Goal: Feedback & Contribution: Contribute content

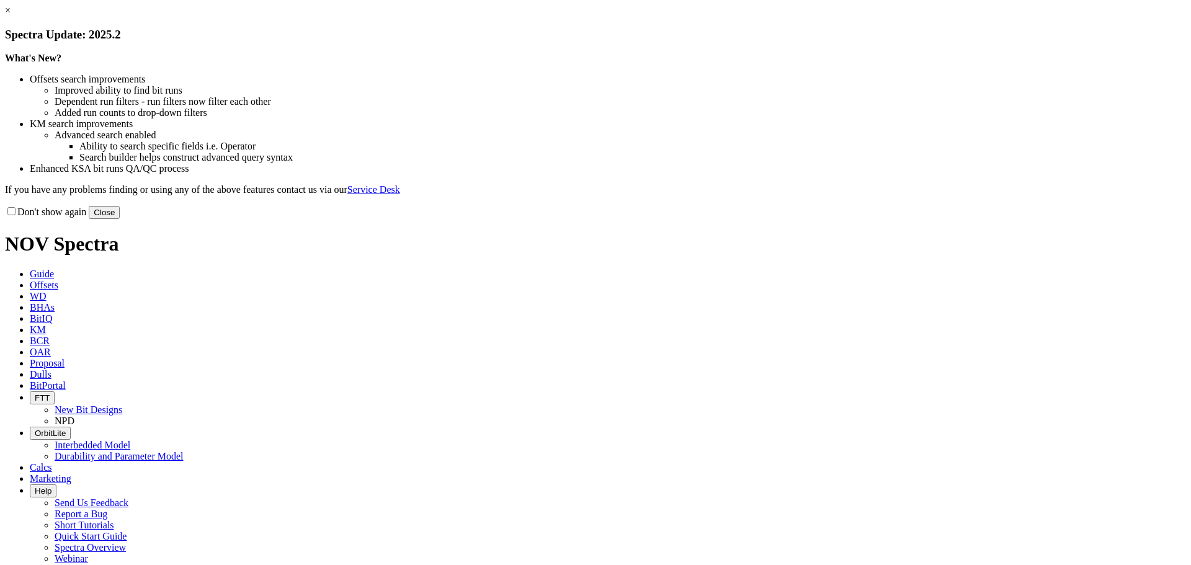
click at [120, 219] on button "Close" at bounding box center [104, 212] width 31 height 13
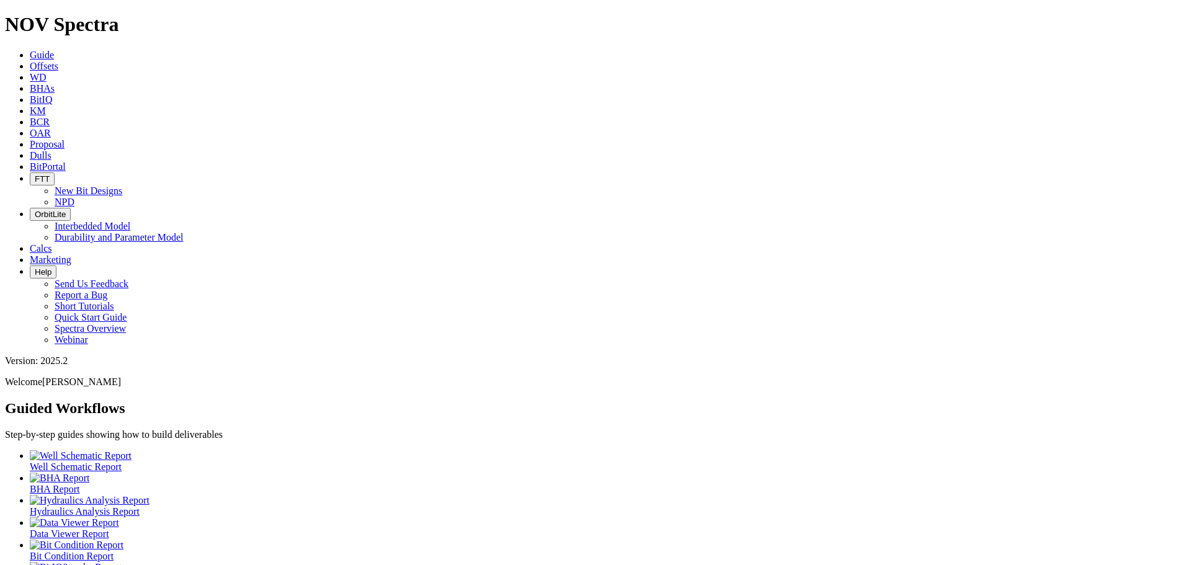
click at [30, 61] on icon at bounding box center [30, 66] width 0 height 11
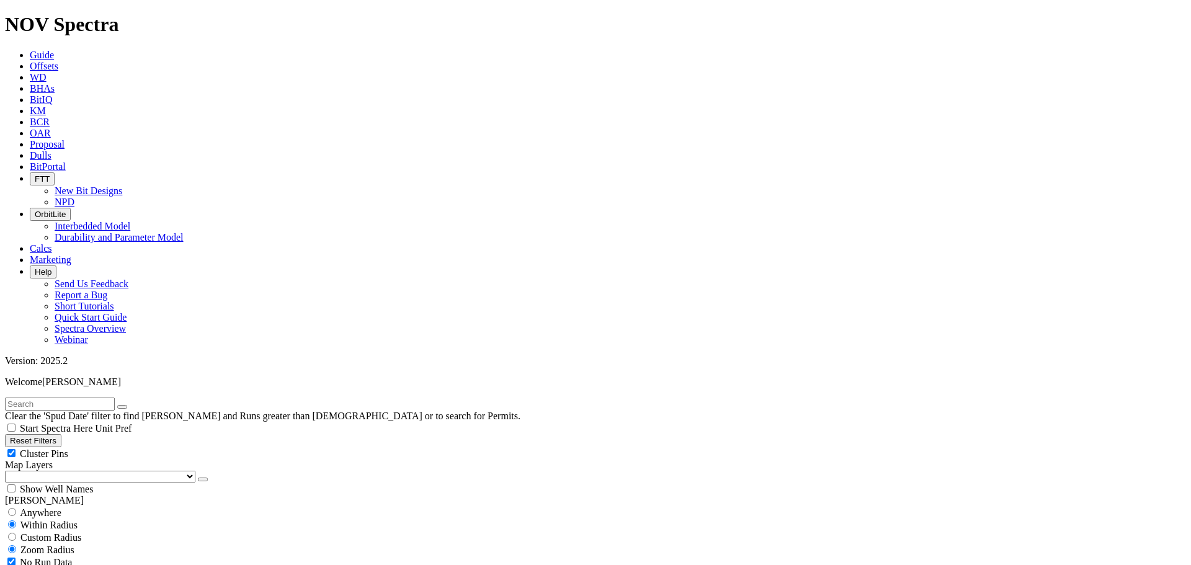
click at [73, 398] on input "text" at bounding box center [60, 404] width 110 height 13
type input "a320098"
click at [135, 407] on icon "submit" at bounding box center [135, 407] width 0 height 0
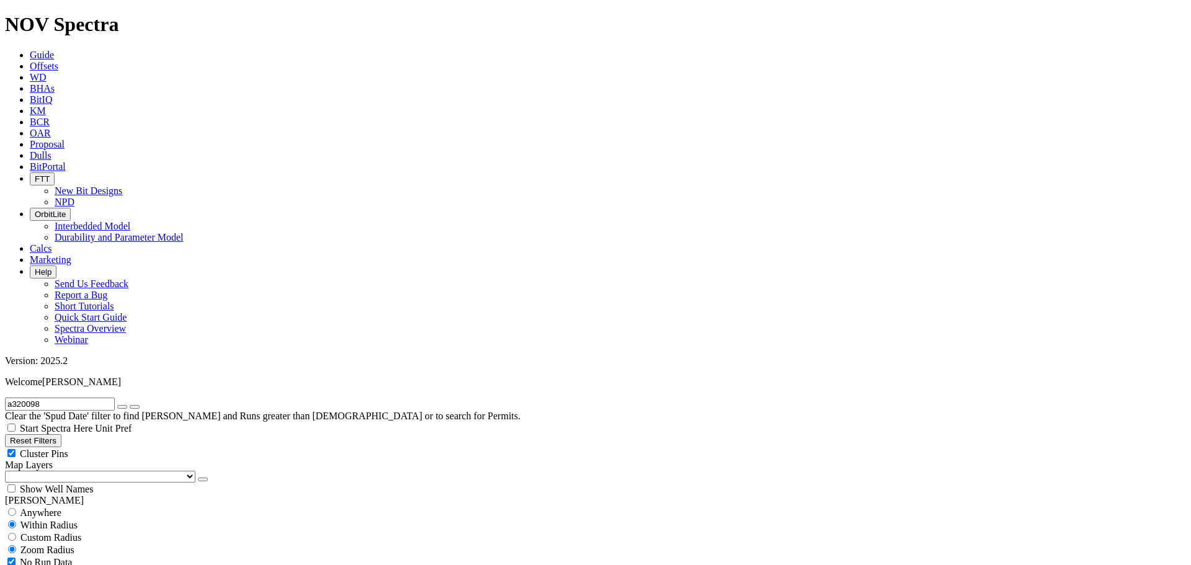
click at [124, 447] on div "Cluster Pins" at bounding box center [595, 453] width 1181 height 12
checkbox input "false"
drag, startPoint x: 66, startPoint y: 55, endPoint x: 0, endPoint y: 49, distance: 66.6
click at [5, 398] on form "a320098" at bounding box center [595, 404] width 1181 height 13
type input "Fruit basket"
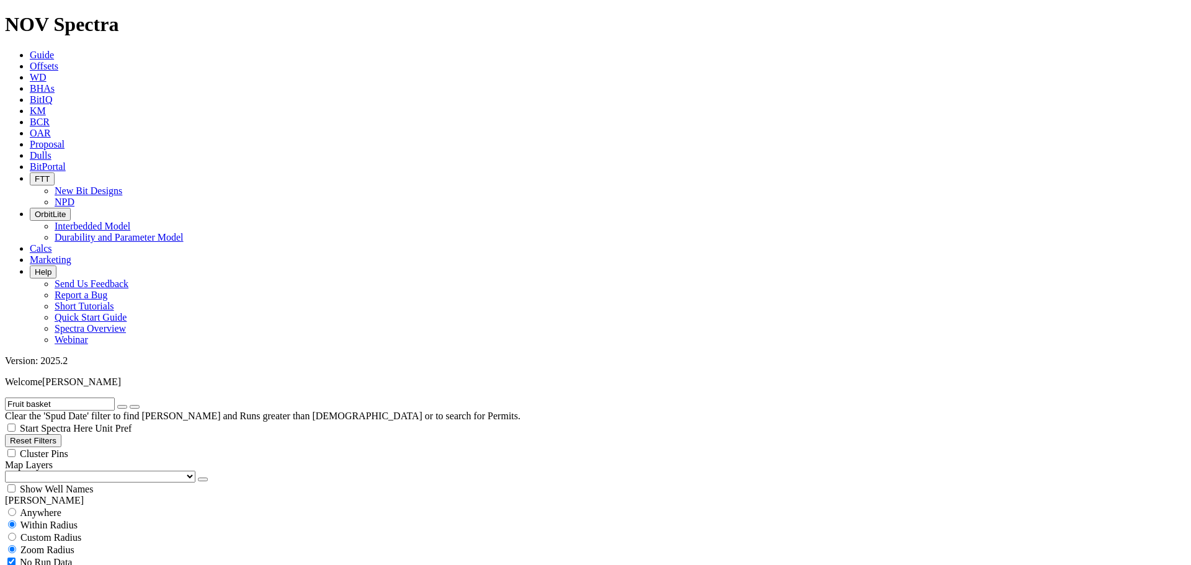
click at [130, 405] on button "submit" at bounding box center [135, 407] width 10 height 4
click at [72, 471] on select "US Counties Alberta, CA Townships British Columbia, CA Townships British Columb…" at bounding box center [100, 477] width 190 height 12
click at [9, 471] on select "US Counties Alberta, CA Townships British Columbia, CA Townships British Columb…" at bounding box center [100, 477] width 190 height 12
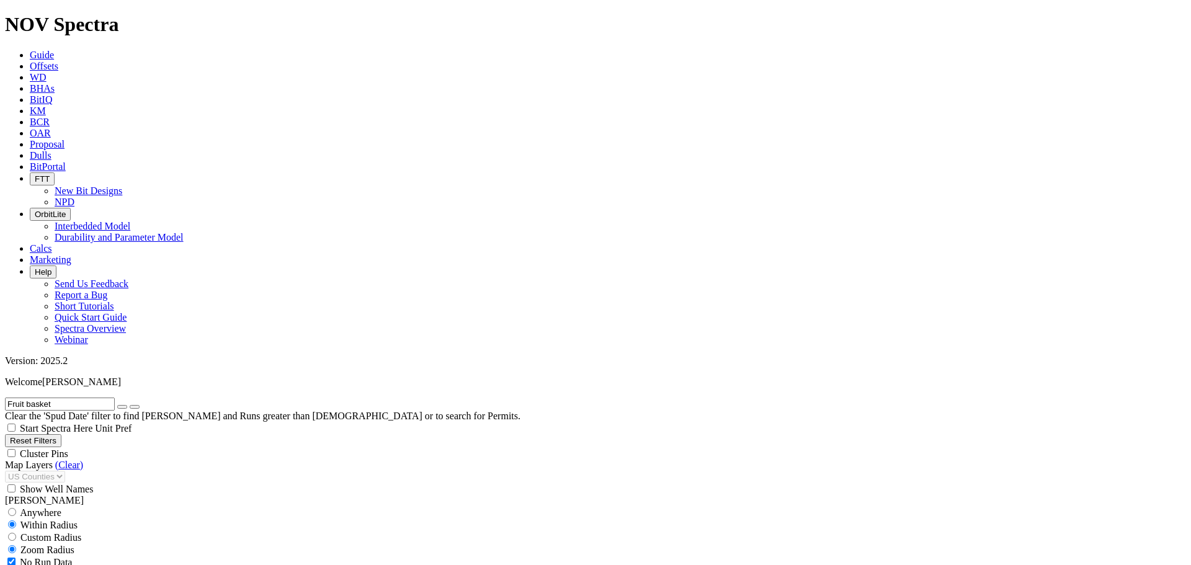
type input "8"
checkbox input "false"
type input "8.4"
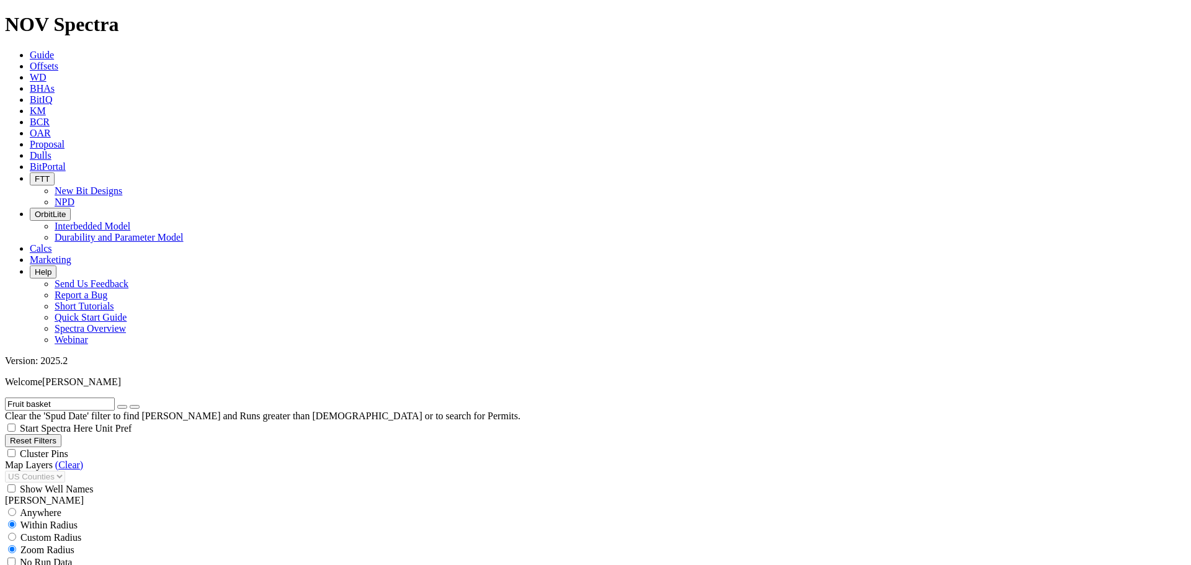
type input "8"
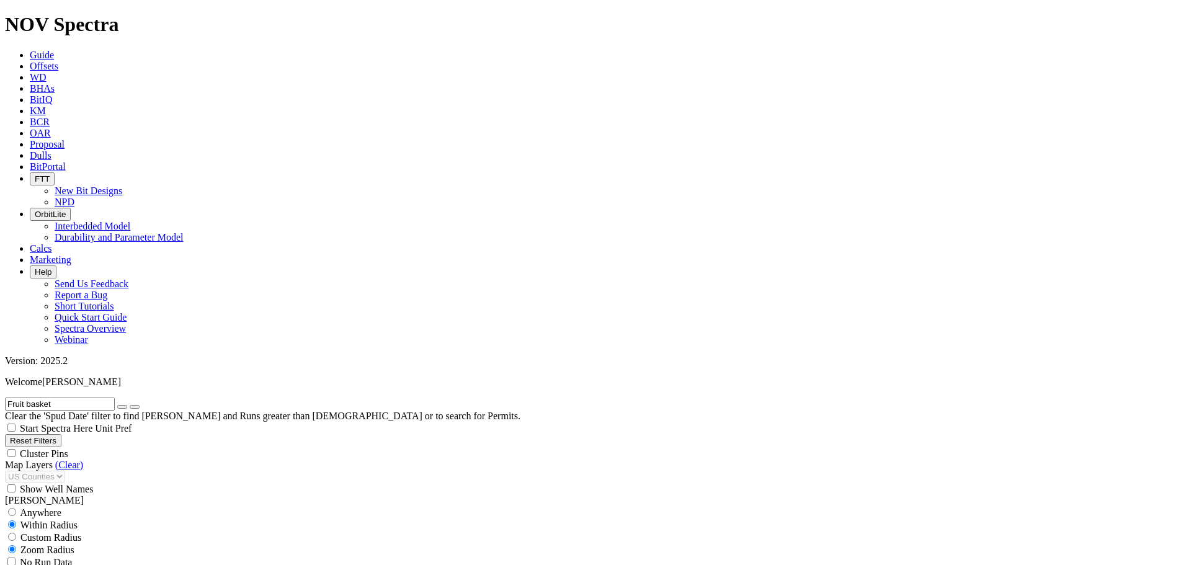
type input "8.9"
type input "12000"
click at [122, 407] on icon "button" at bounding box center [122, 407] width 0 height 0
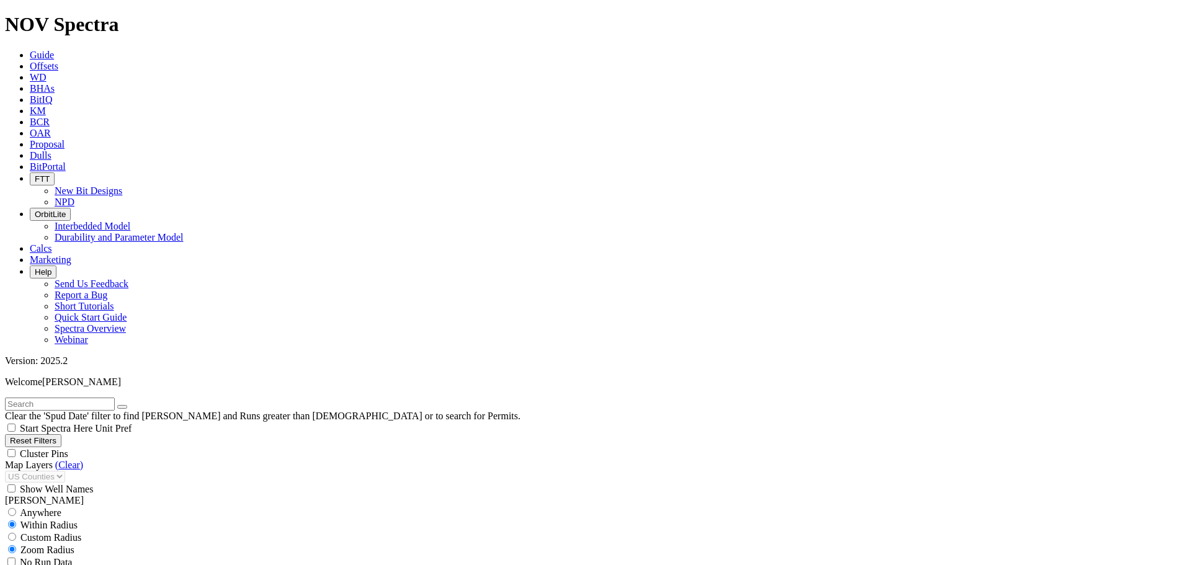
scroll to position [579, 0]
type input "8500"
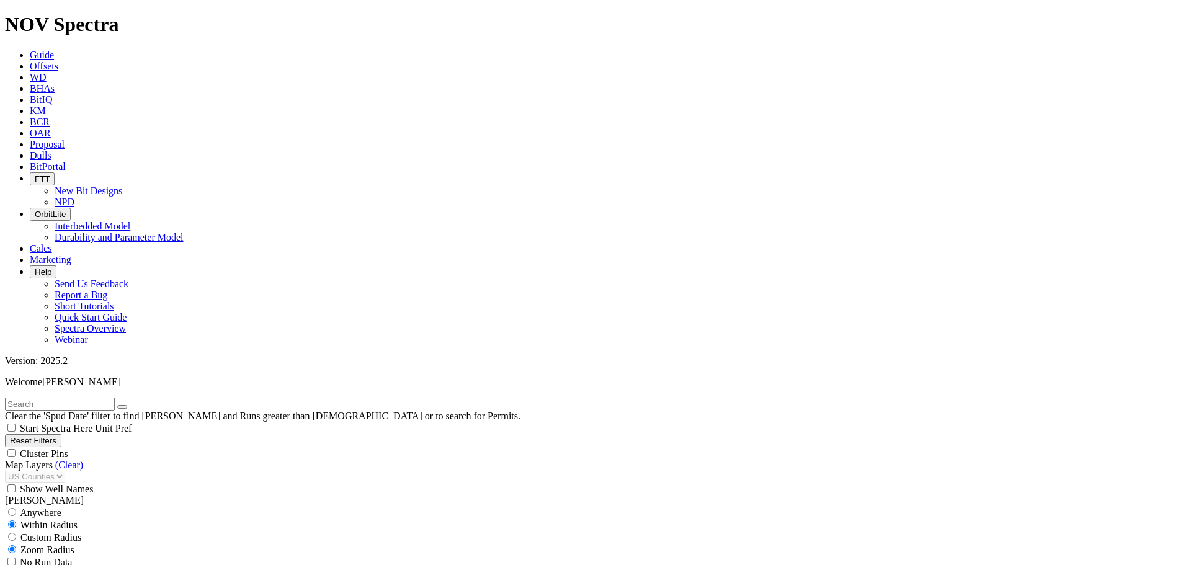
scroll to position [290, 0]
type input "9900"
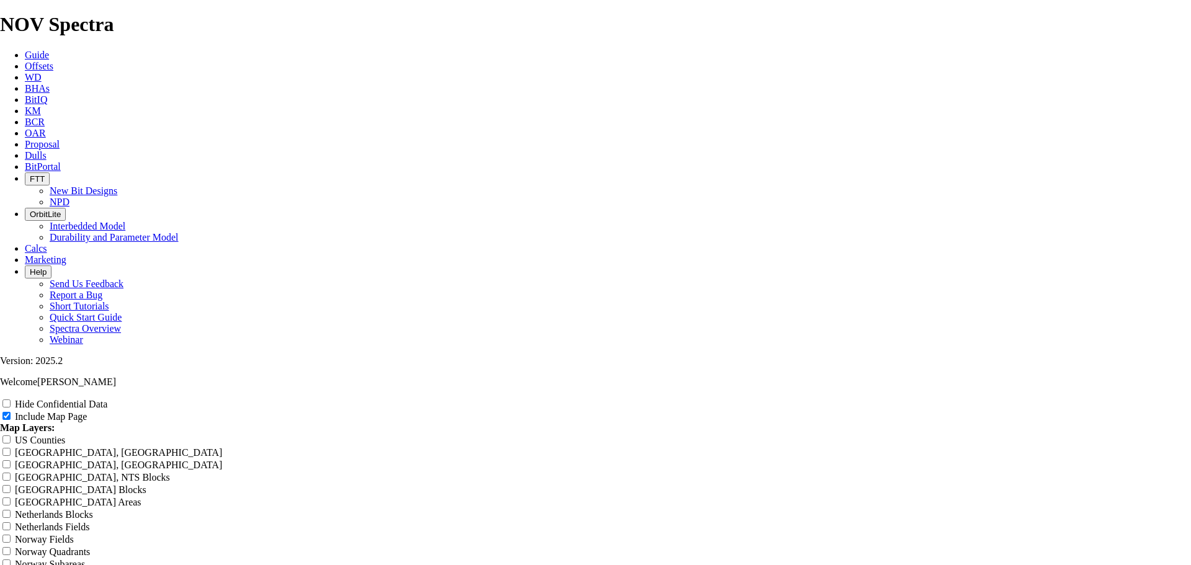
scroll to position [1737, 0]
drag, startPoint x: 316, startPoint y: 511, endPoint x: 330, endPoint y: 508, distance: 13.9
drag, startPoint x: 378, startPoint y: 511, endPoint x: 395, endPoint y: 512, distance: 16.8
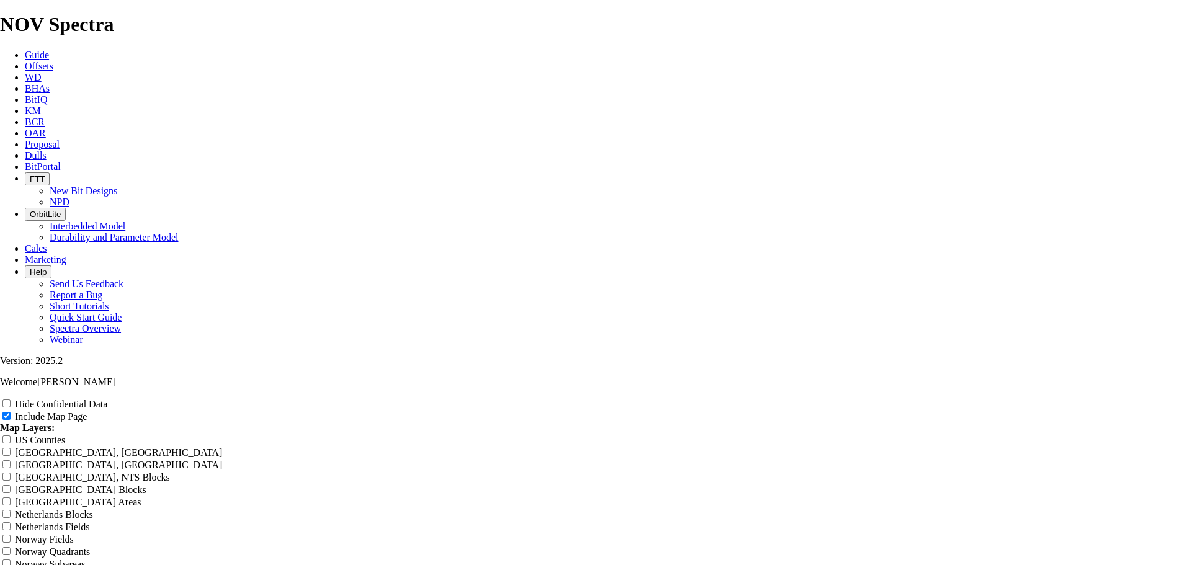
drag, startPoint x: 396, startPoint y: 511, endPoint x: 377, endPoint y: 508, distance: 19.5
copy td "A320559"
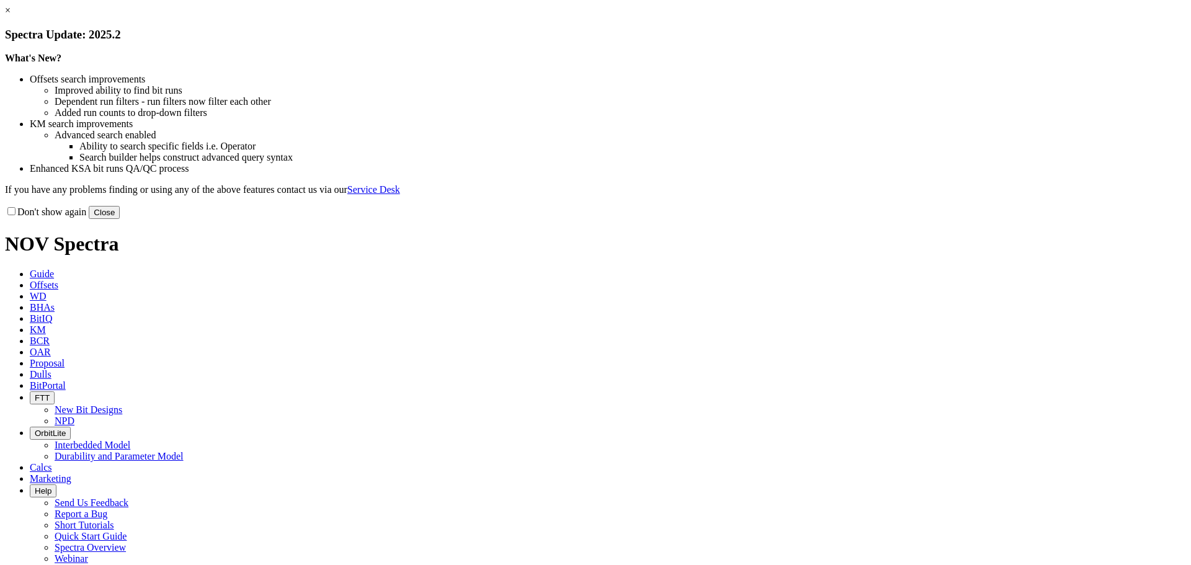
click at [120, 219] on button "Close" at bounding box center [104, 212] width 31 height 13
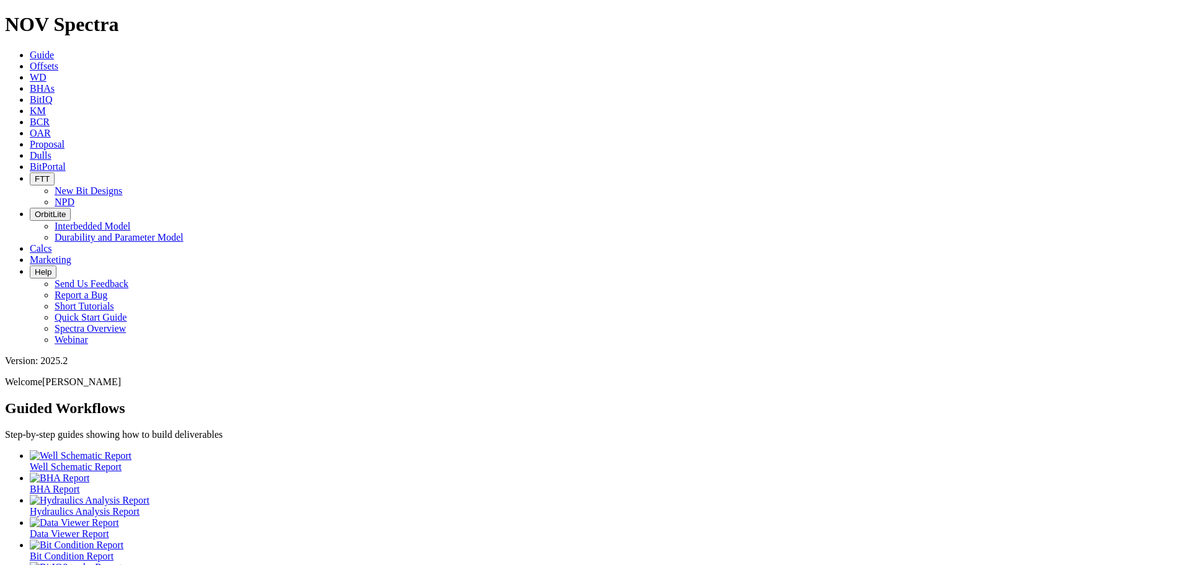
click at [58, 61] on span "Offsets" at bounding box center [44, 66] width 29 height 11
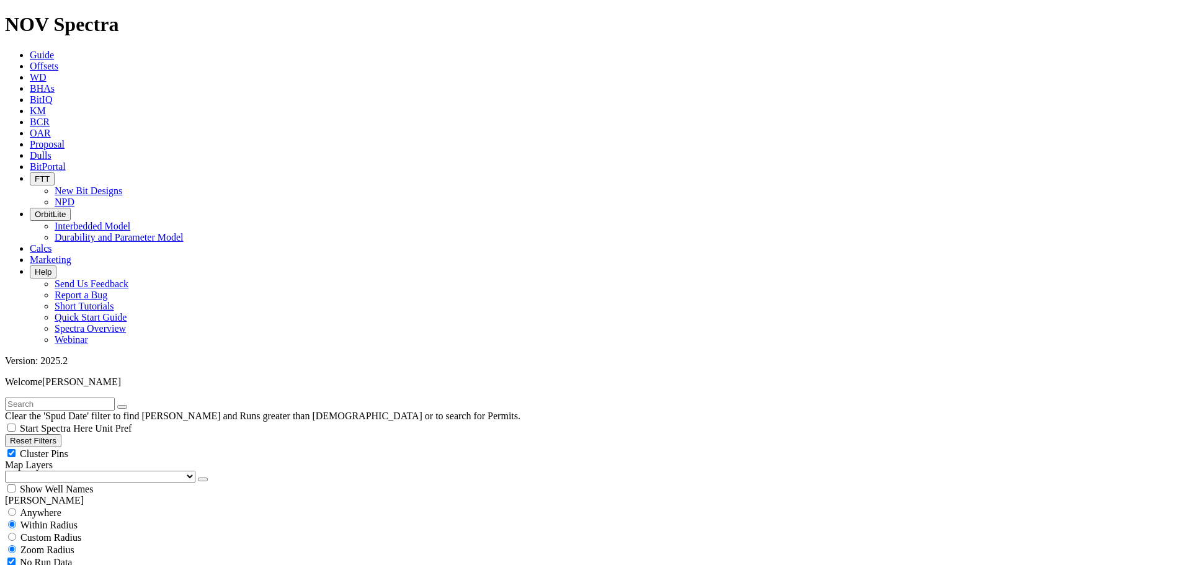
click at [122, 447] on div "Cluster Pins" at bounding box center [595, 453] width 1181 height 12
checkbox input "false"
click at [73, 471] on select "US Counties Alberta, CA Townships British Columbia, CA Townships British Columb…" at bounding box center [100, 477] width 190 height 12
click at [9, 471] on select "US Counties Alberta, CA Townships British Columbia, CA Townships British Columb…" at bounding box center [100, 477] width 190 height 12
paste input "A320559"
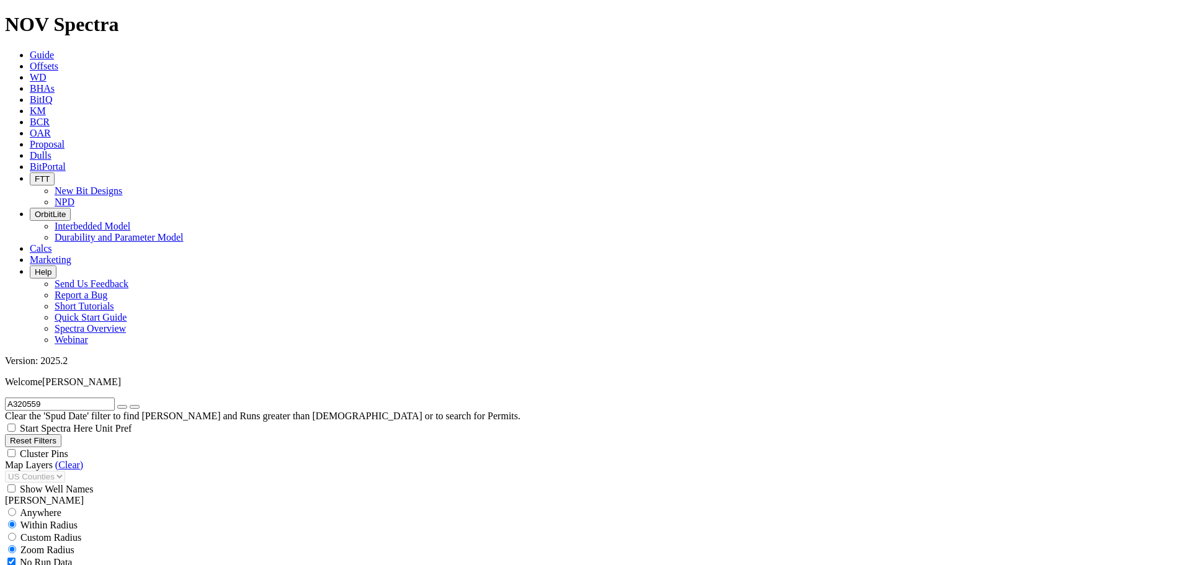
type input "A320559"
click at [140, 405] on button "submit" at bounding box center [135, 407] width 10 height 4
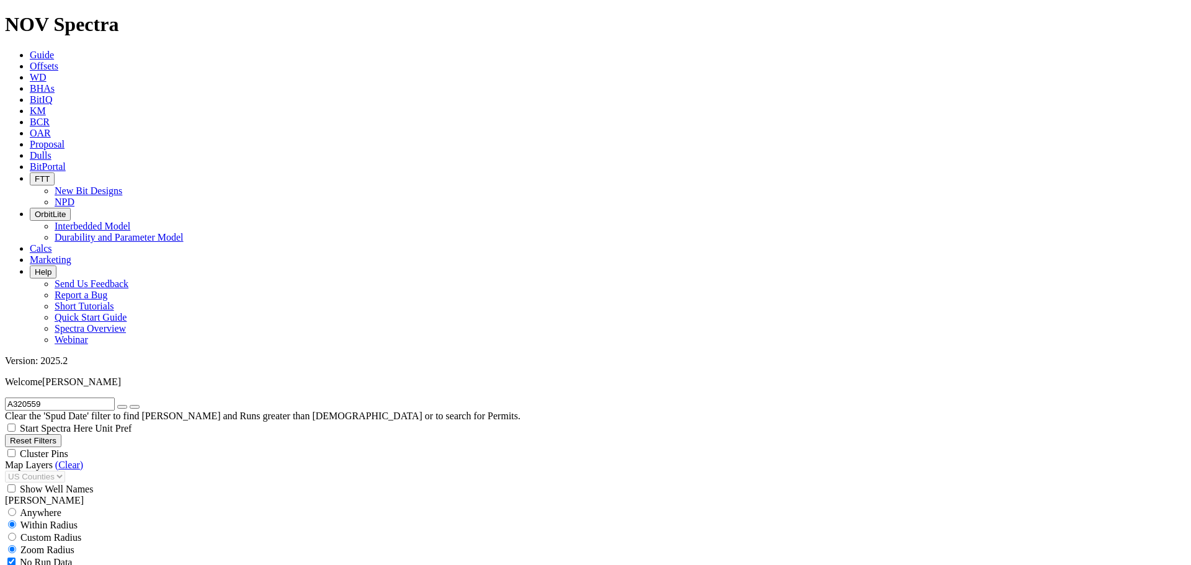
select select "8.75"
checkbox input "false"
select select "? number:8.75 ?"
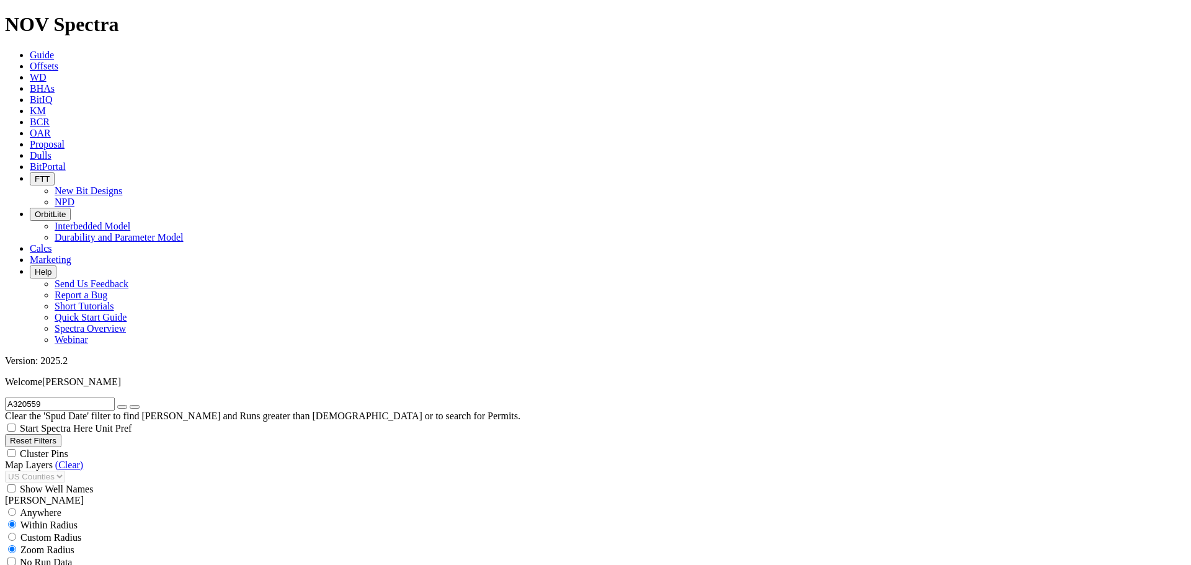
type input "11000"
type input "8/18/20"
click at [127, 405] on button "button" at bounding box center [122, 407] width 10 height 4
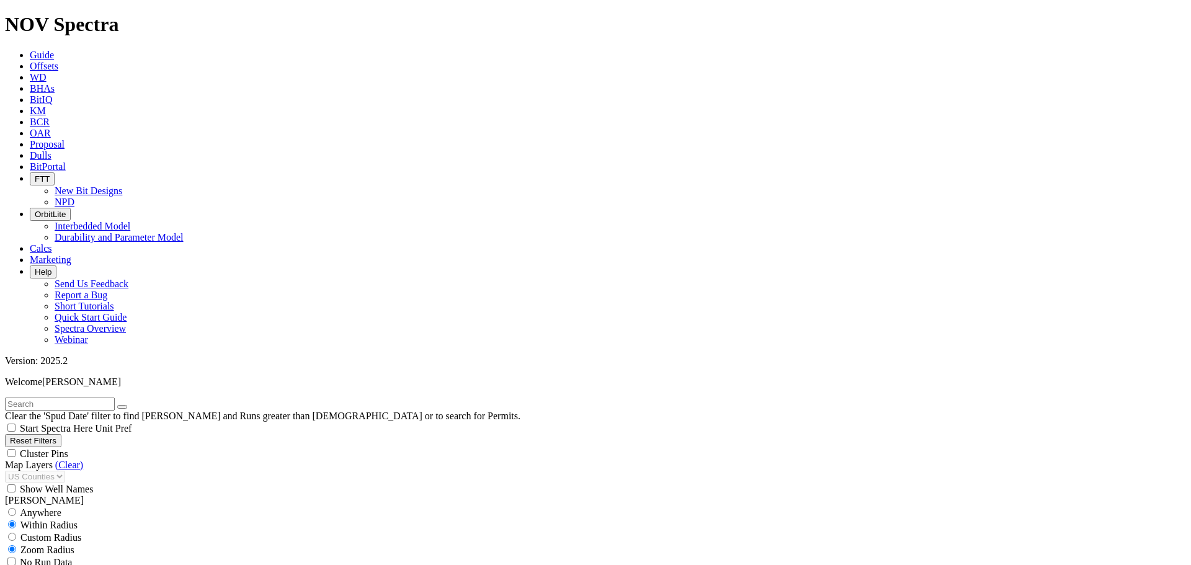
scroll to position [1013, 0]
type input "160"
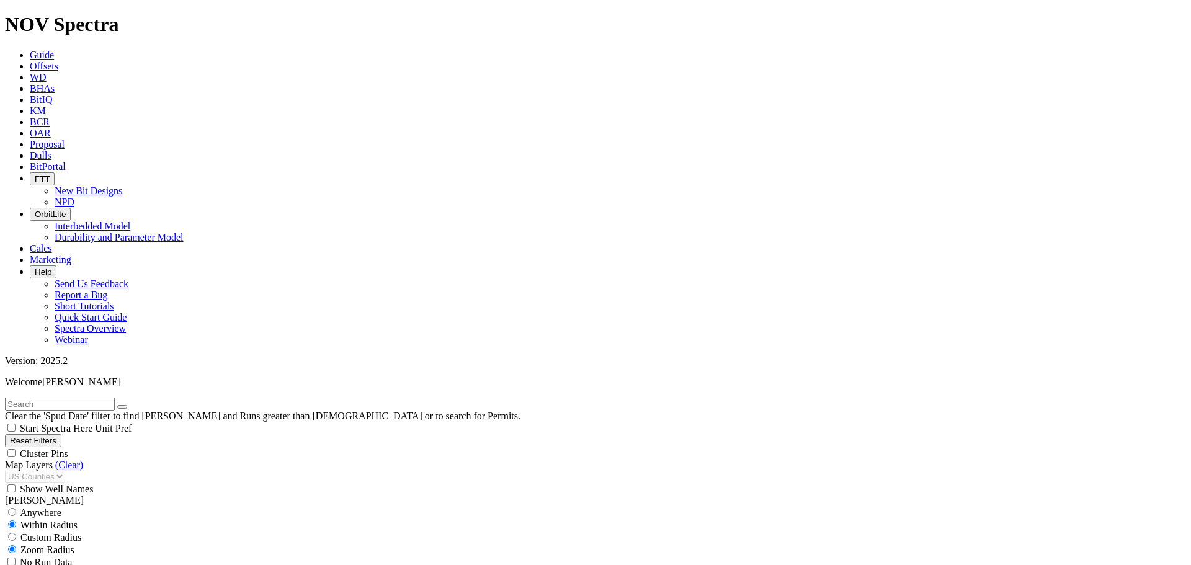
type input "6000"
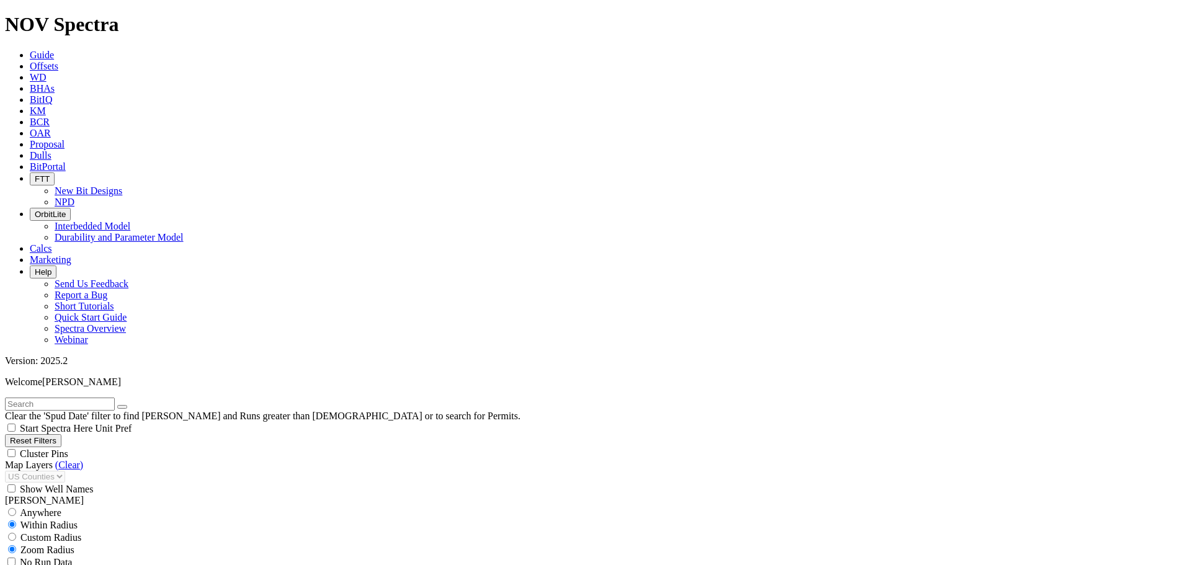
select select
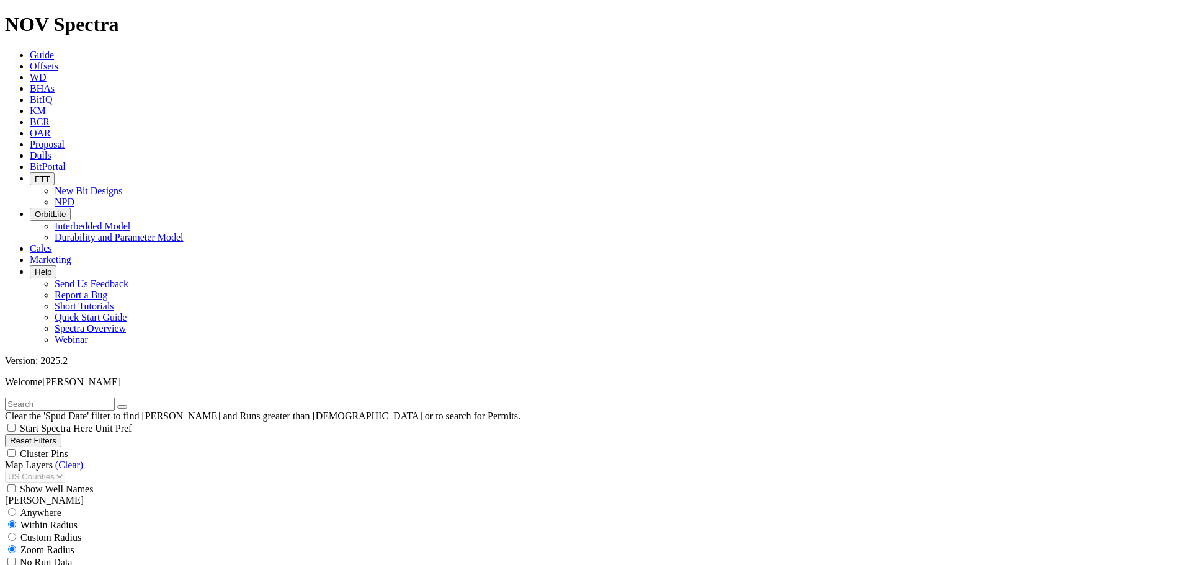
drag, startPoint x: 79, startPoint y: 302, endPoint x: 66, endPoint y: 304, distance: 13.8
type input "9000"
drag, startPoint x: 77, startPoint y: 422, endPoint x: 102, endPoint y: 424, distance: 25.5
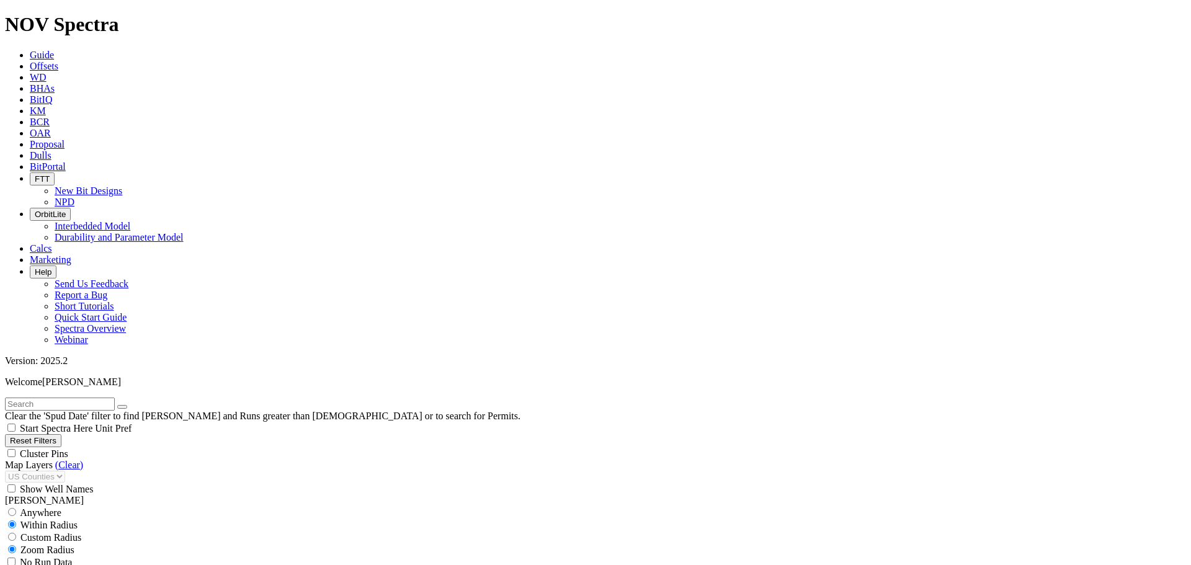
scroll to position [1619, 0]
type input "100"
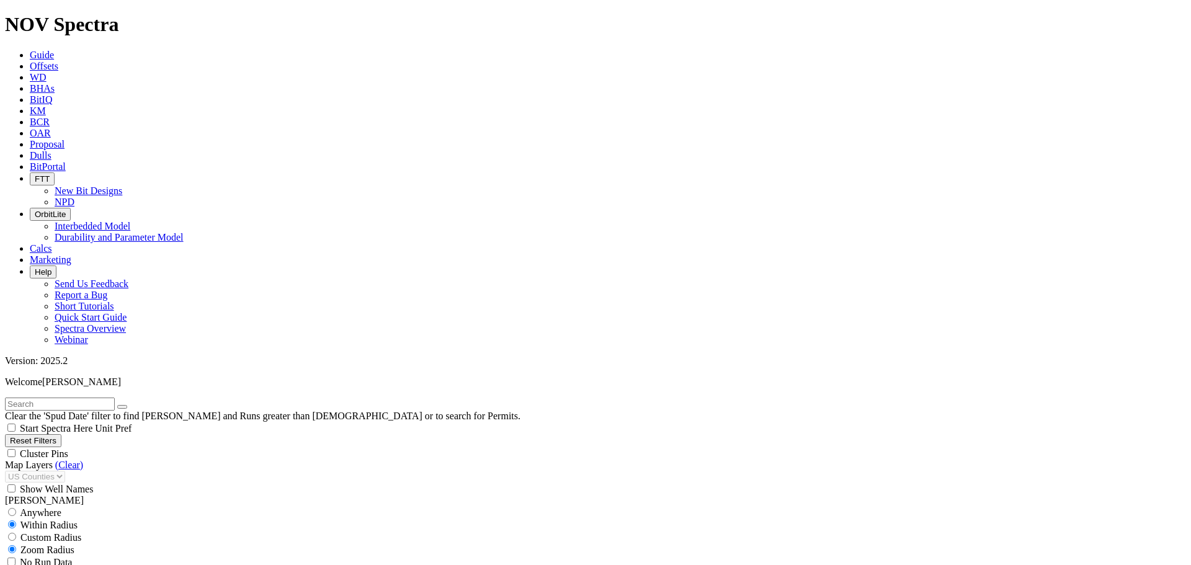
select select
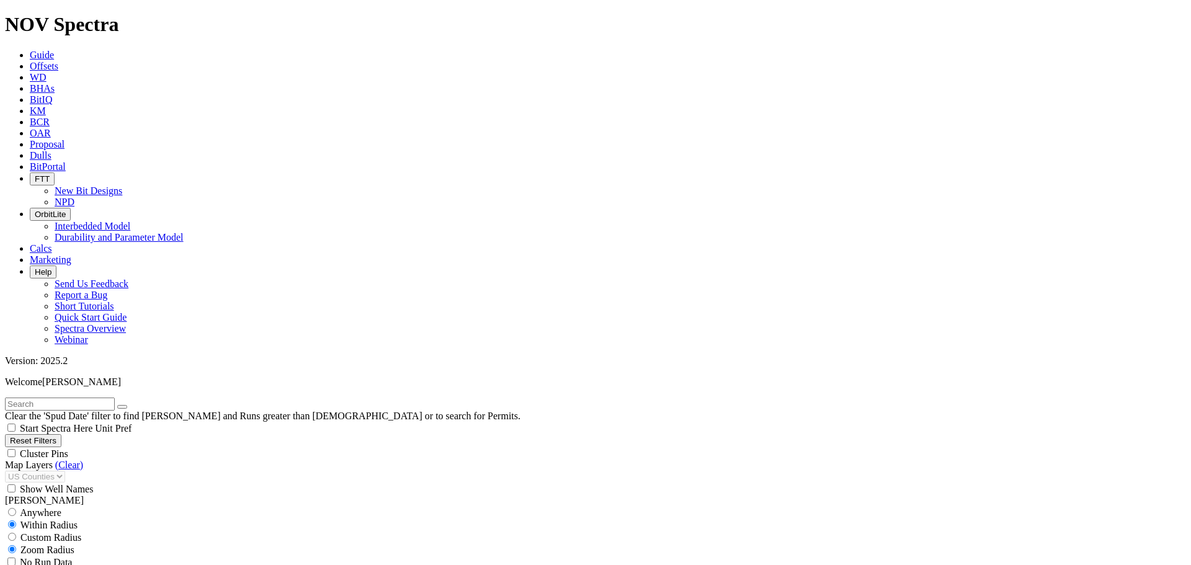
scroll to position [1013, 0]
drag, startPoint x: 71, startPoint y: 419, endPoint x: 102, endPoint y: 426, distance: 31.9
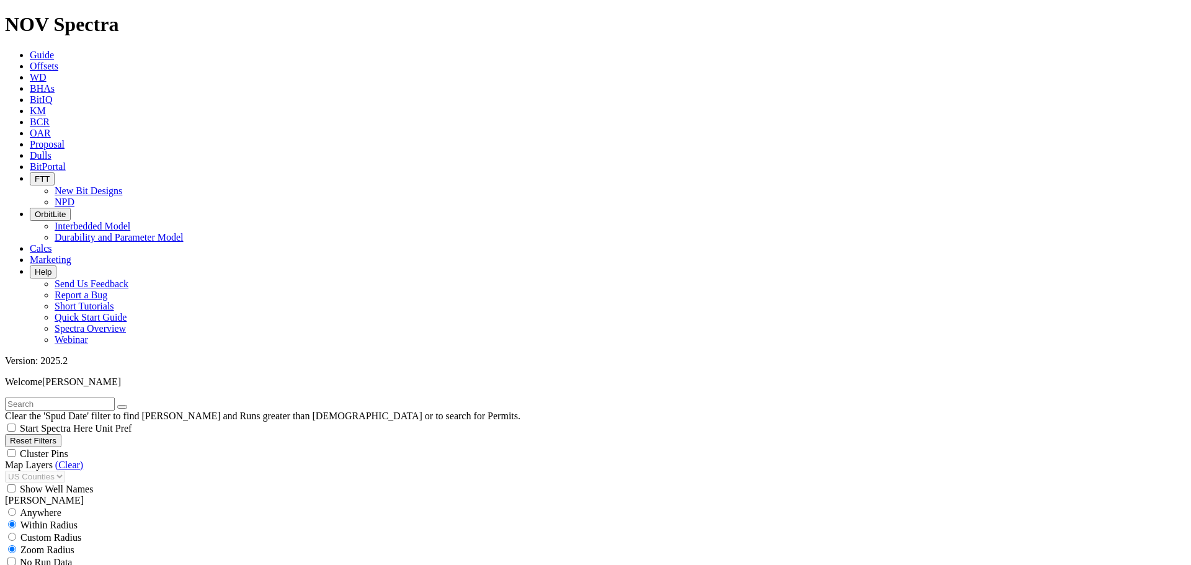
type input "150"
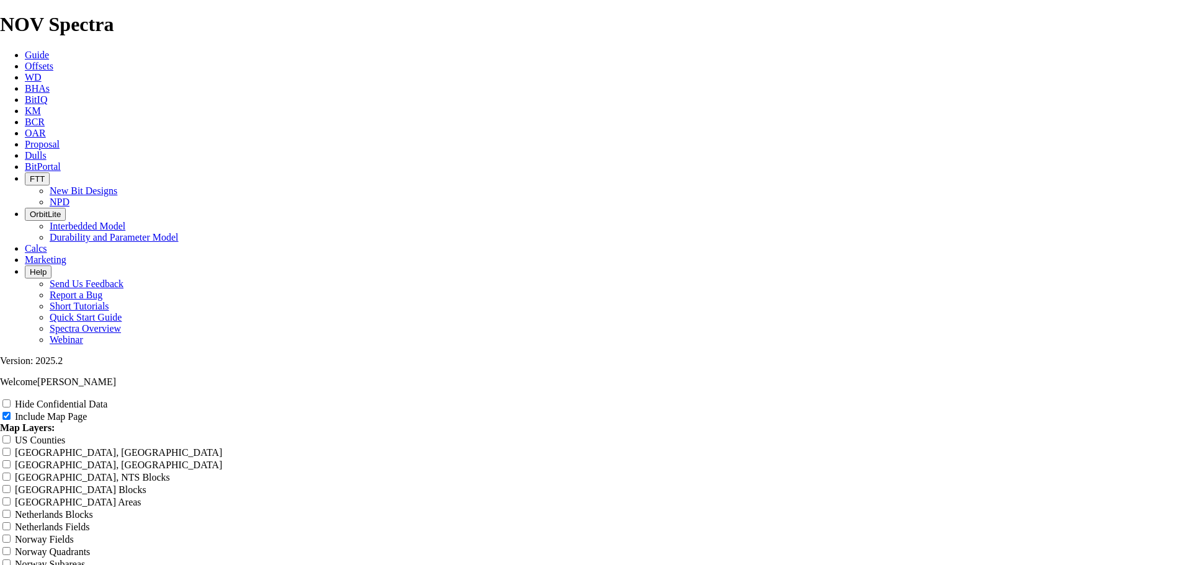
scroll to position [2027, 0]
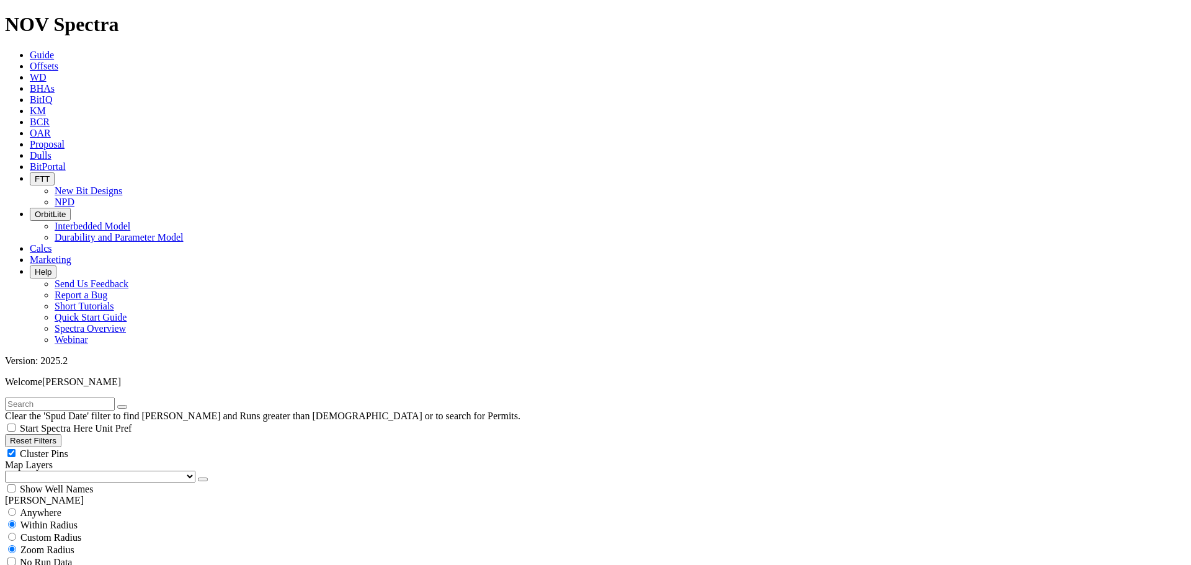
scroll to position [434, 0]
type input "8.5"
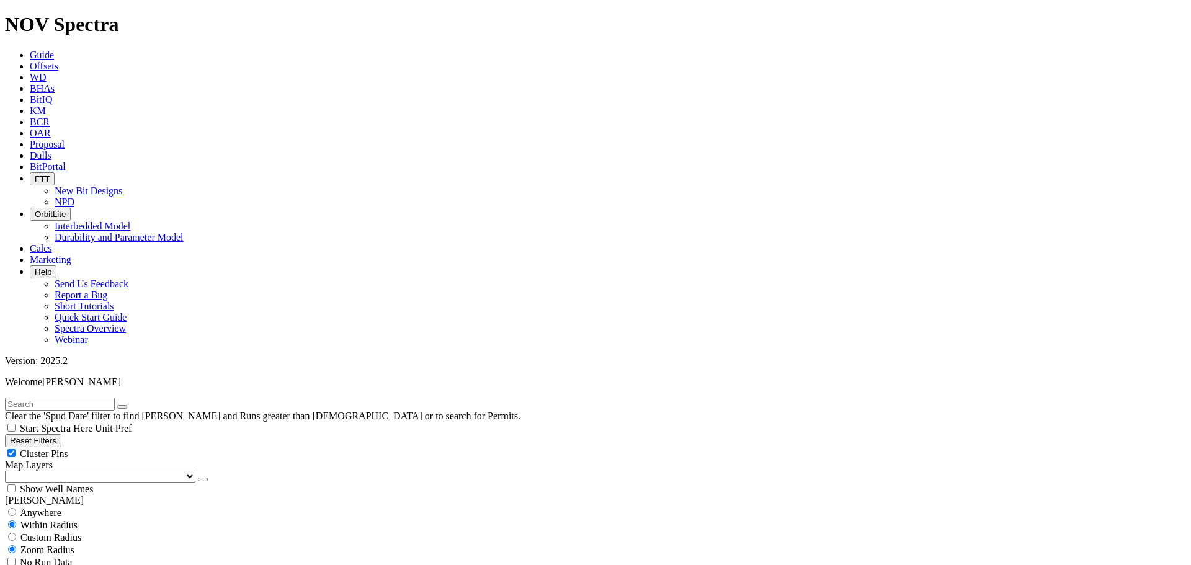
type input "8"
type input "8.75"
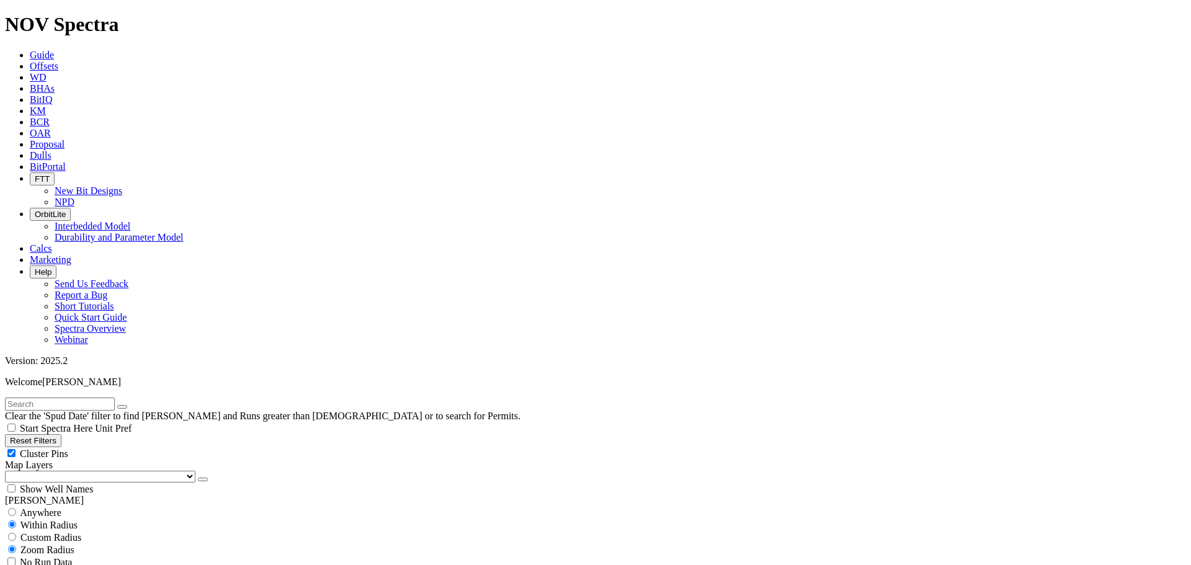
click at [126, 447] on div "Cluster Pins" at bounding box center [595, 453] width 1181 height 12
checkbox input "false"
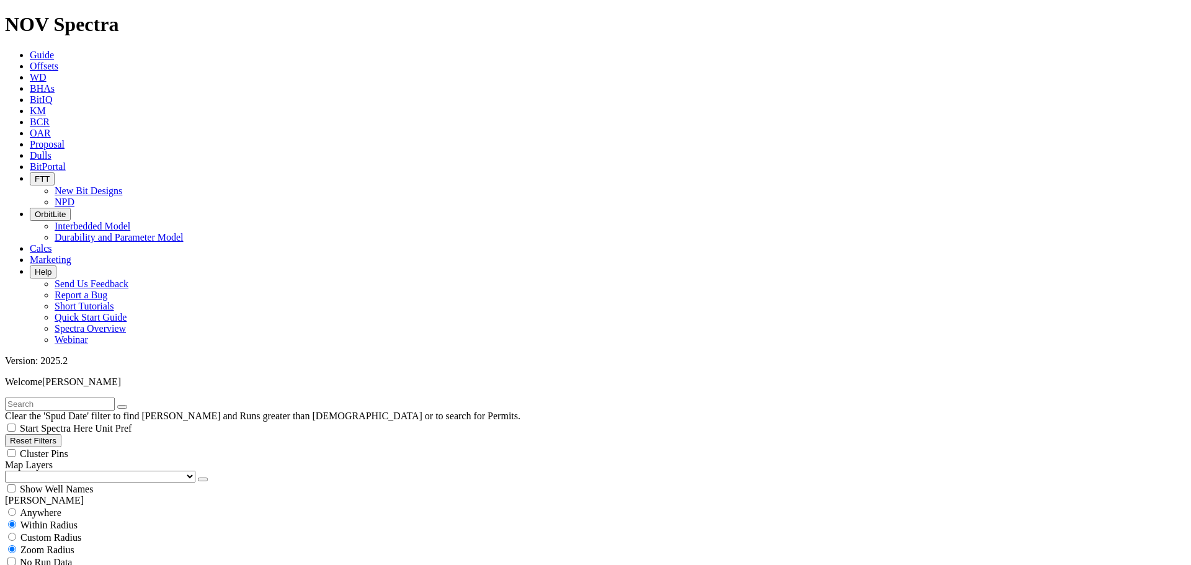
click at [75, 471] on select "US Counties Alberta, CA Townships British Columbia, CA Townships British Columb…" at bounding box center [100, 477] width 190 height 12
click at [9, 471] on select "US Counties Alberta, CA Townships British Columbia, CA Townships British Columb…" at bounding box center [100, 477] width 190 height 12
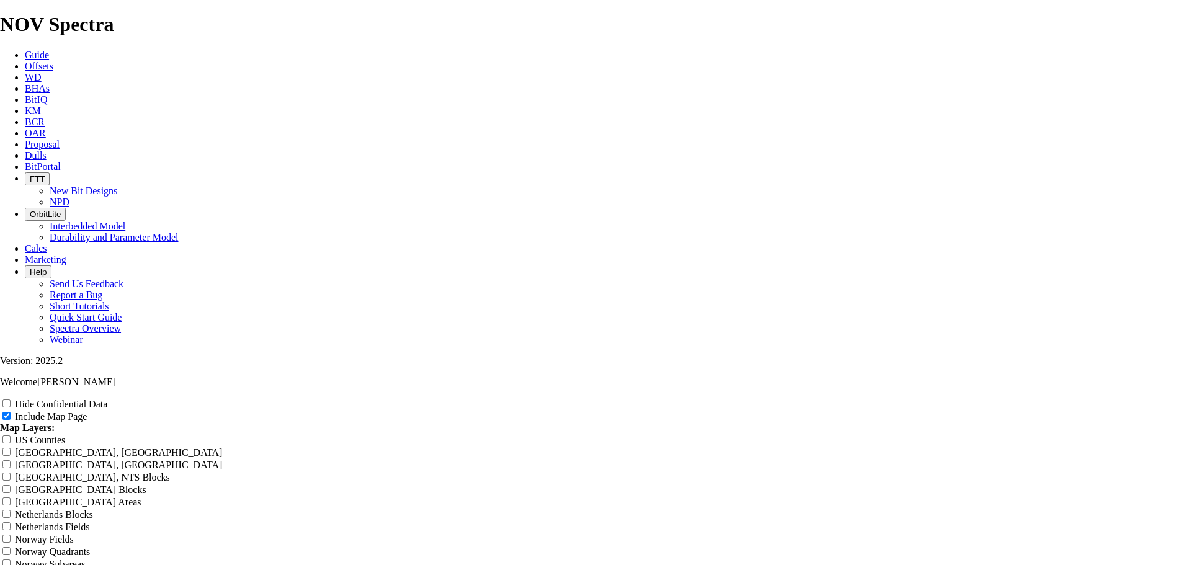
scroll to position [1737, 0]
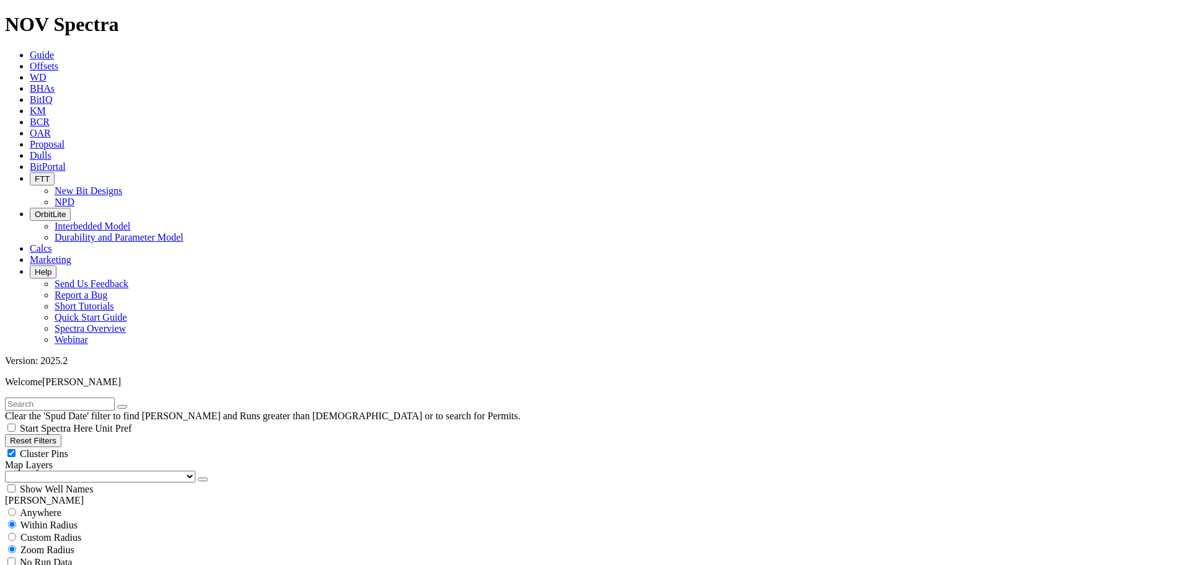
type input "8/18/23"
click at [125, 447] on div "Cluster Pins" at bounding box center [595, 453] width 1181 height 12
checkbox input "false"
click at [68, 471] on select "US Counties Alberta, CA Townships British Columbia, CA Townships British Columb…" at bounding box center [100, 477] width 190 height 12
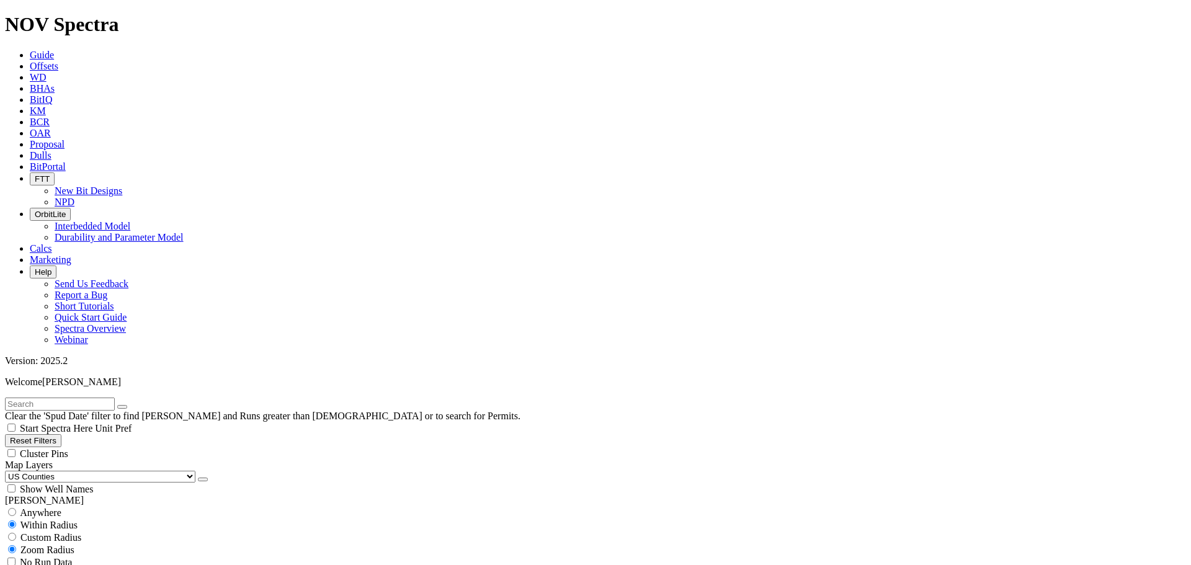
click at [9, 471] on select "US Counties Alberta, CA Townships British Columbia, CA Townships British Columb…" at bounding box center [100, 477] width 190 height 12
drag, startPoint x: 85, startPoint y: 431, endPoint x: 99, endPoint y: 431, distance: 14.3
type input "100"
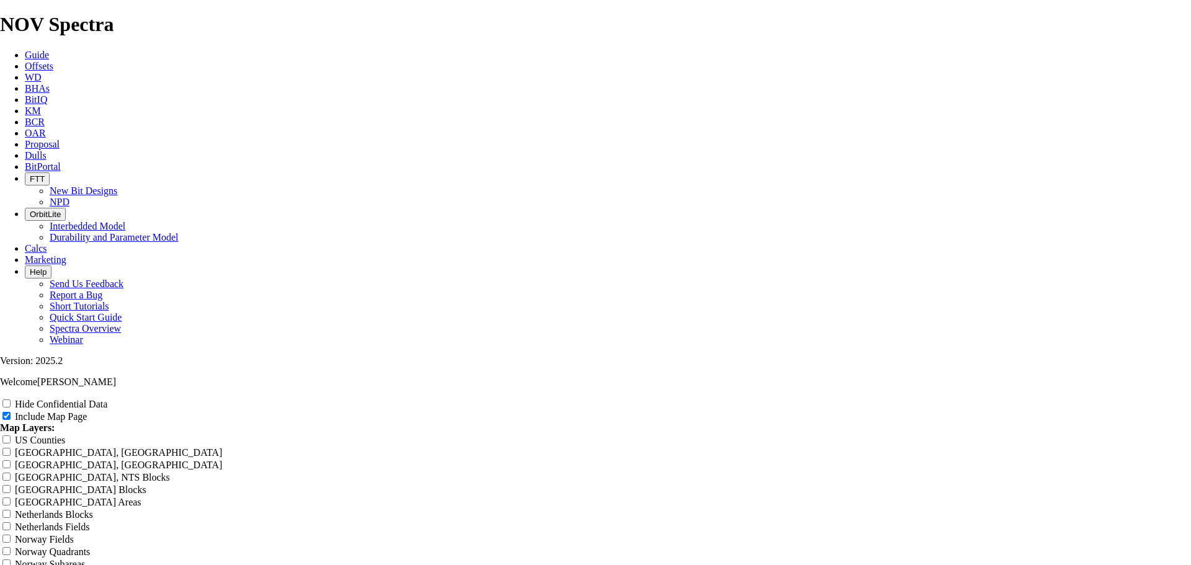
scroll to position [1447, 0]
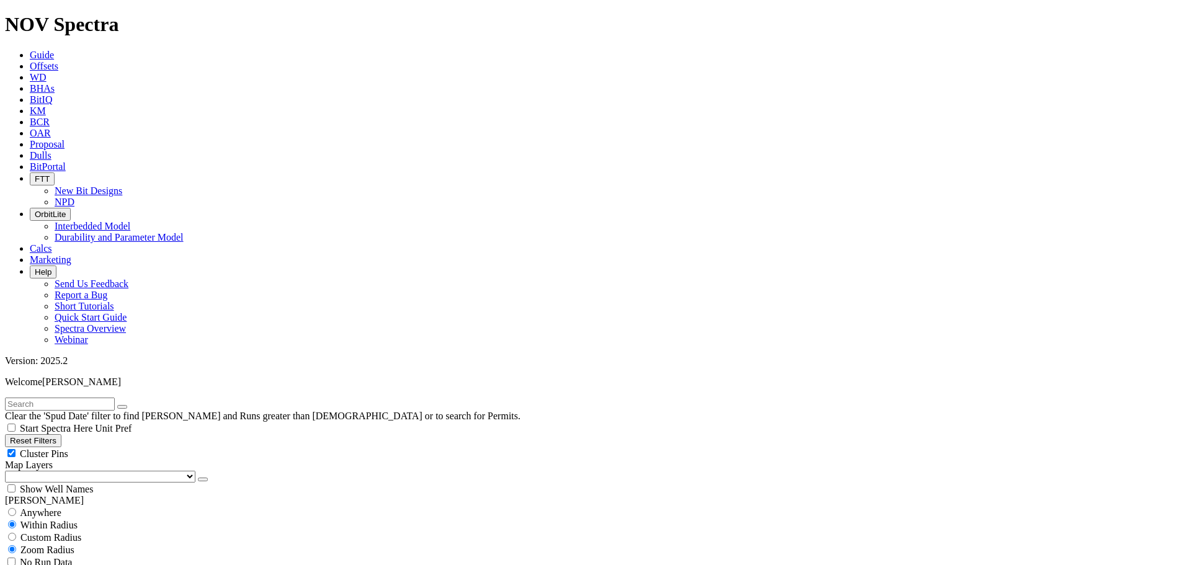
scroll to position [868, 0]
drag, startPoint x: 77, startPoint y: 348, endPoint x: 83, endPoint y: 362, distance: 15.6
type input "20000"
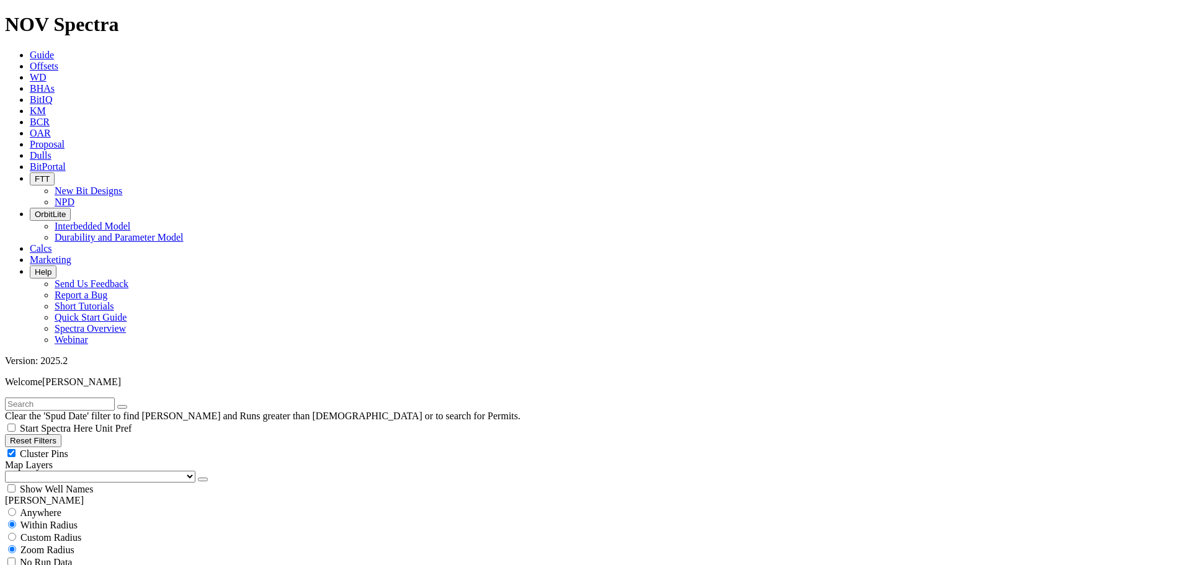
click at [119, 447] on div "Cluster Pins" at bounding box center [595, 453] width 1181 height 12
checkbox input "false"
click at [58, 471] on select "US Counties Alberta, CA Townships British Columbia, CA Townships British Columb…" at bounding box center [100, 477] width 190 height 12
click at [9, 471] on select "US Counties Alberta, CA Townships British Columbia, CA Townships British Columb…" at bounding box center [100, 477] width 190 height 12
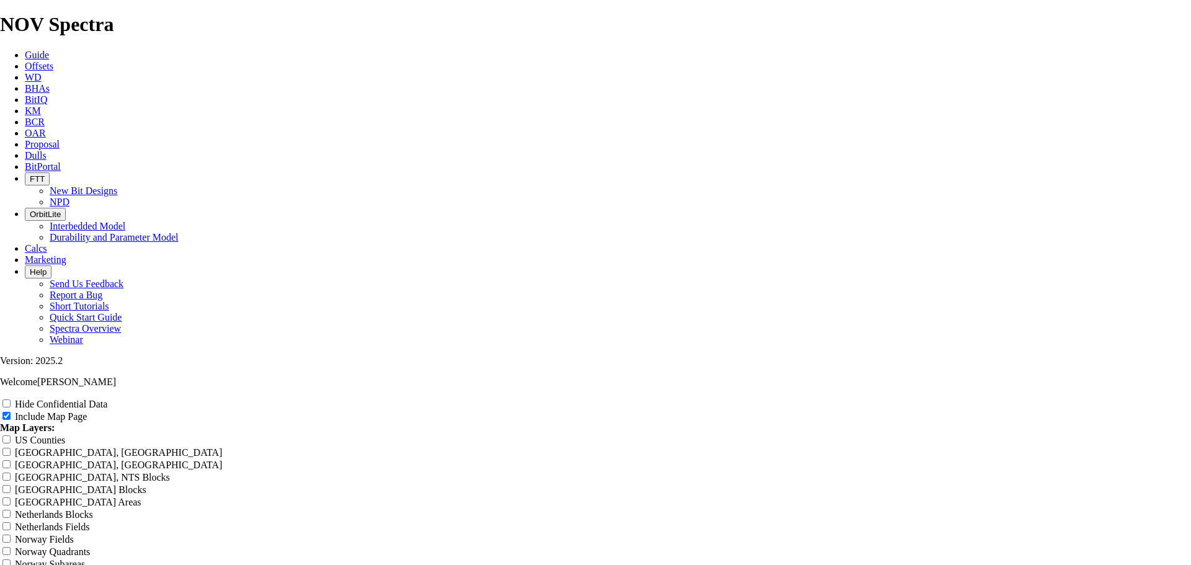
scroll to position [2171, 0]
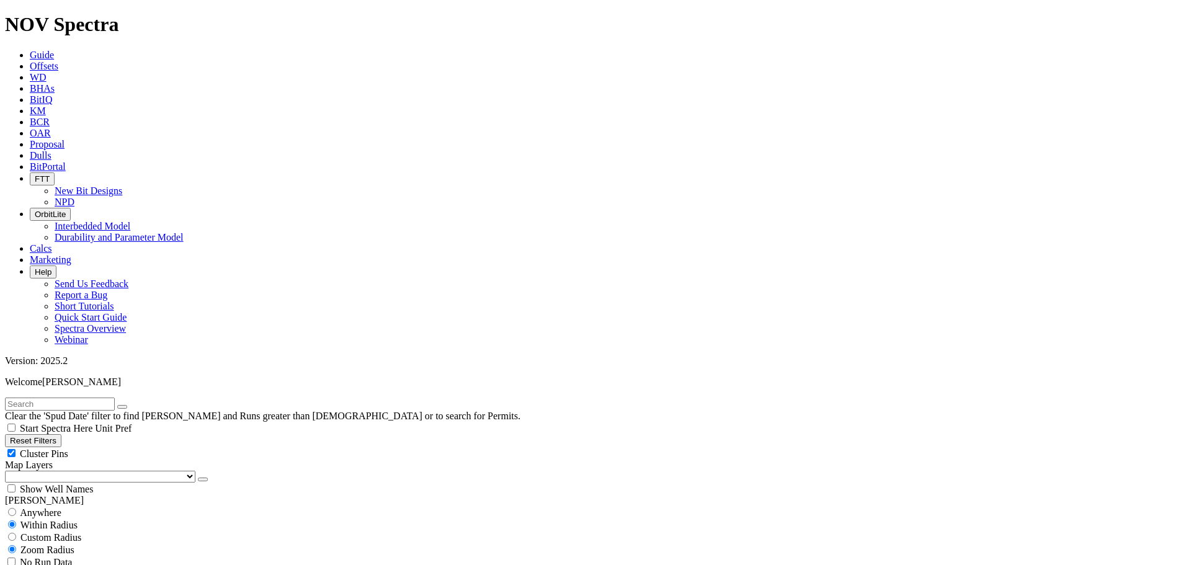
click at [74, 398] on input "text" at bounding box center [60, 404] width 110 height 13
type input "Fruit"
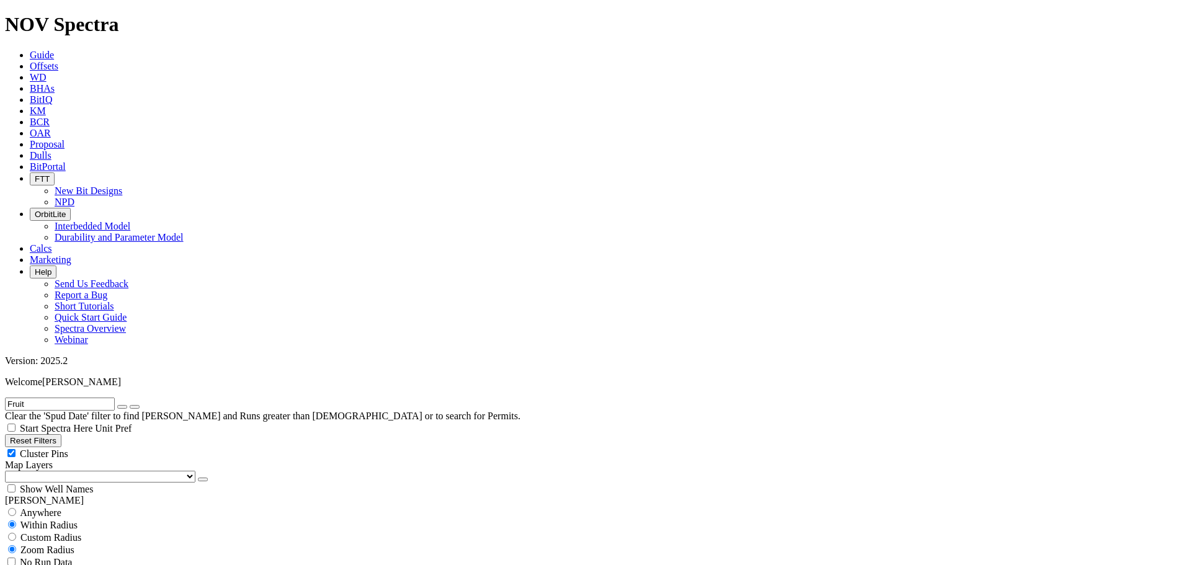
click at [122, 407] on icon "button" at bounding box center [122, 407] width 0 height 0
click at [125, 447] on div "Cluster Pins" at bounding box center [595, 453] width 1181 height 12
checkbox input "false"
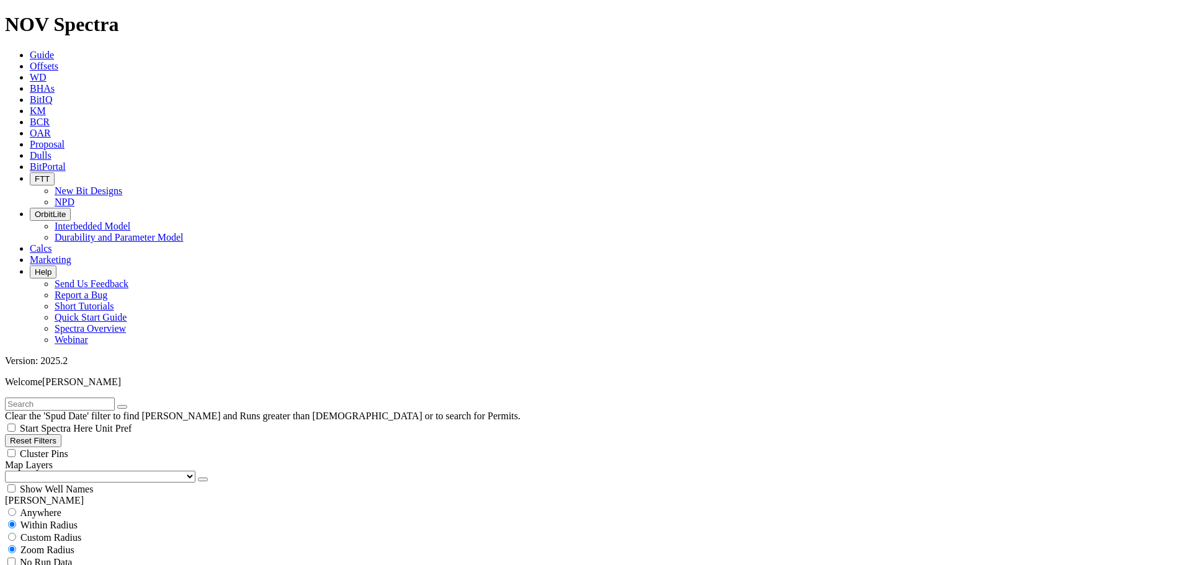
click at [78, 471] on select "US Counties Alberta, CA Townships British Columbia, CA Townships British Columb…" at bounding box center [100, 477] width 190 height 12
click at [9, 471] on select "US Counties Alberta, CA Townships British Columbia, CA Townships British Columb…" at bounding box center [100, 477] width 190 height 12
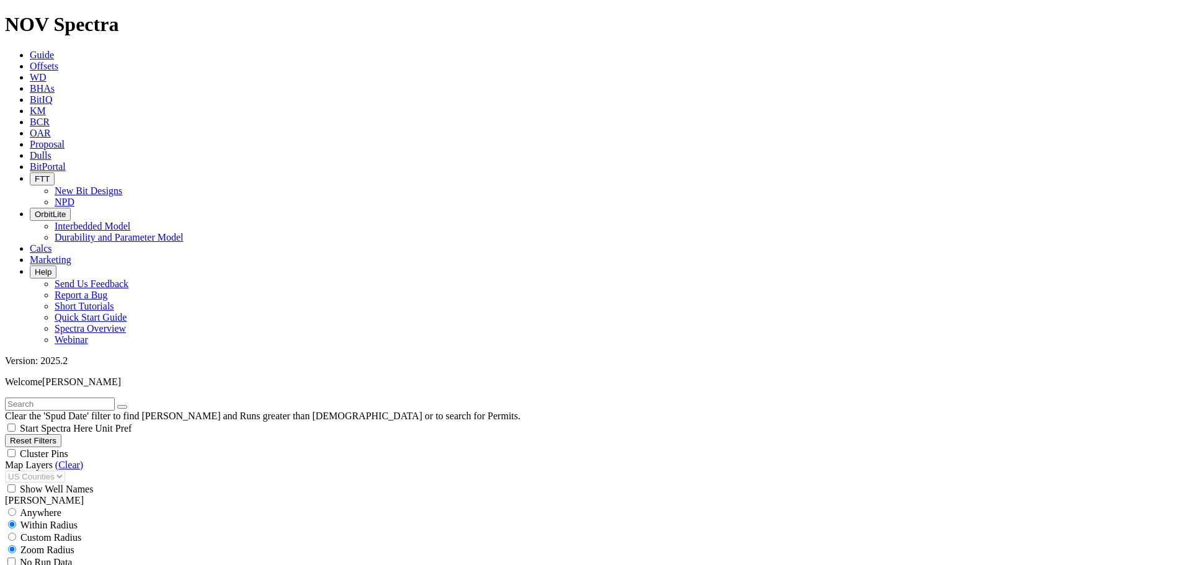
scroll to position [571, 0]
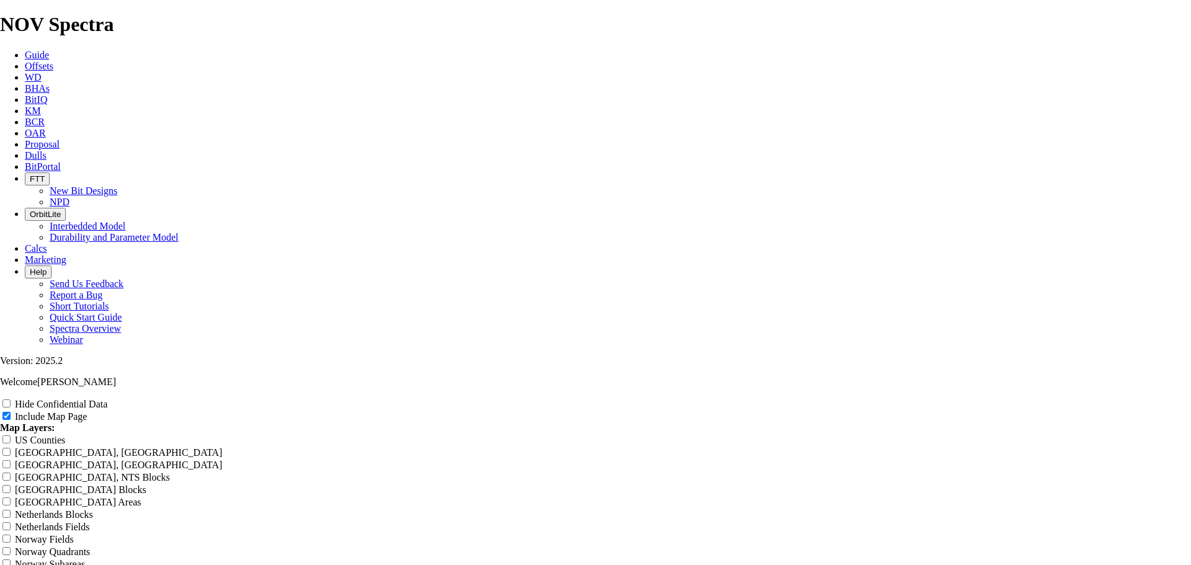
scroll to position [868, 0]
drag, startPoint x: 717, startPoint y: 251, endPoint x: 442, endPoint y: 223, distance: 276.2
type input "F"
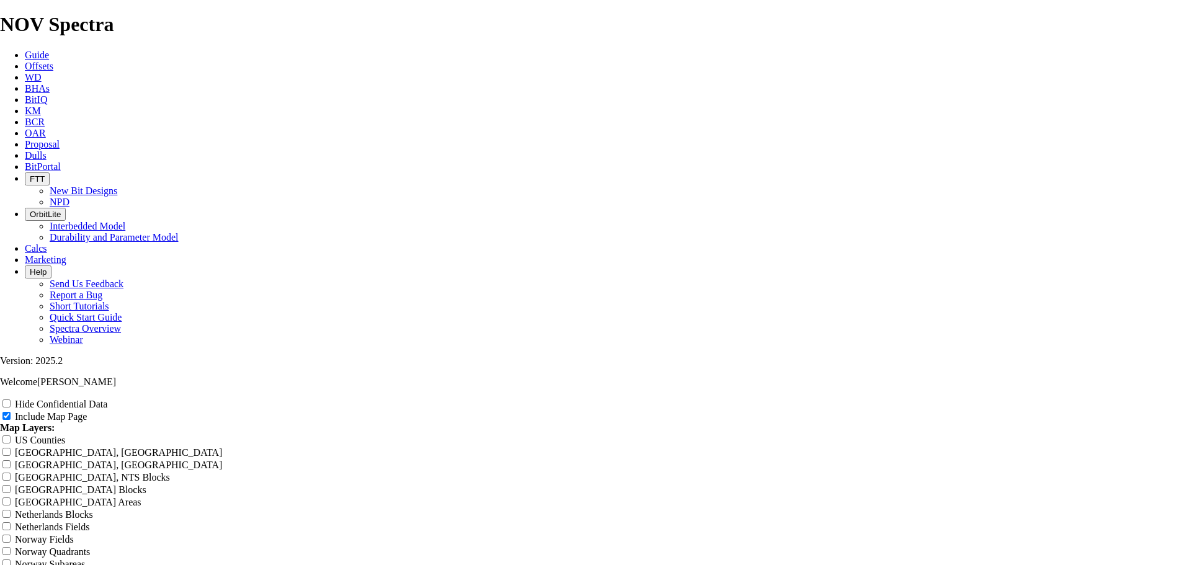
type input "F"
type input "Fr"
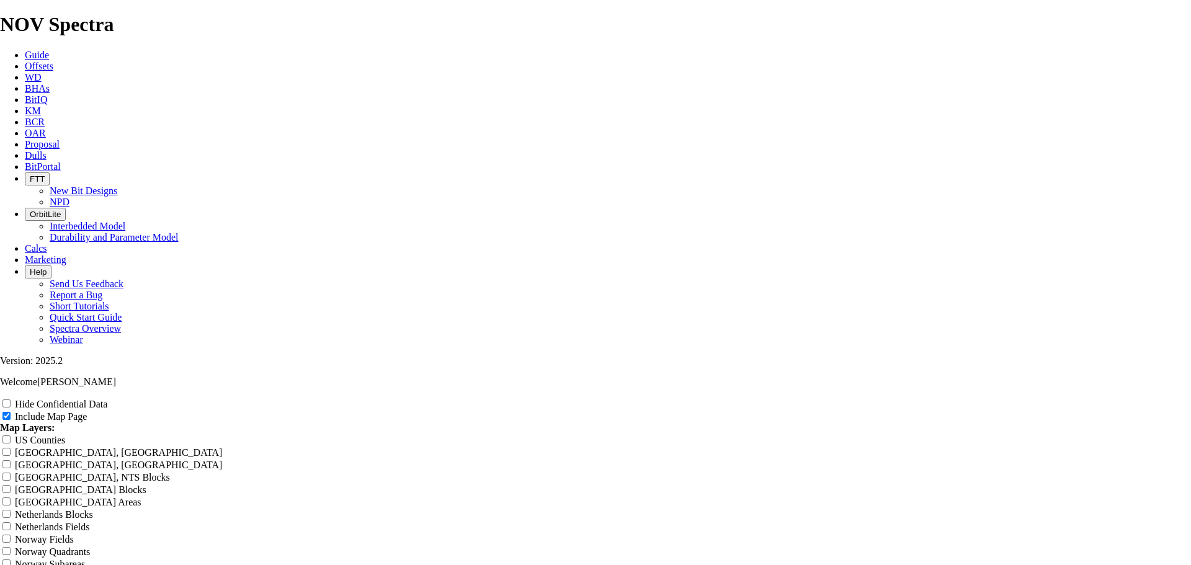
type input "Fr"
type input "Fru"
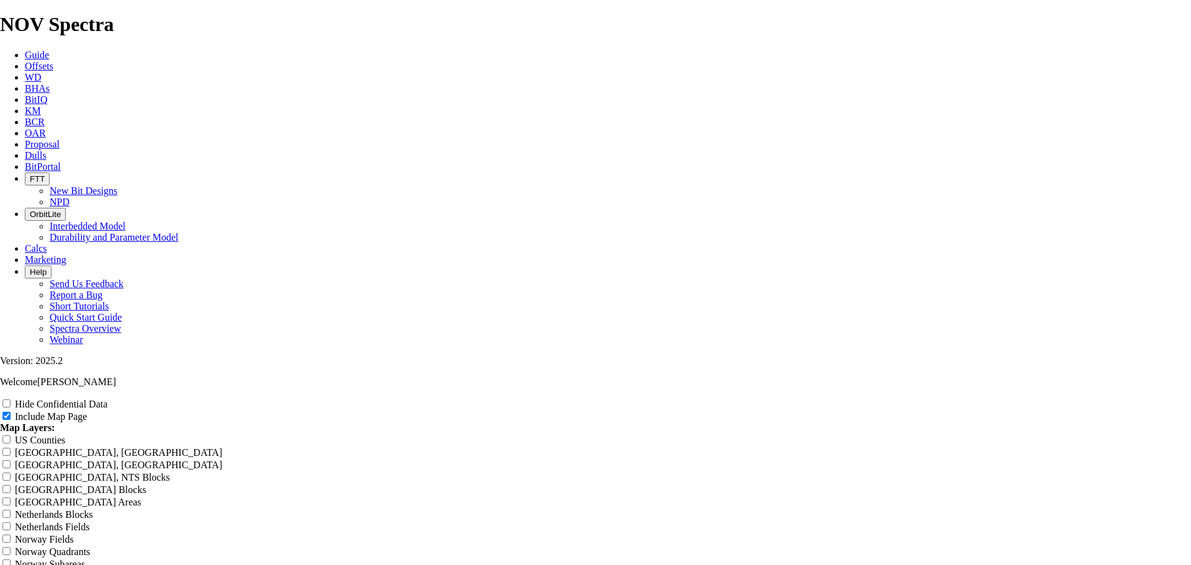
type input "Fru"
type input "Frui"
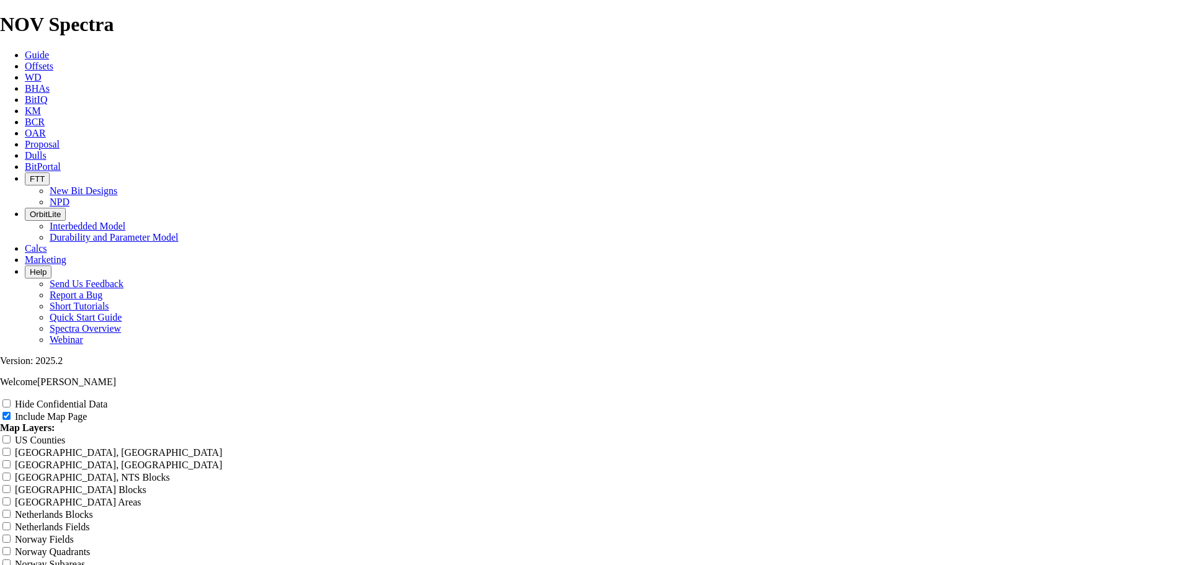
type input "Frui"
type input "Fruit"
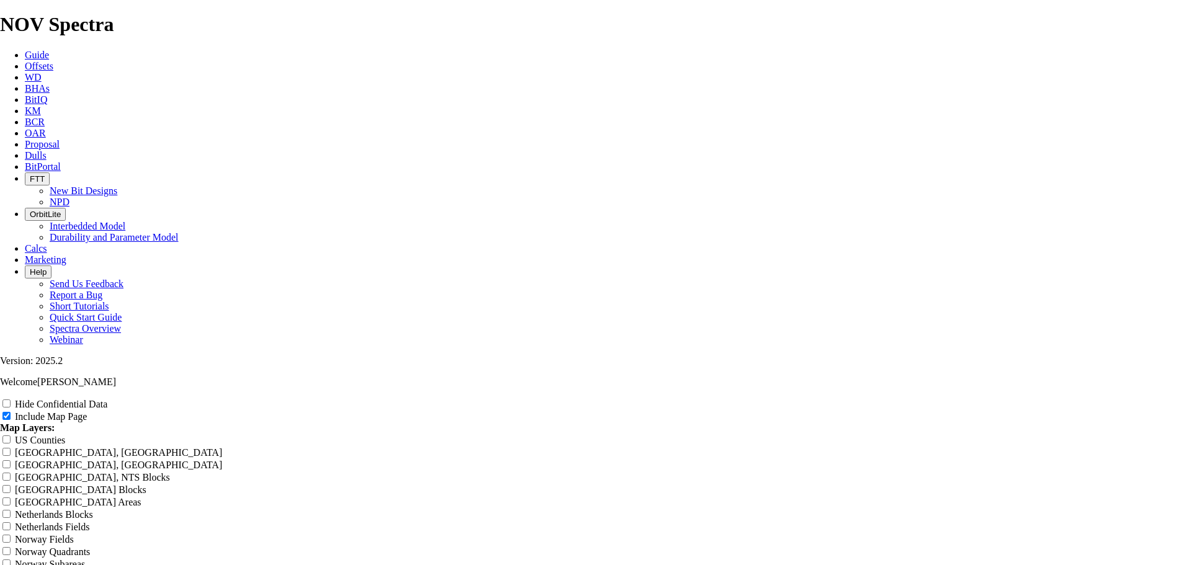
type input "Fruit"
type input "Fruit B"
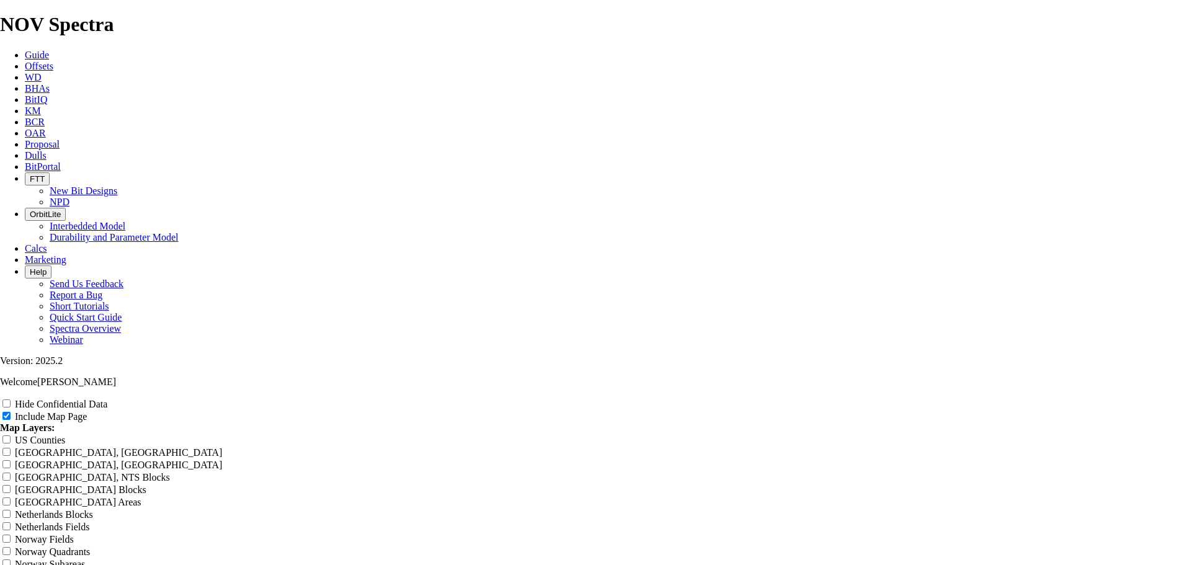
type input "Fruit B"
type input "Fruit Ba"
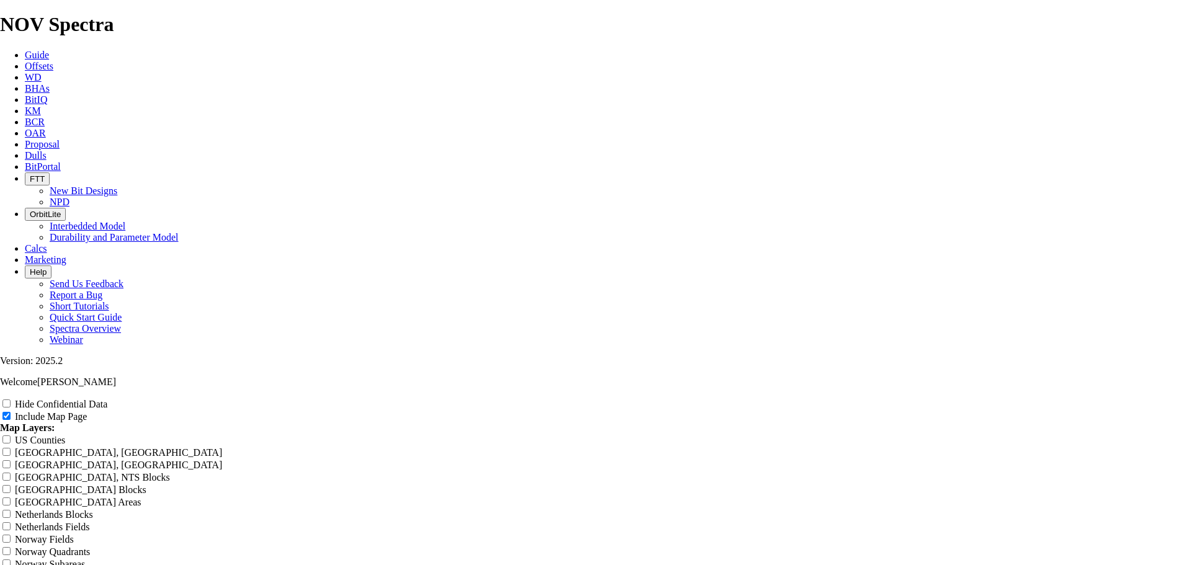
type input "Fruit Ba"
type input "Fruit Bas"
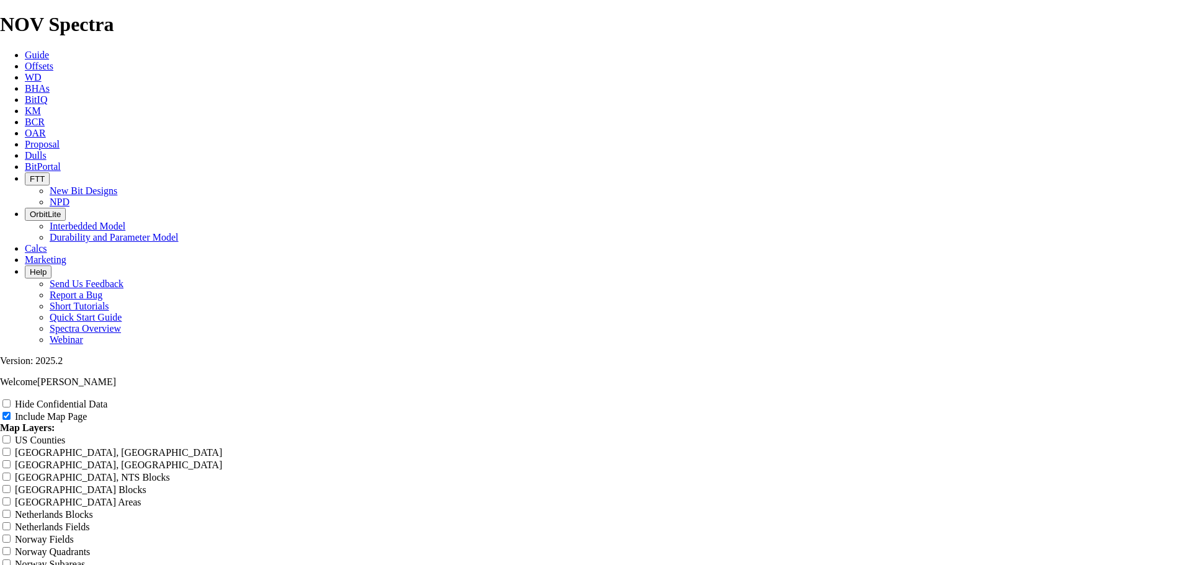
type input "Fruit Bas"
type input "Fruit Bask"
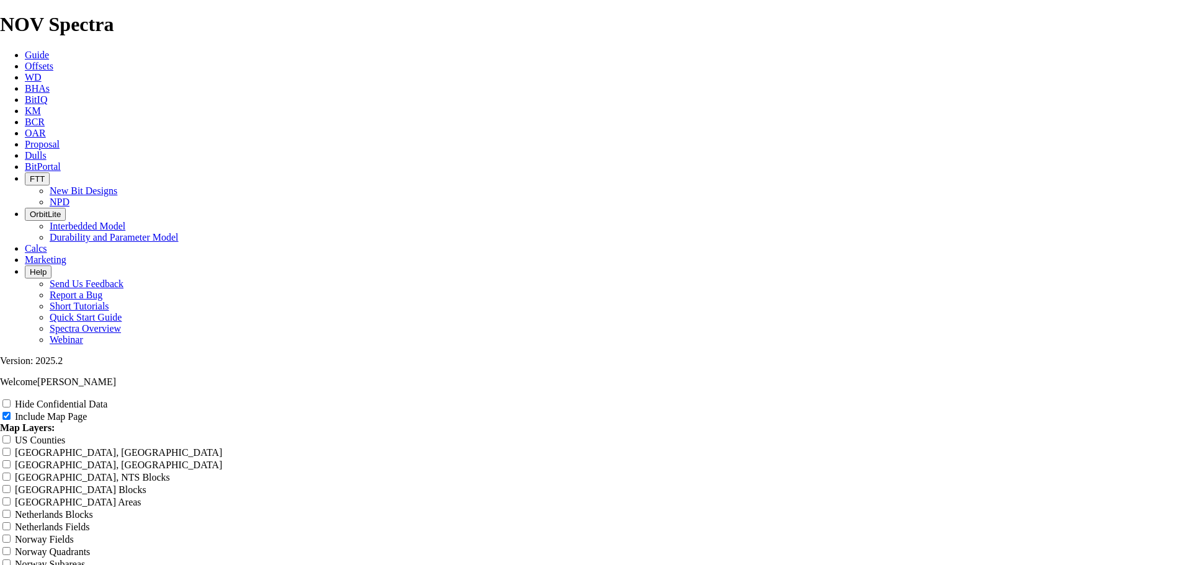
type input "Fruit Bask"
type input "Fruit Bas"
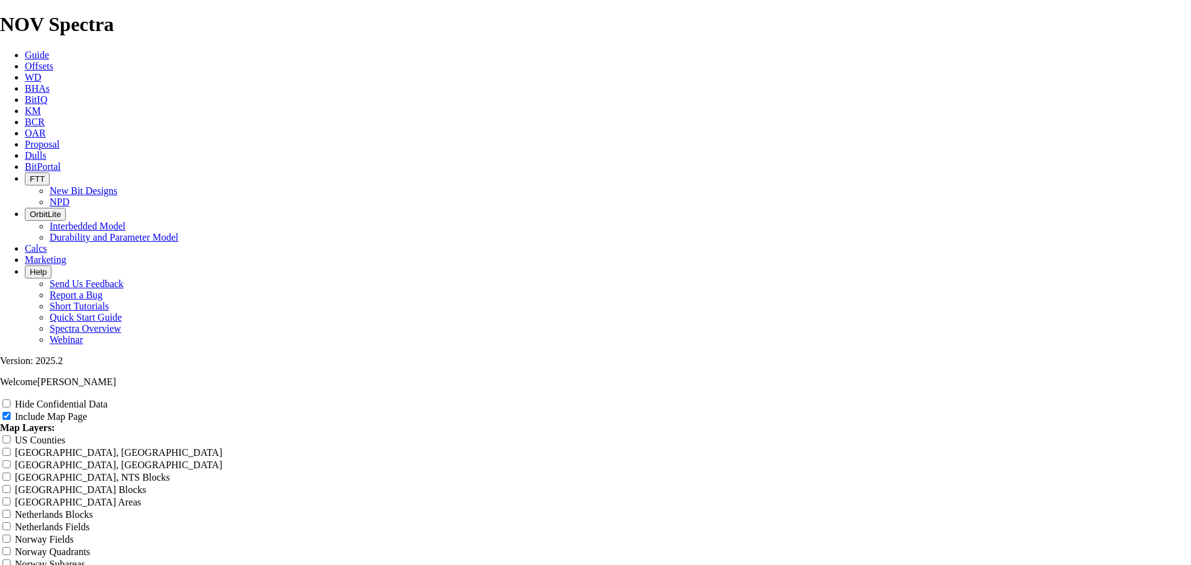
type input "Fruit Bas"
type input "Fruit Ba"
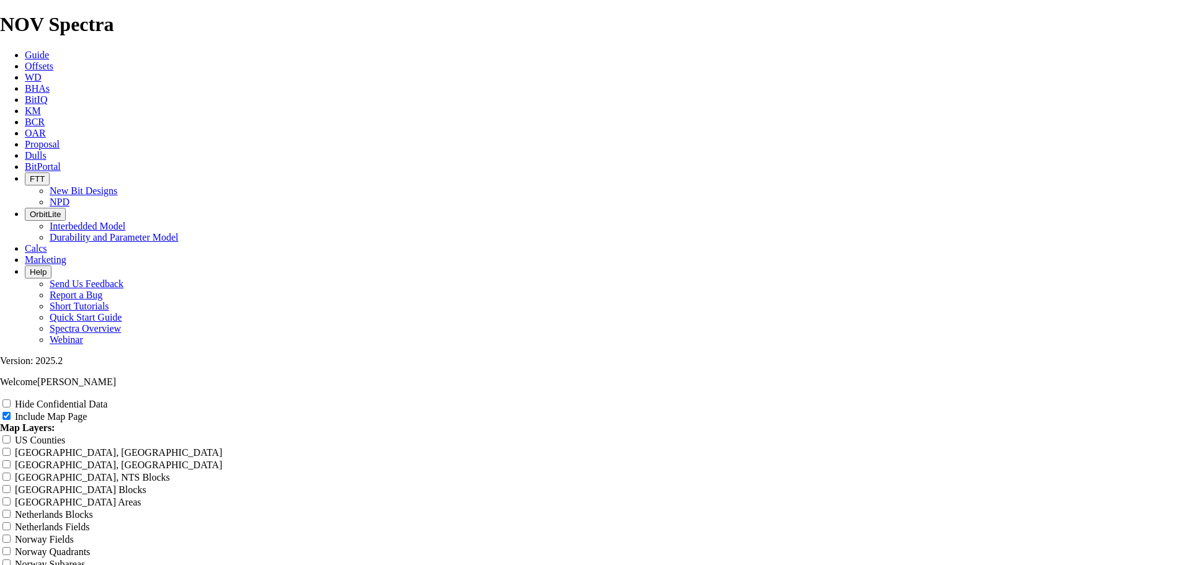
type input "Fruit Ba"
type input "Fruit B"
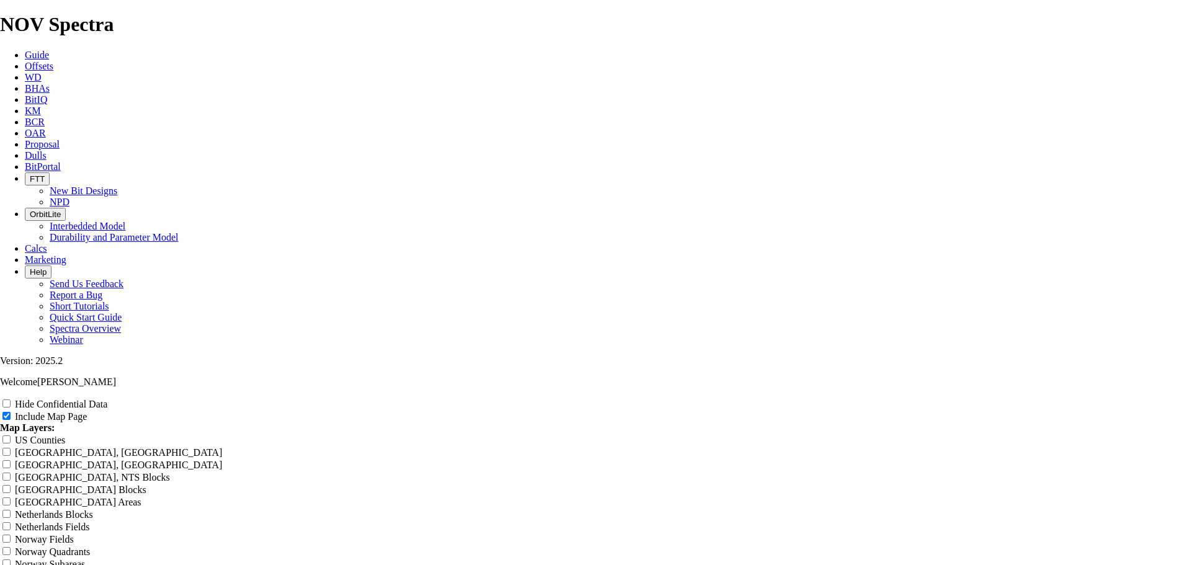
type input "Fruit B"
type input "Fruit"
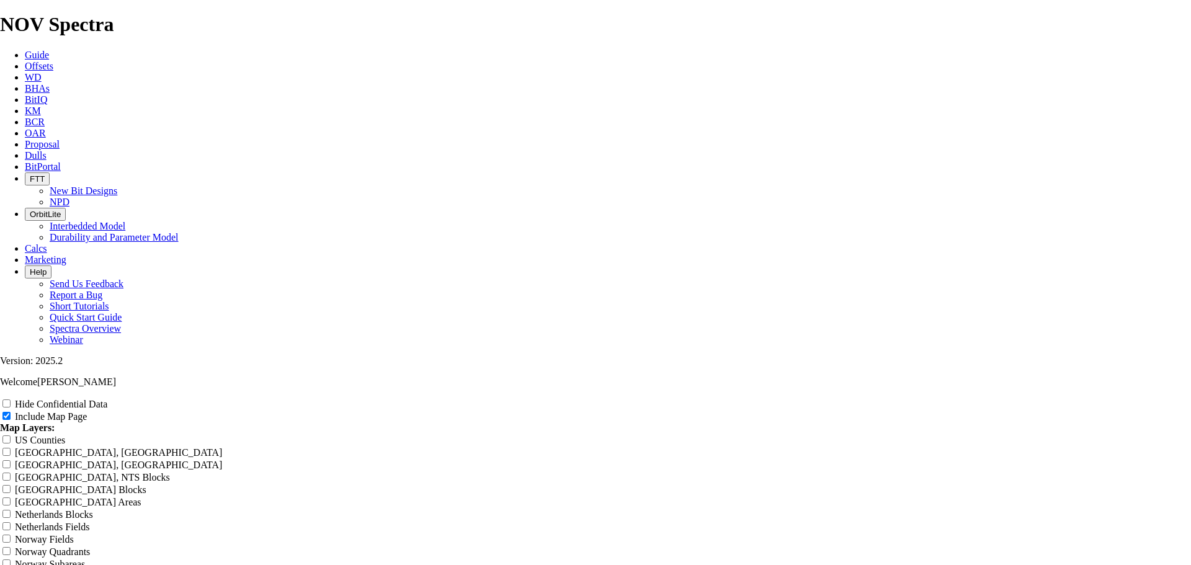
type input "Fruit"
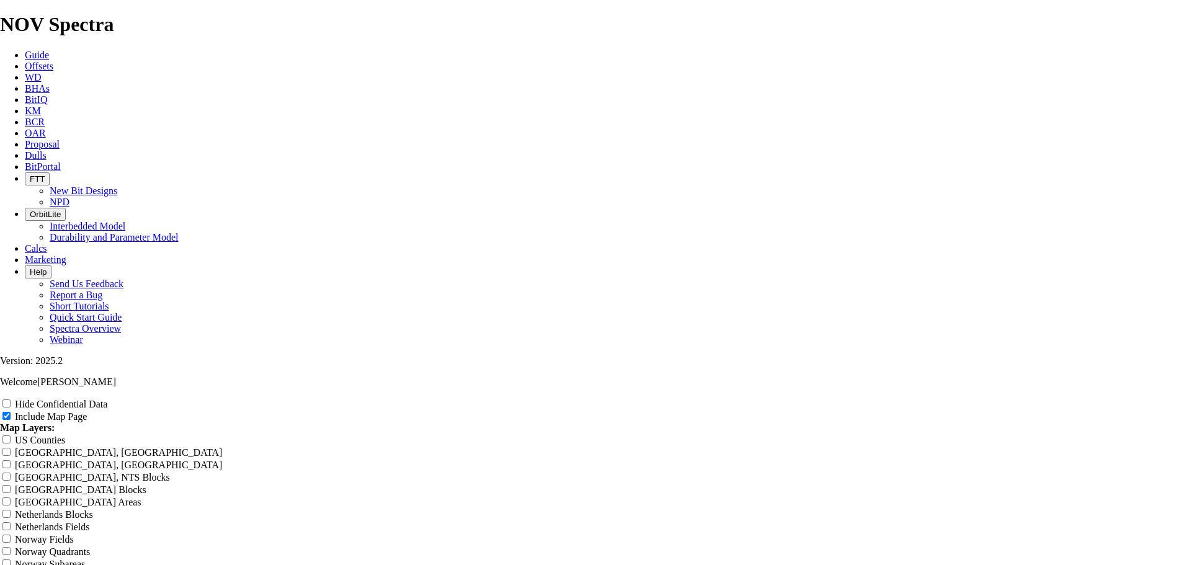
type input "Frui"
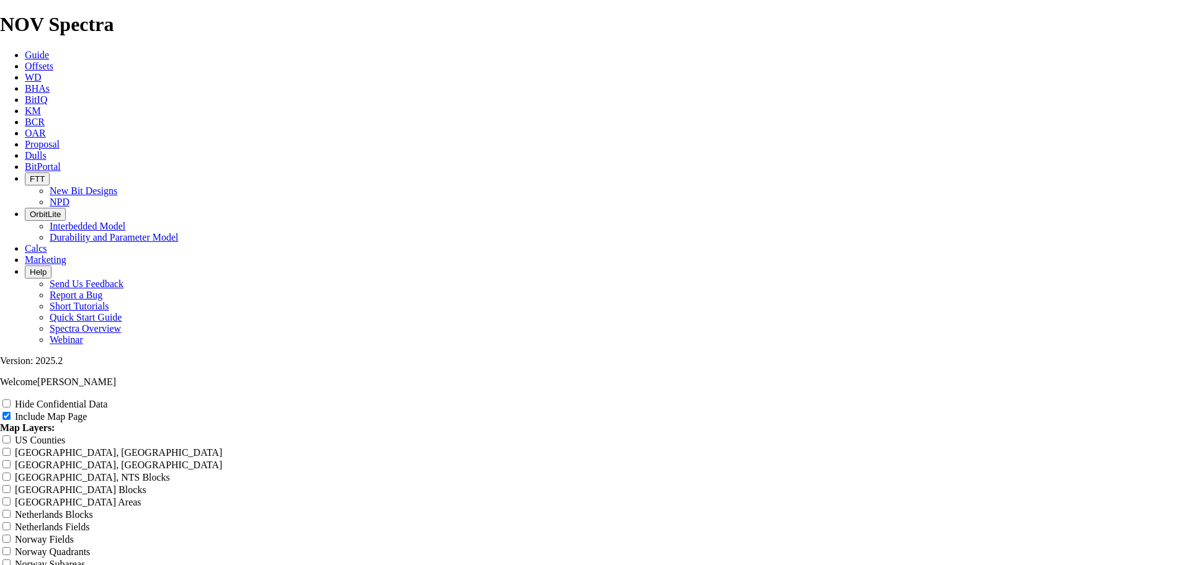
type input "Fru"
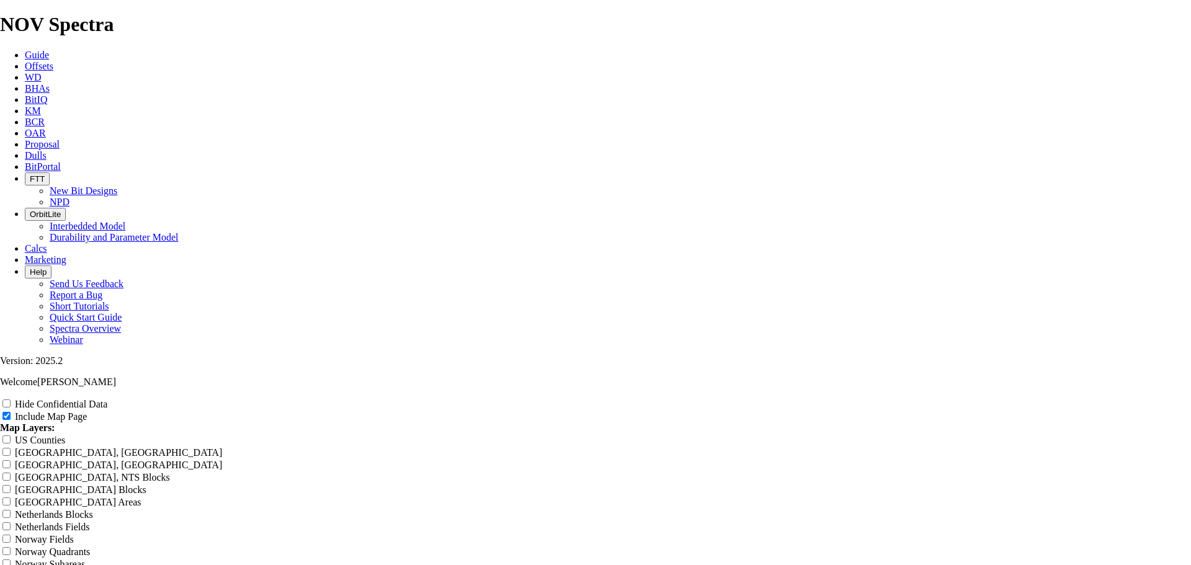
type input "Fr"
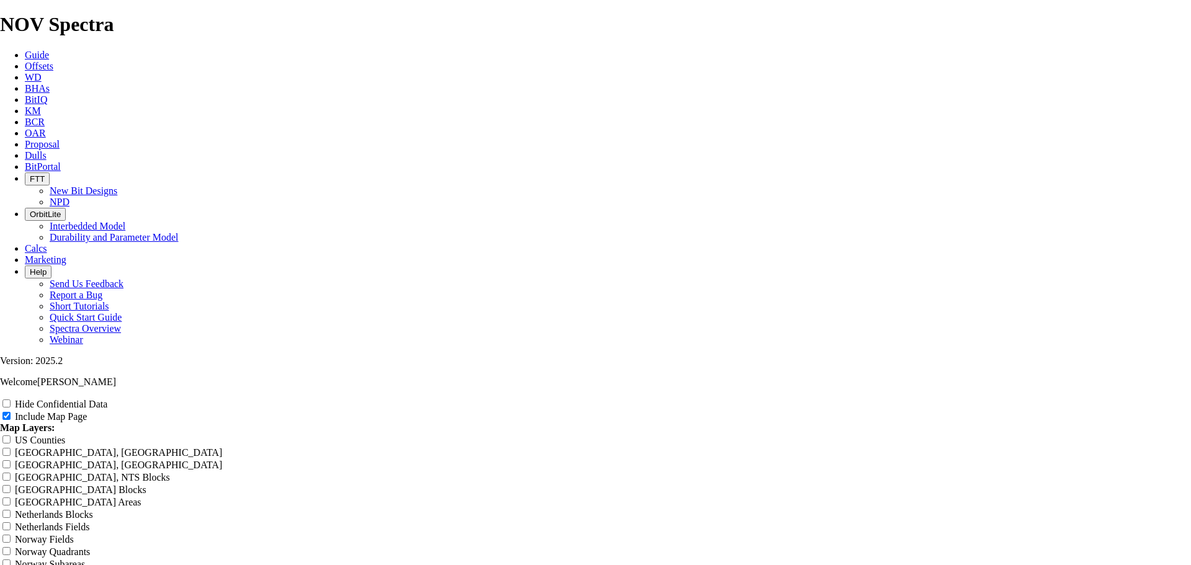
type input "F"
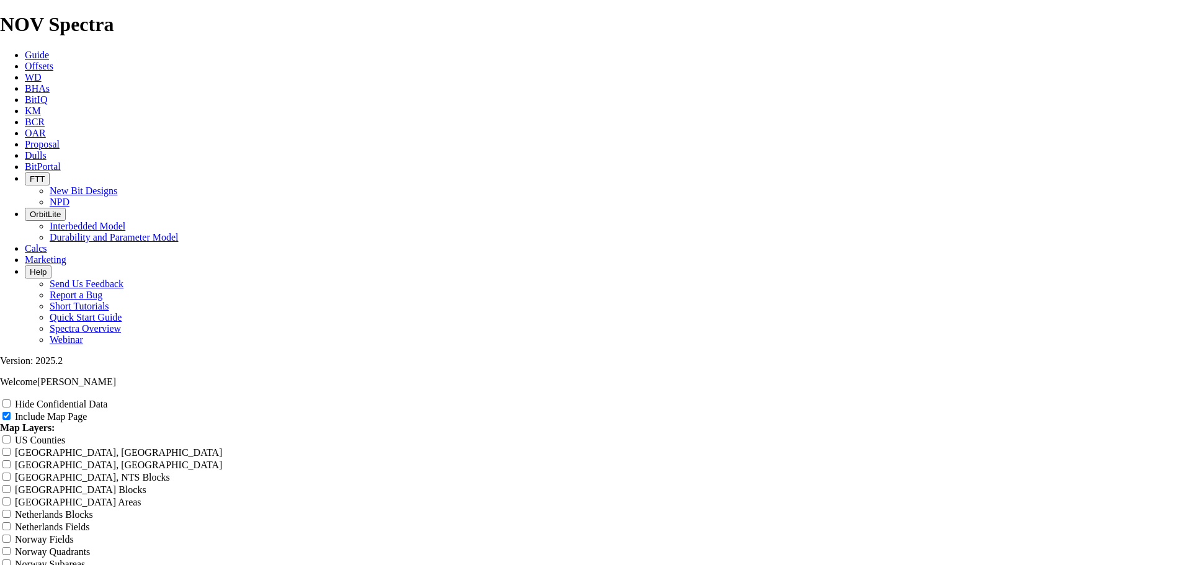
type input "F"
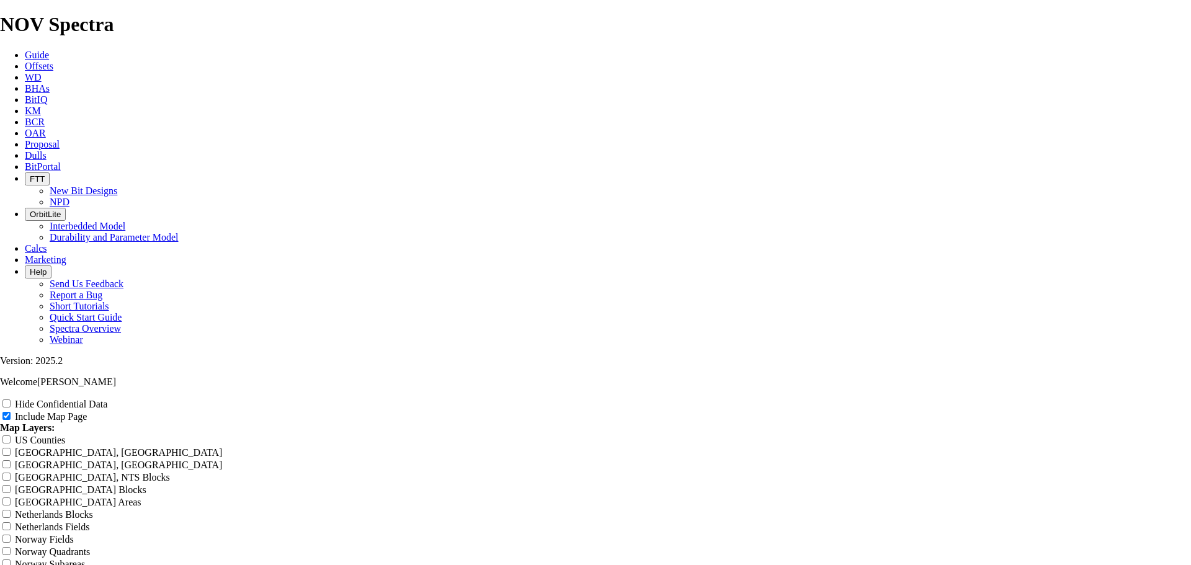
type input "Fr"
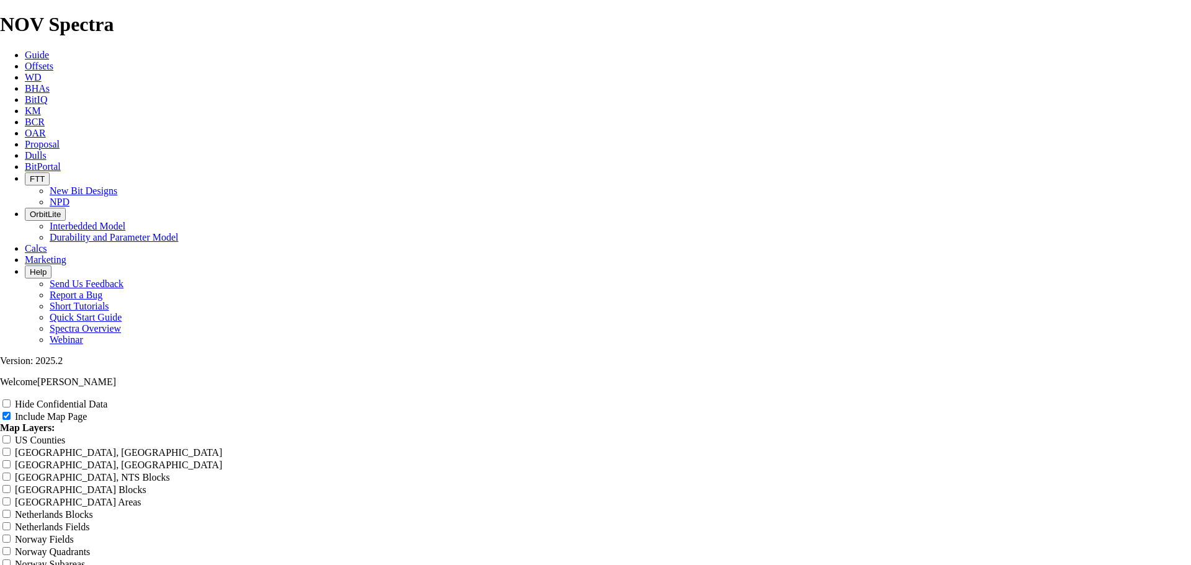
type input "Fru"
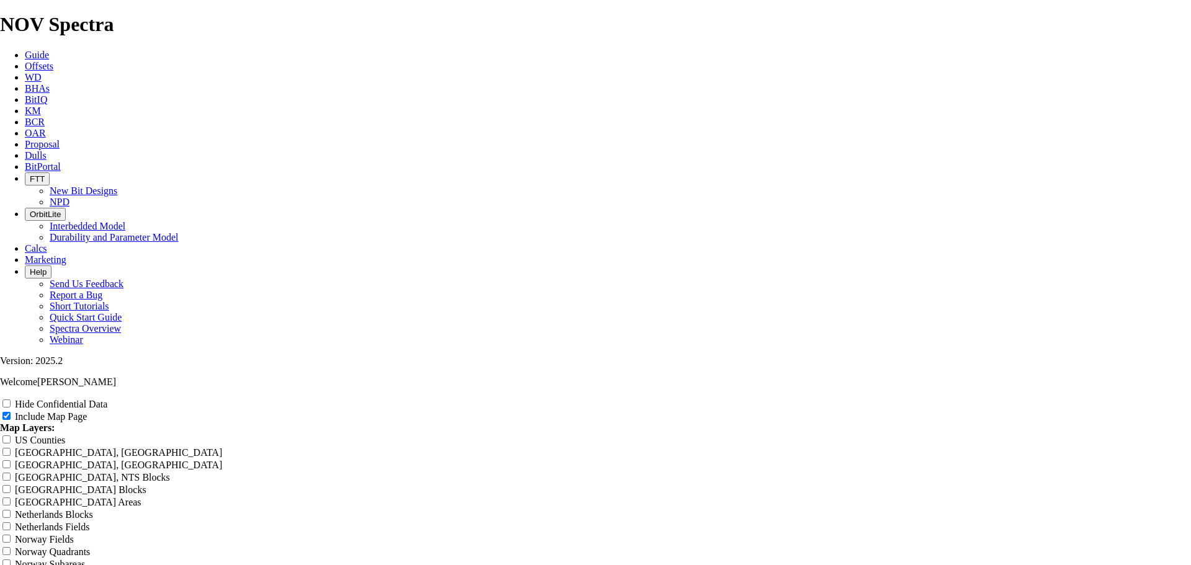
type input "Frui"
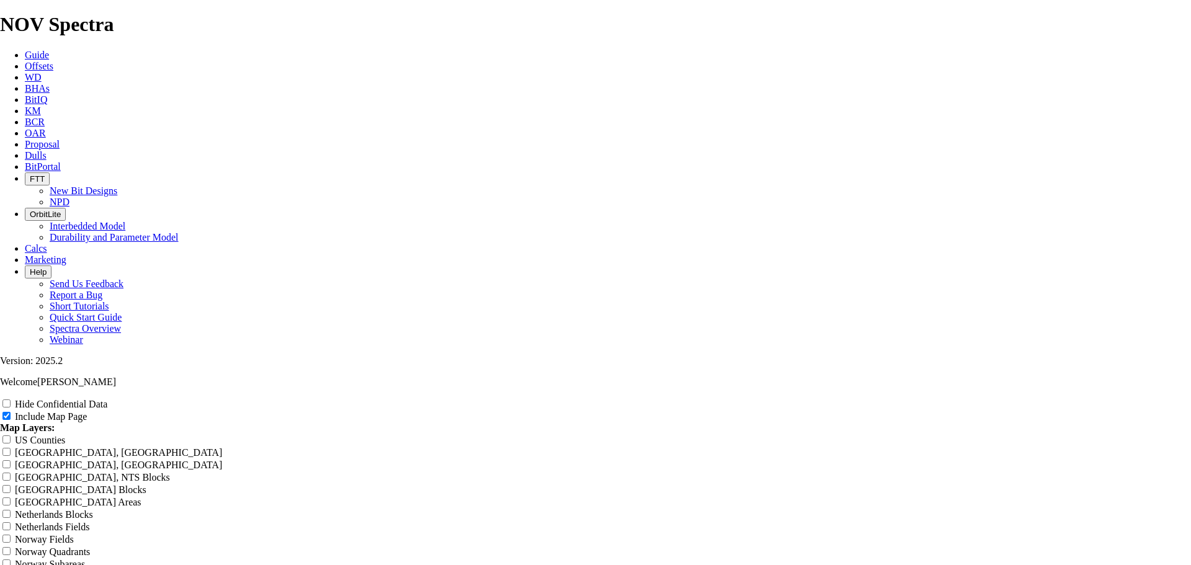
type input "Fruit"
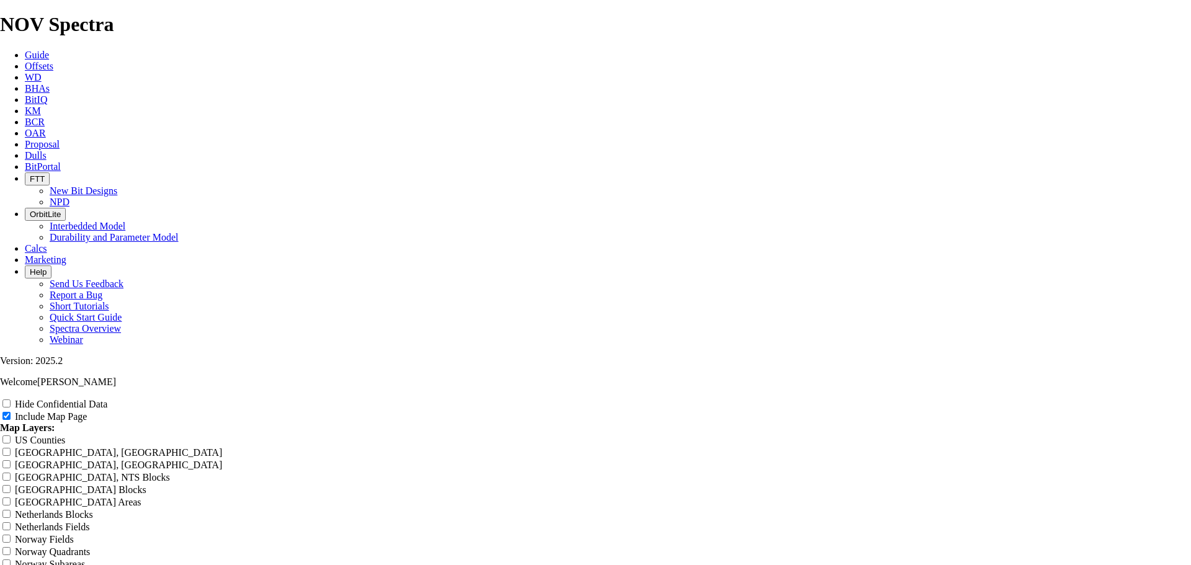
type input "Fruit"
type input "Fruit B"
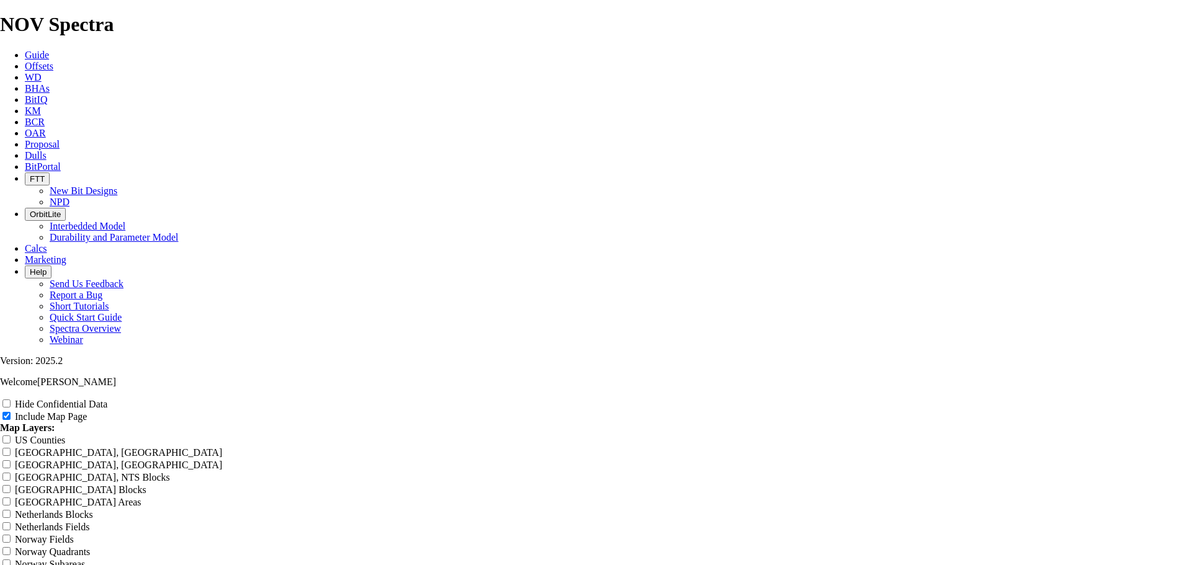
type input "Fruit B"
type input "Fruit Ba"
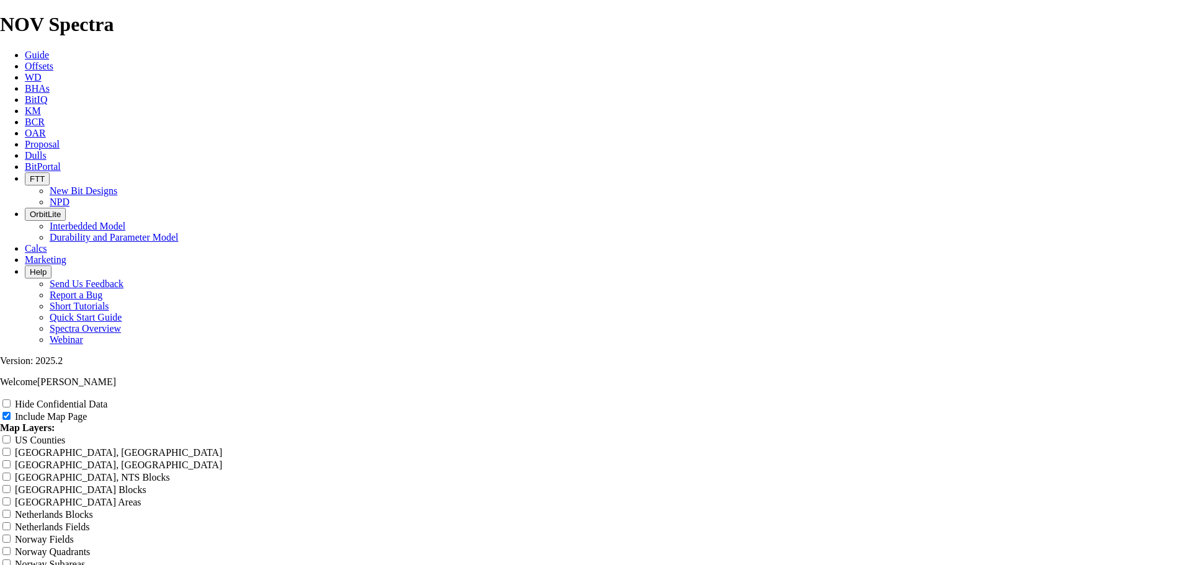
type input "Fruit Ba"
type input "Fruit Bas"
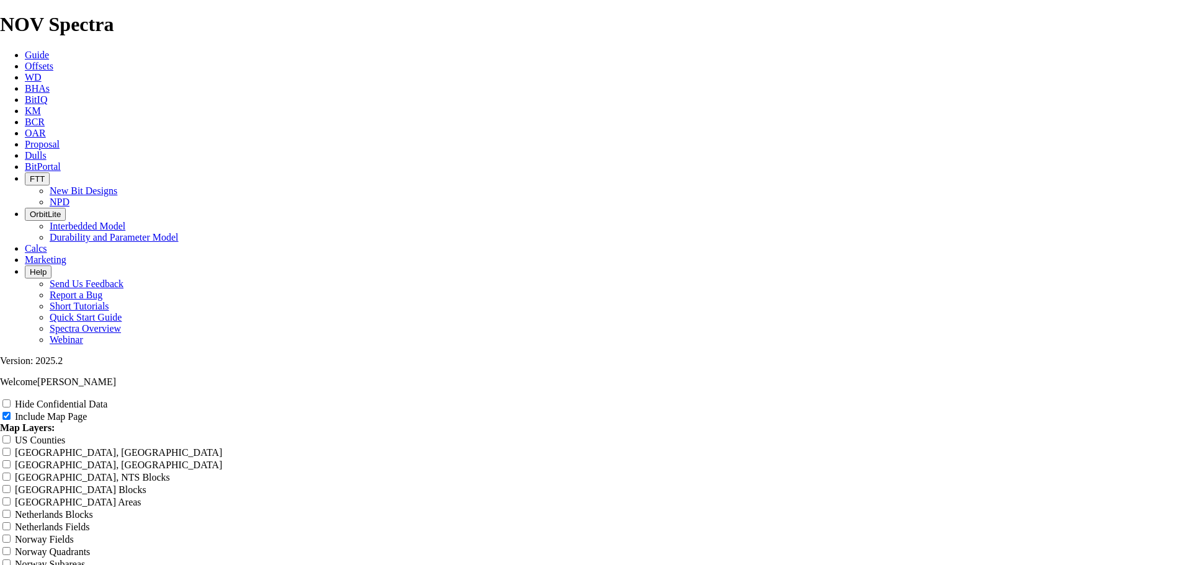
type input "Fruit Bas"
type input "Fruit Bask"
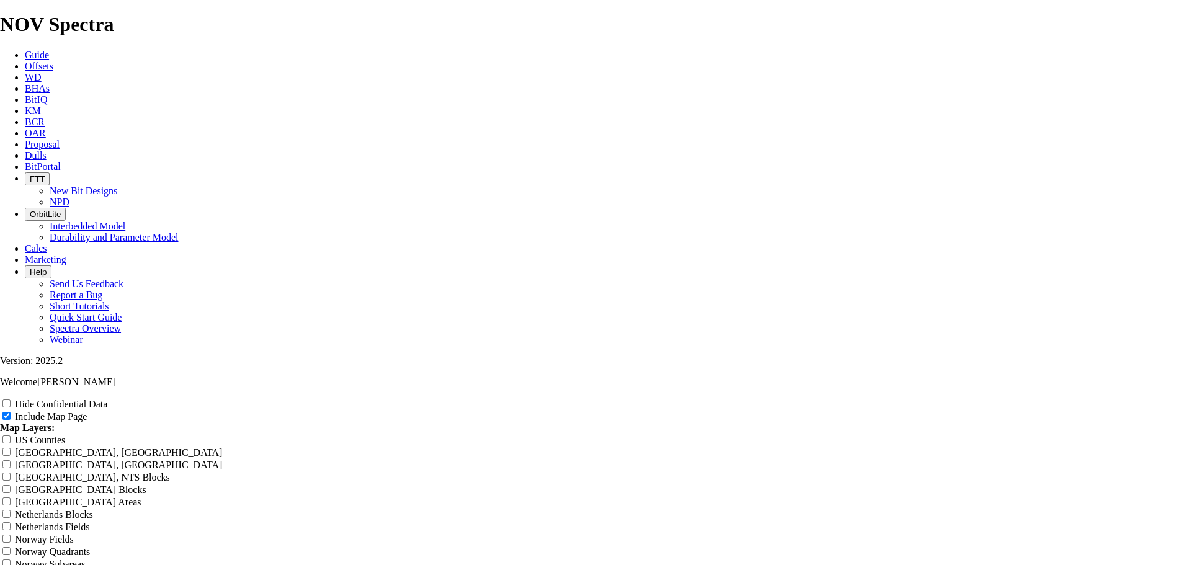
type input "Fruit Bask"
type input "Fruit Baske"
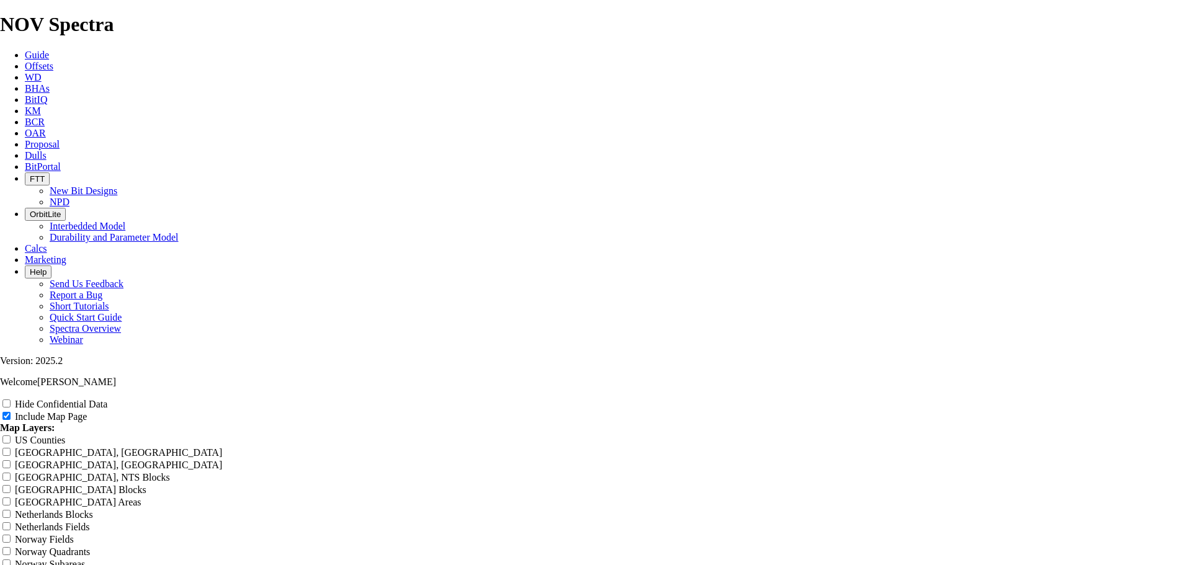
type input "Fruit Baske"
type input "Fruit Basket"
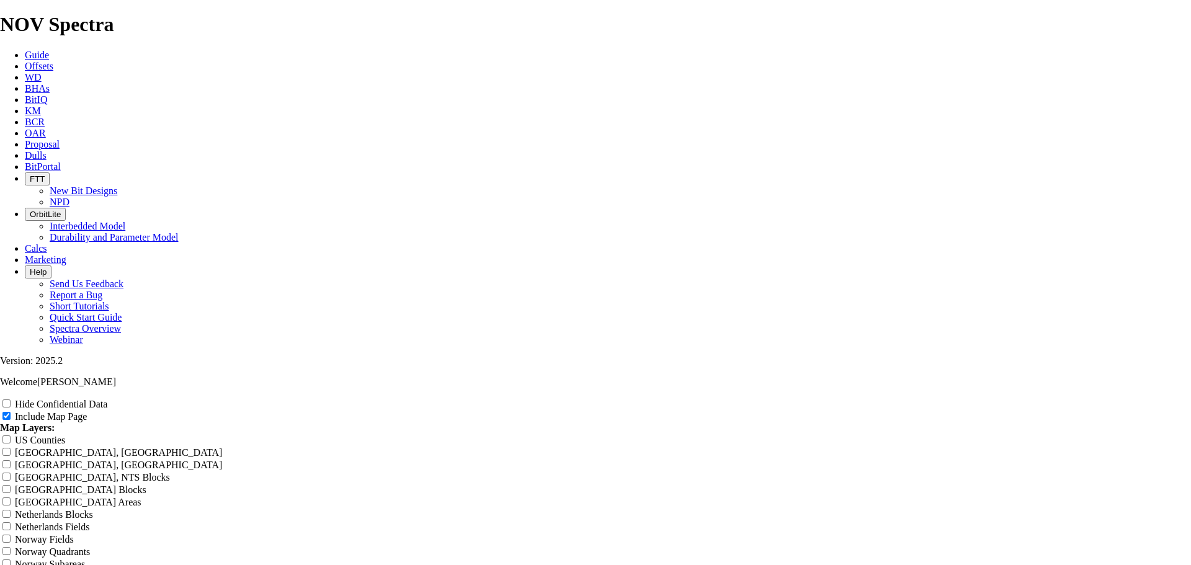
type input "Fruit Basket"
type input "Fruit Basket -"
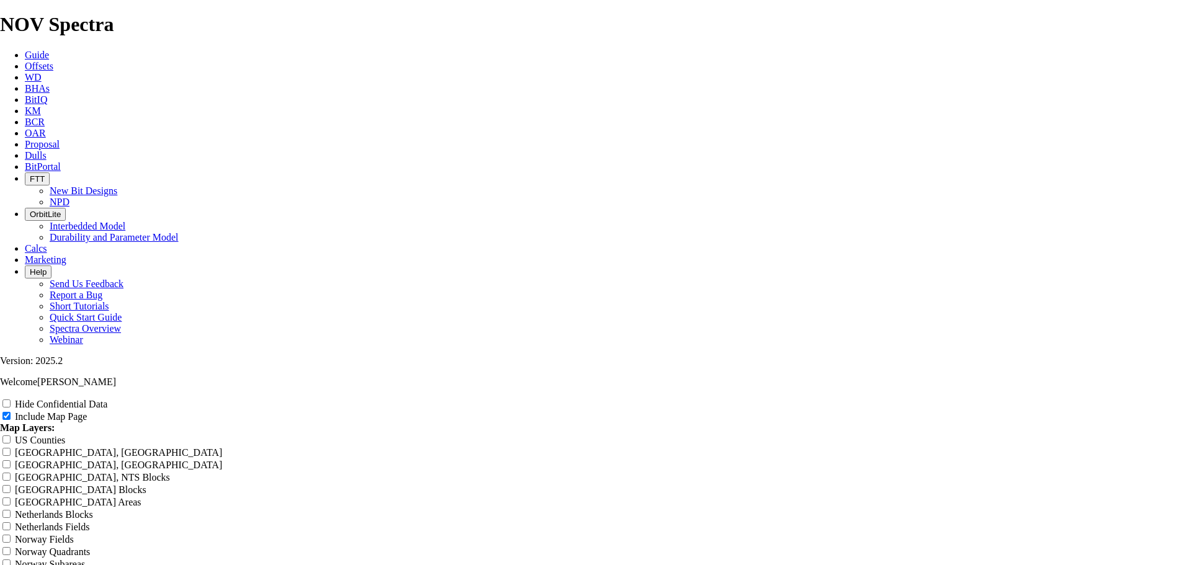
type input "Fruit Basket -"
type input "Fruit Basket - E"
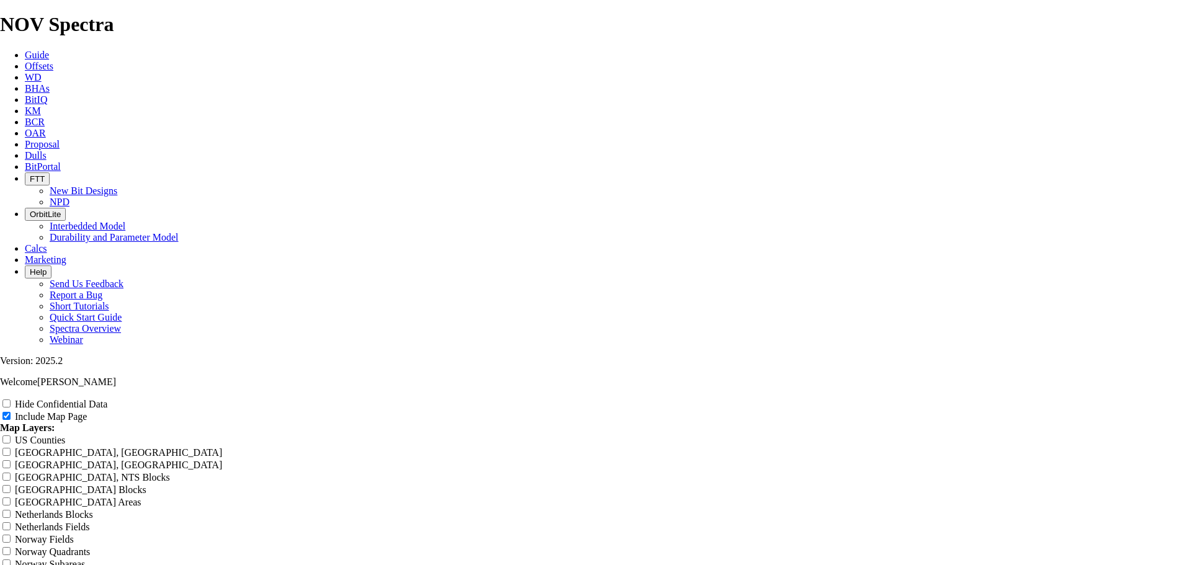
type input "Fruit Basket - E"
type input "Fruit Basket - EO"
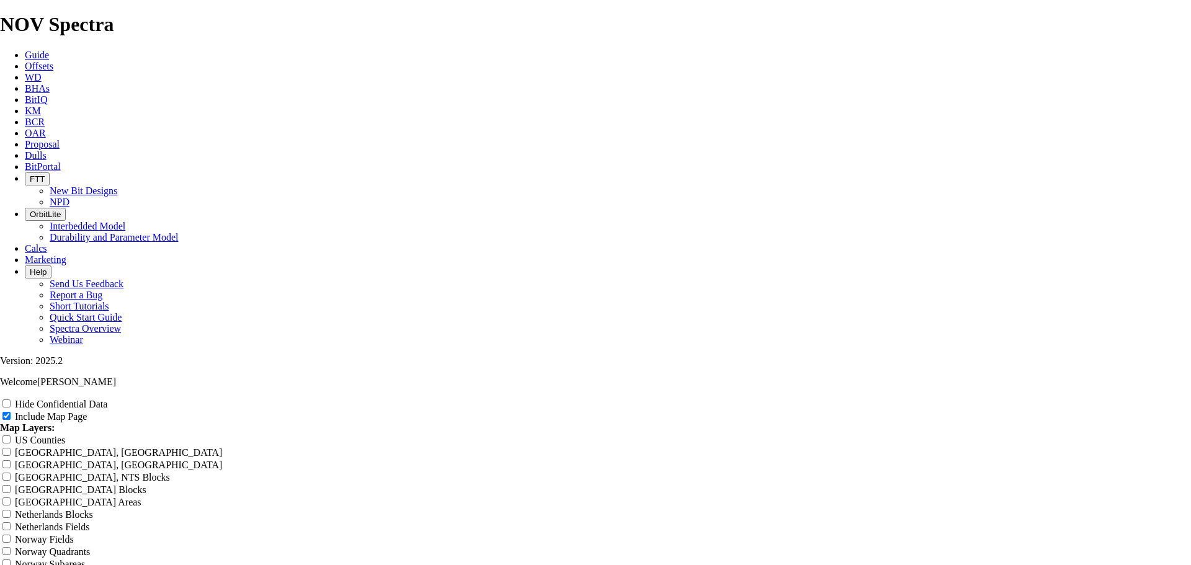
type input "Fruit Basket - EO"
type input "Fruit Basket - EOG"
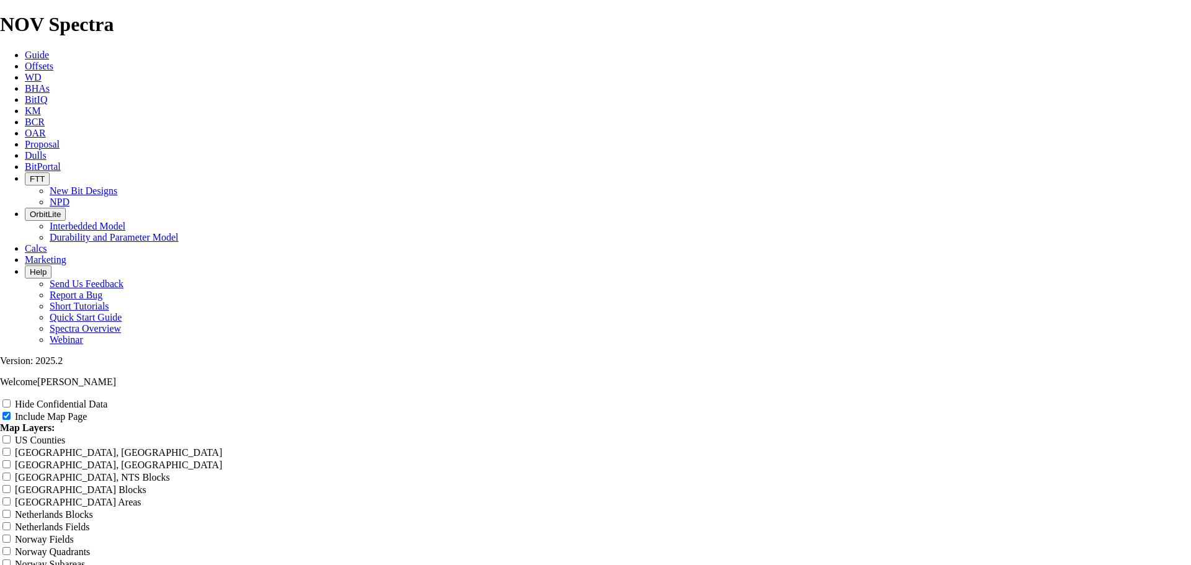
type input "Fruit Basket - EOG"
type input "Fruit Basket - EOG -"
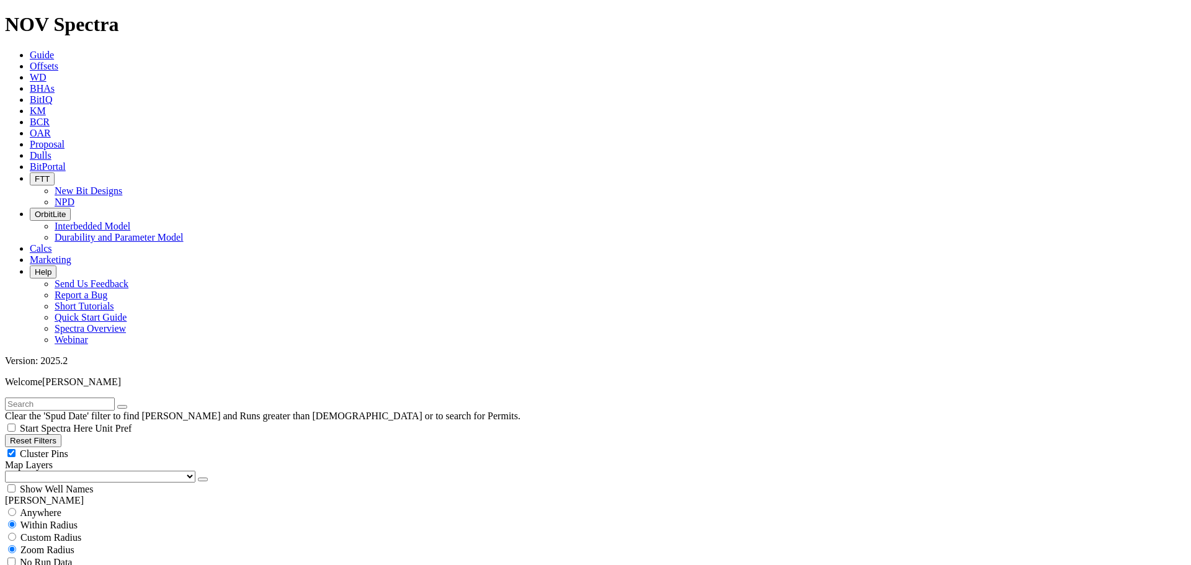
scroll to position [12, 0]
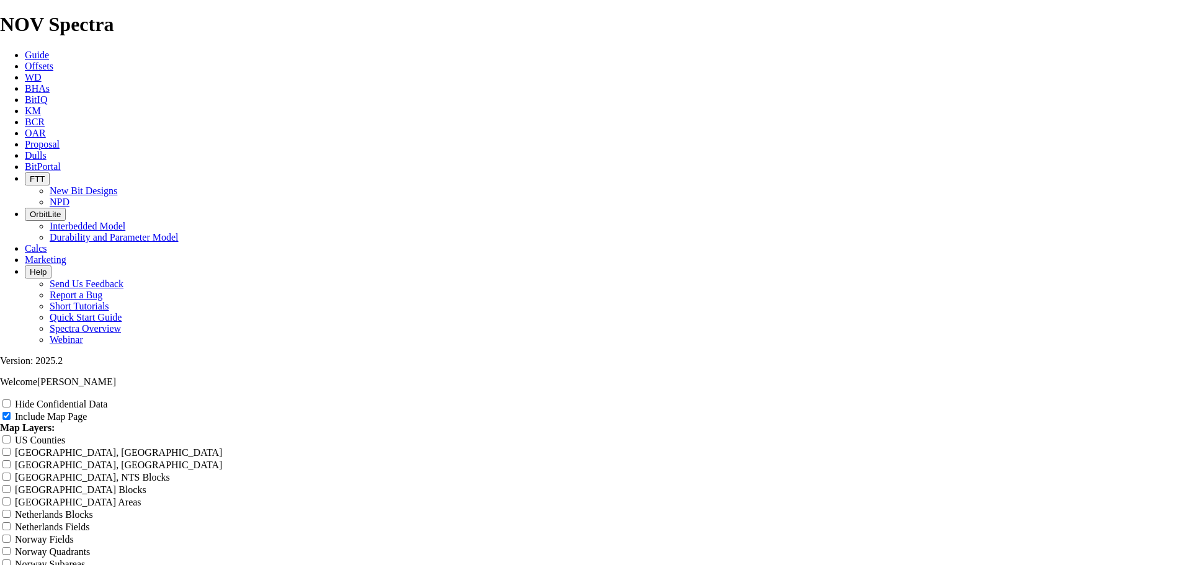
scroll to position [1303, 0]
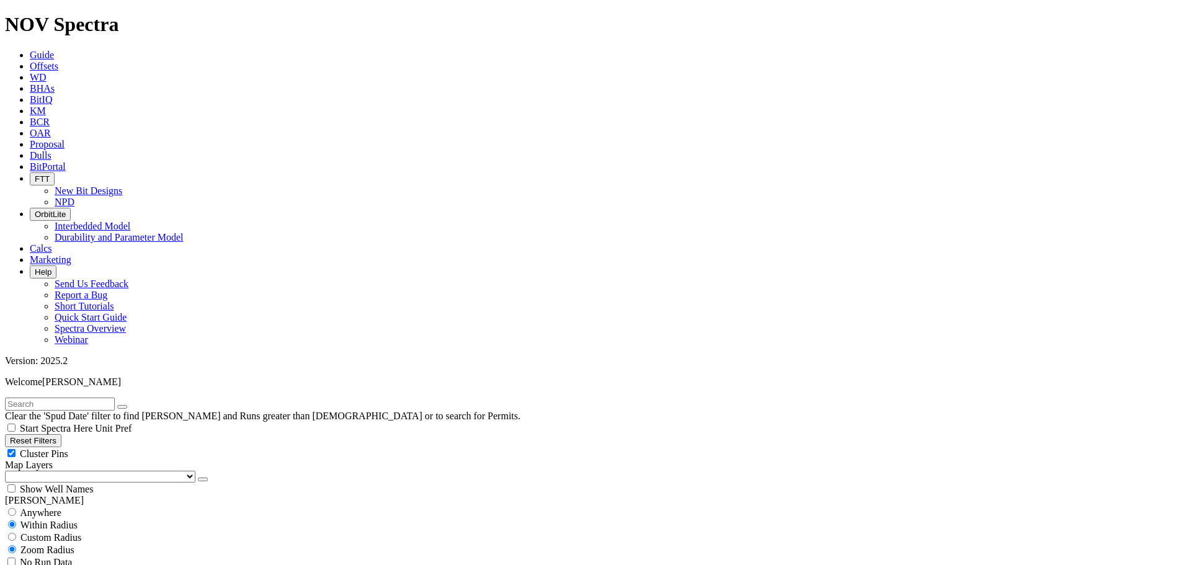
click at [124, 447] on div "Cluster Pins" at bounding box center [595, 453] width 1181 height 12
click at [73, 471] on select "US Counties Alberta, CA Townships British Columbia, CA Townships British Columb…" at bounding box center [100, 477] width 190 height 12
click at [9, 471] on select "US Counties Alberta, CA Townships British Columbia, CA Townships British Columb…" at bounding box center [100, 477] width 190 height 12
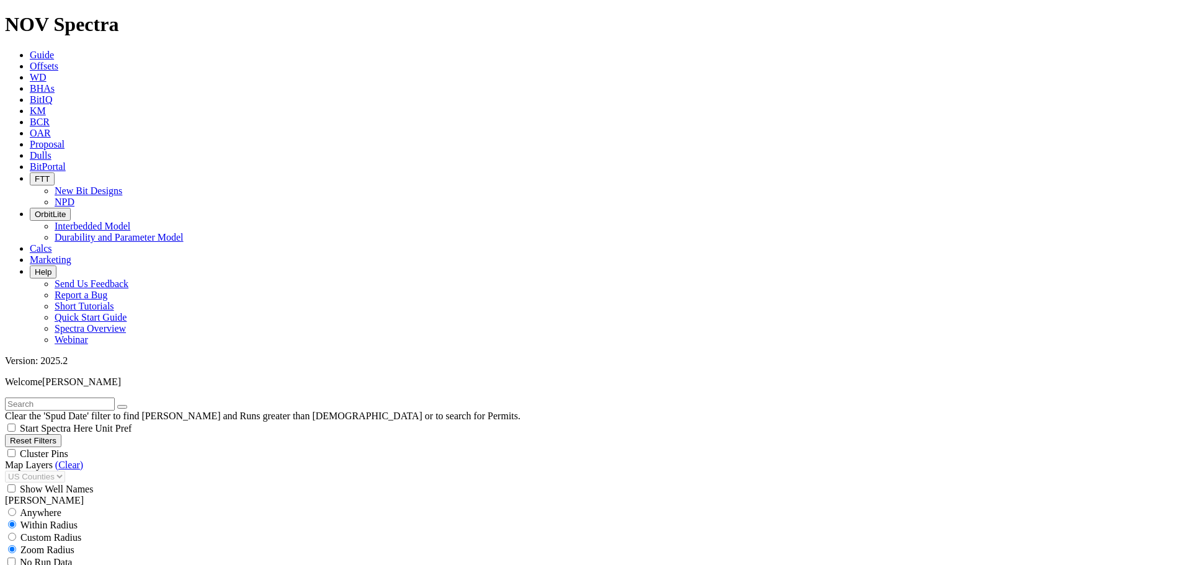
drag, startPoint x: 79, startPoint y: 155, endPoint x: 97, endPoint y: 167, distance: 21.9
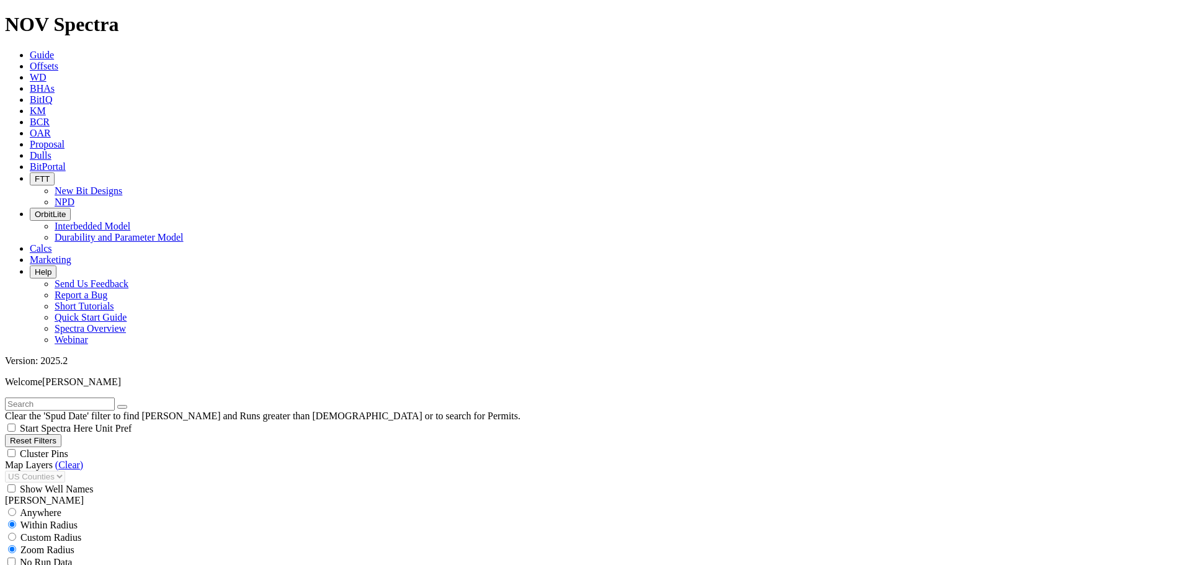
scroll to position [114, 0]
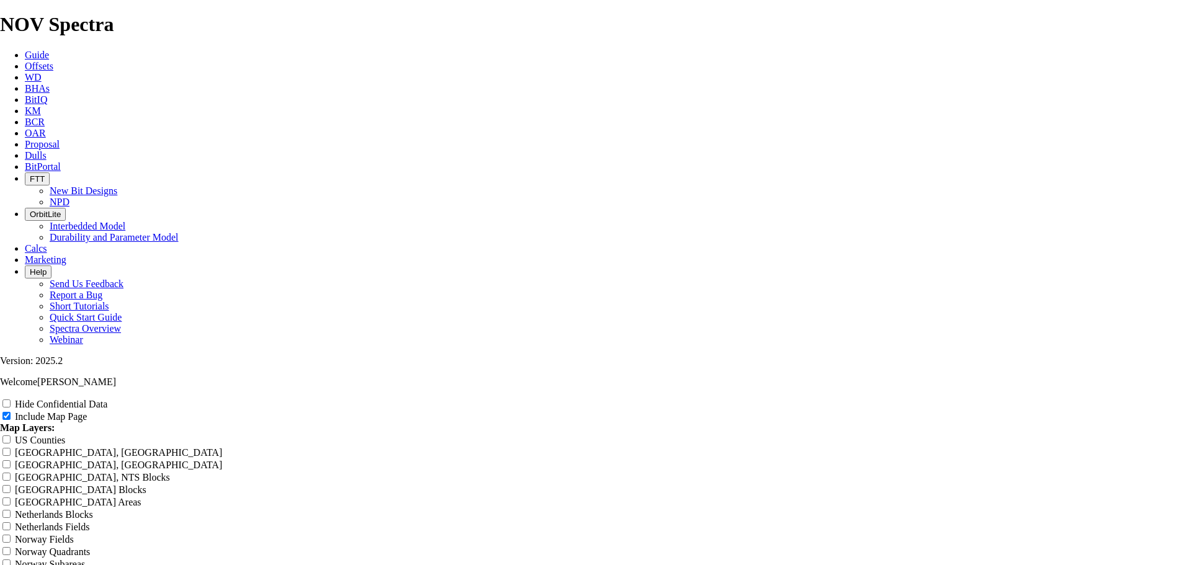
scroll to position [1882, 0]
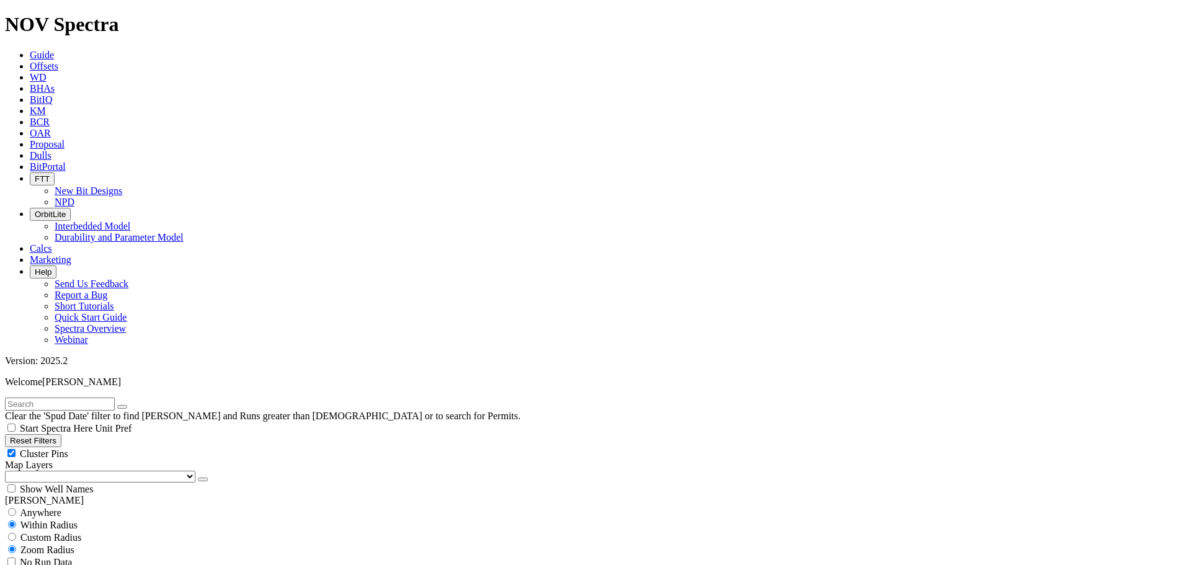
scroll to position [724, 0]
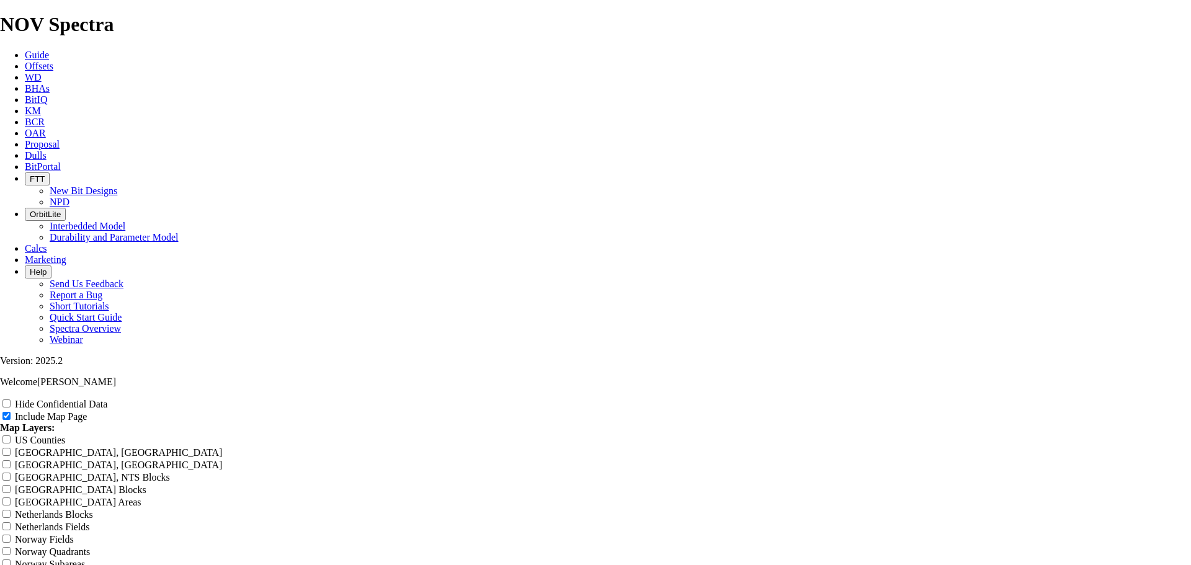
scroll to position [2027, 0]
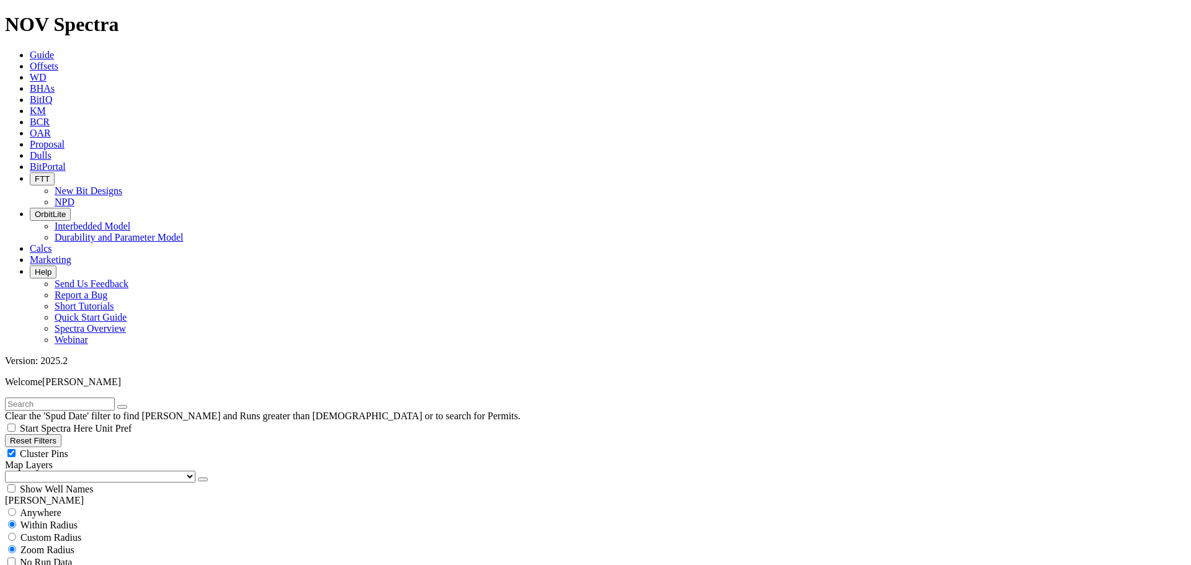
scroll to position [363, 0]
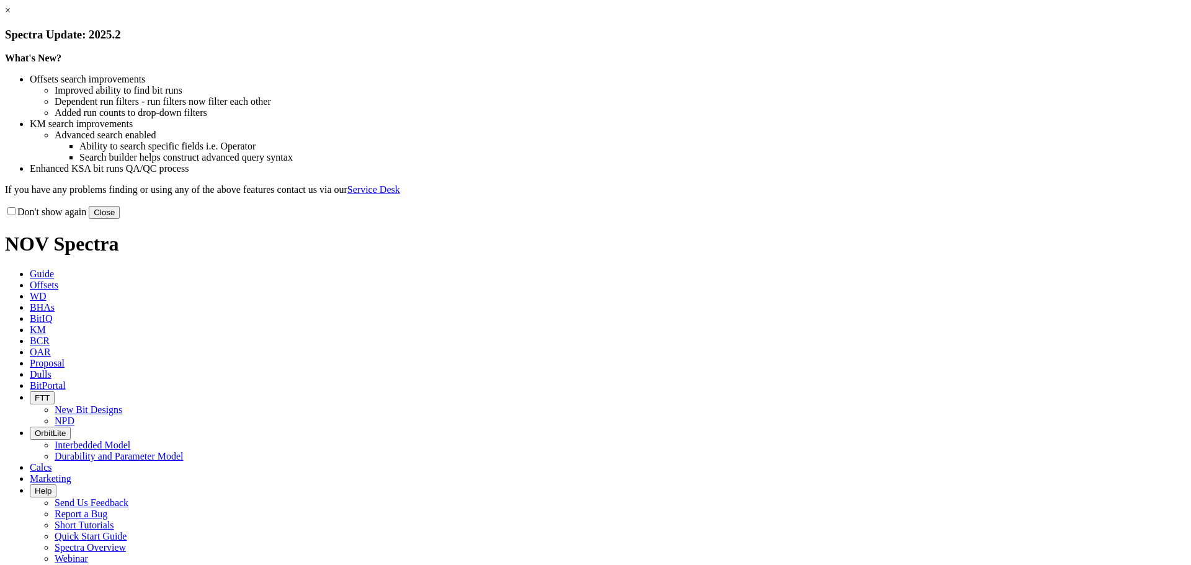
drag, startPoint x: 844, startPoint y: 337, endPoint x: 524, endPoint y: 200, distance: 348.8
click at [120, 219] on button "Close" at bounding box center [104, 212] width 31 height 13
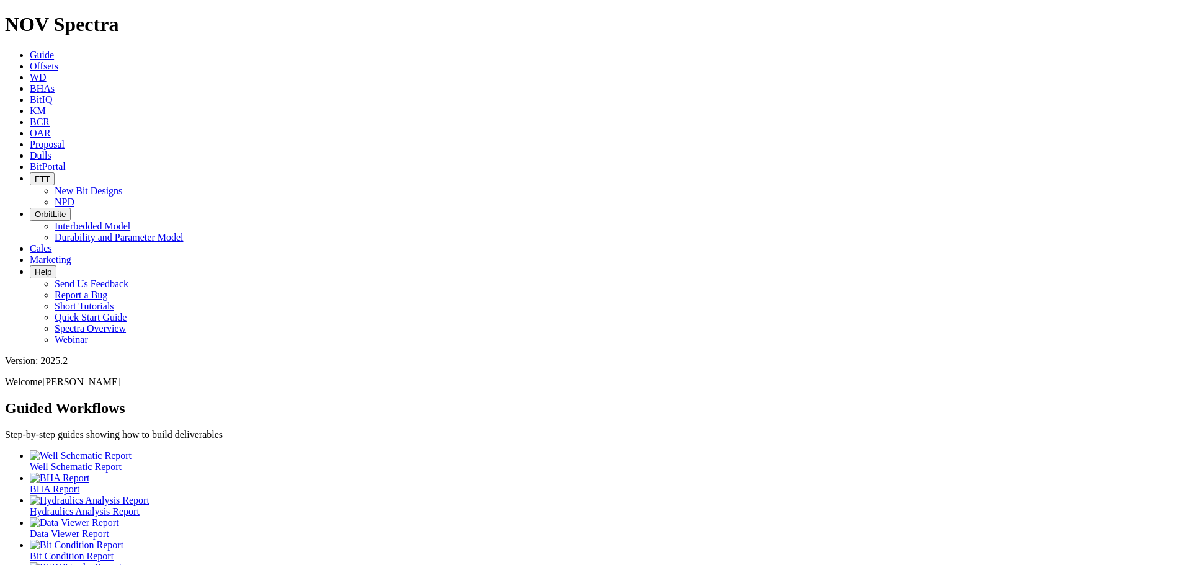
click at [30, 61] on icon at bounding box center [30, 66] width 0 height 11
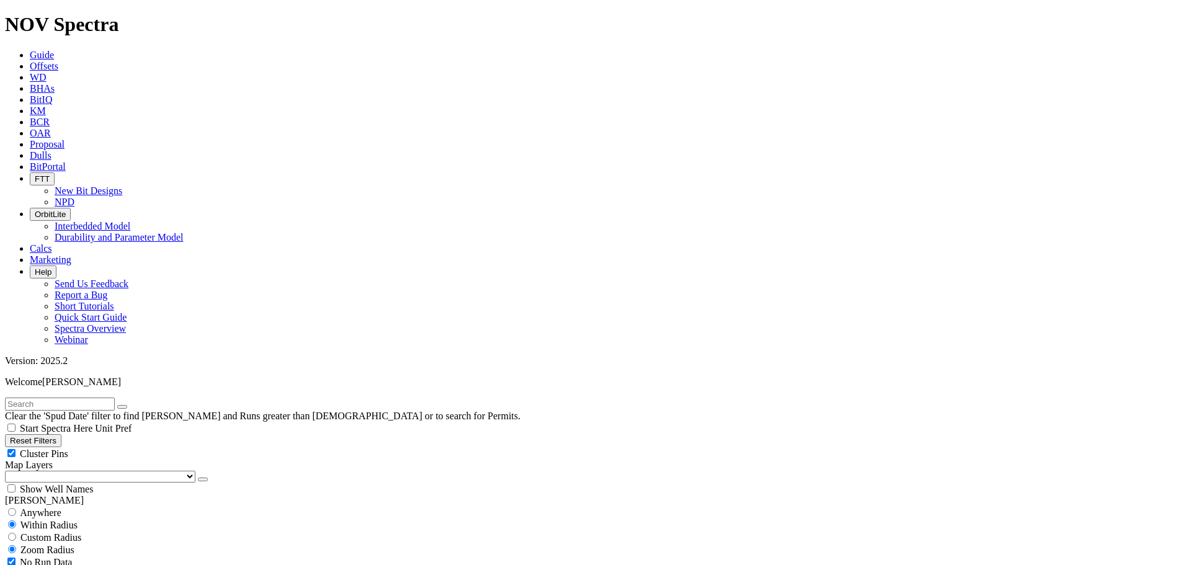
click at [84, 398] on input "text" at bounding box center [60, 404] width 110 height 13
click at [78, 398] on input "74 ranch" at bounding box center [60, 404] width 110 height 13
type input "74 ranch unit"
click at [130, 405] on button "submit" at bounding box center [135, 407] width 10 height 4
click at [120, 447] on div "Cluster Pins" at bounding box center [595, 453] width 1181 height 12
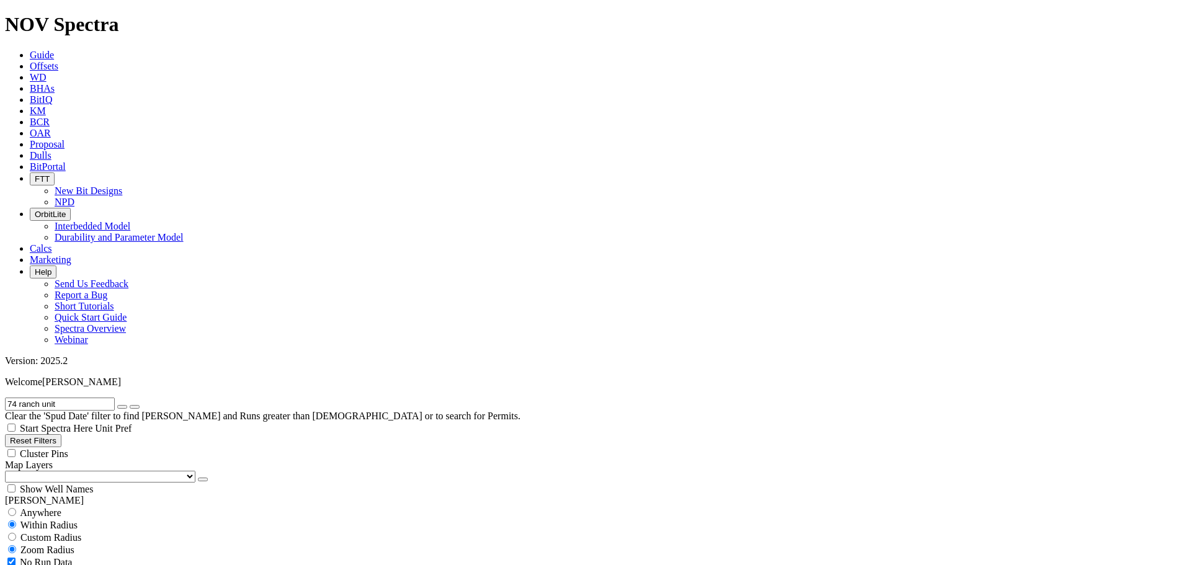
checkbox input "false"
click at [73, 471] on select "US Counties Alberta, CA Townships British Columbia, CA Townships British Columb…" at bounding box center [100, 477] width 190 height 12
click at [9, 471] on select "US Counties Alberta, CA Townships British Columbia, CA Townships British Columb…" at bounding box center [100, 477] width 190 height 12
click at [79, 398] on input "74 ranch unit" at bounding box center [60, 404] width 110 height 13
type input "74 ranch unit s2"
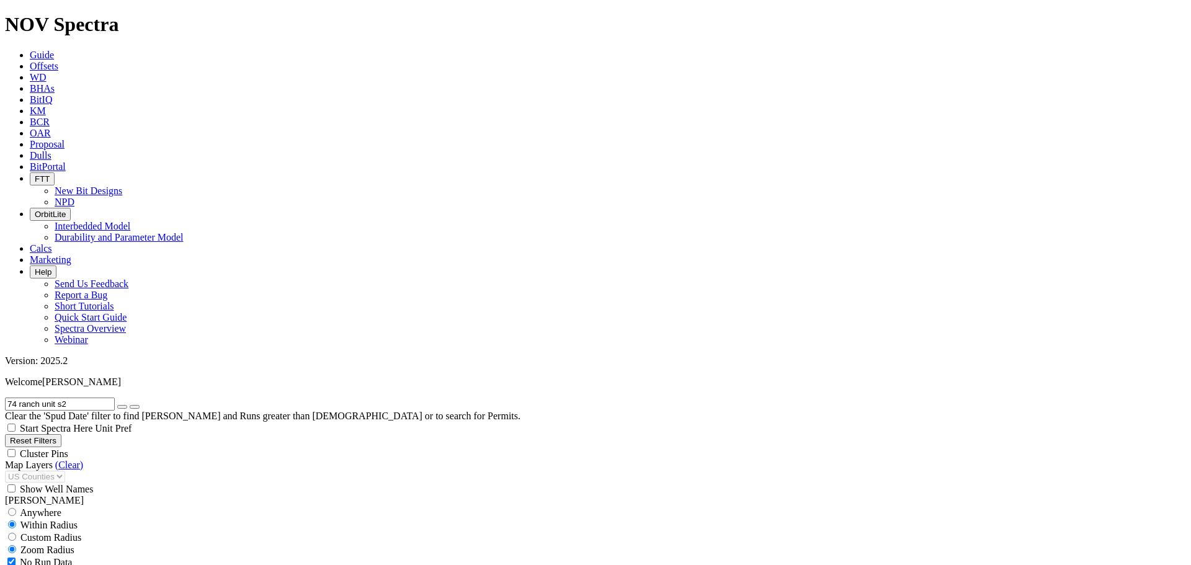
type input "8/18/20"
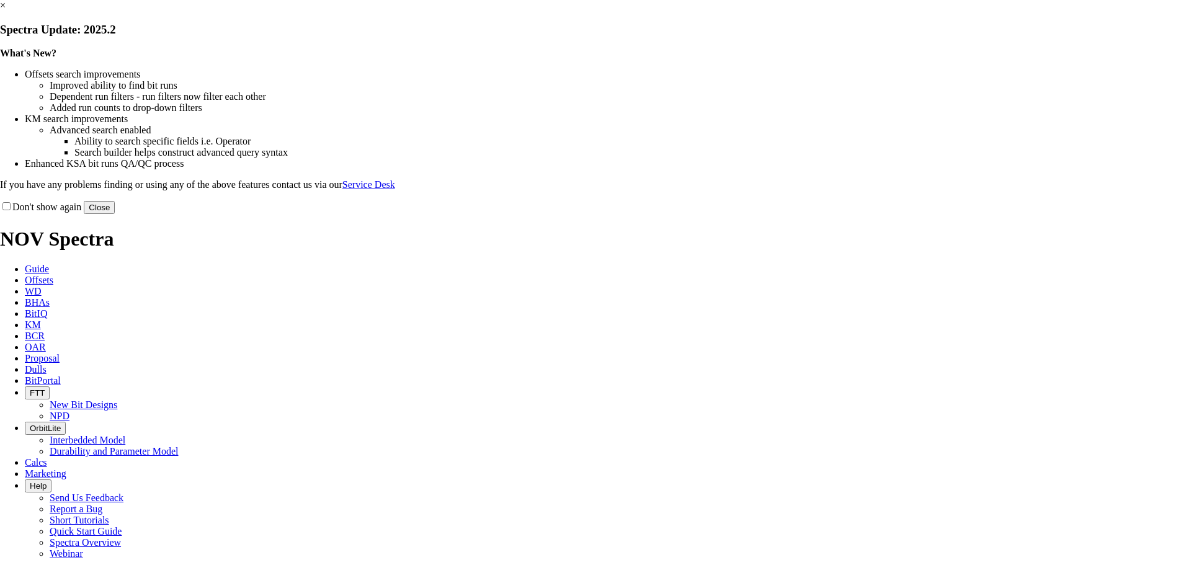
click at [115, 214] on button "Close" at bounding box center [99, 207] width 31 height 13
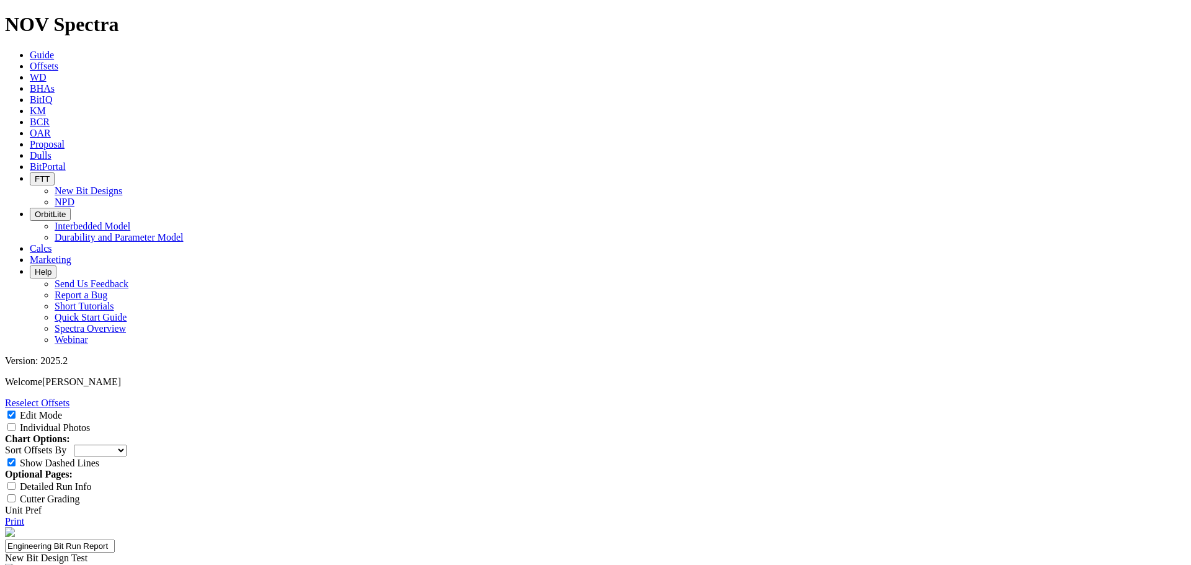
select select "New Bit Design"
type textarea "Drill the curve-lateral section with needed build rates and efficient tracking …"
type textarea "D"
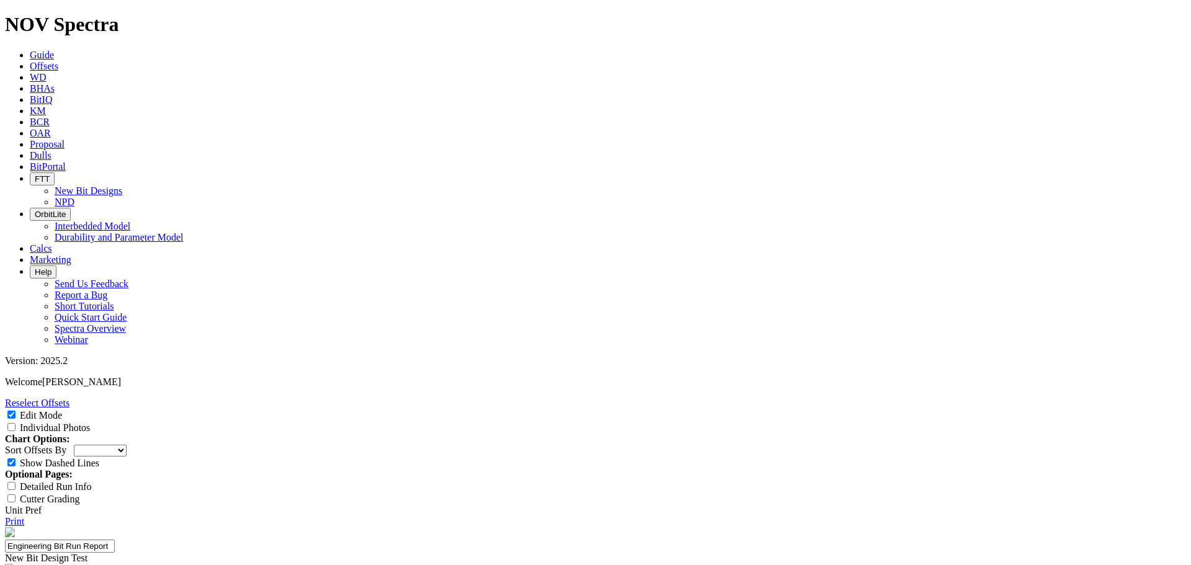
scroll to position [145, 0]
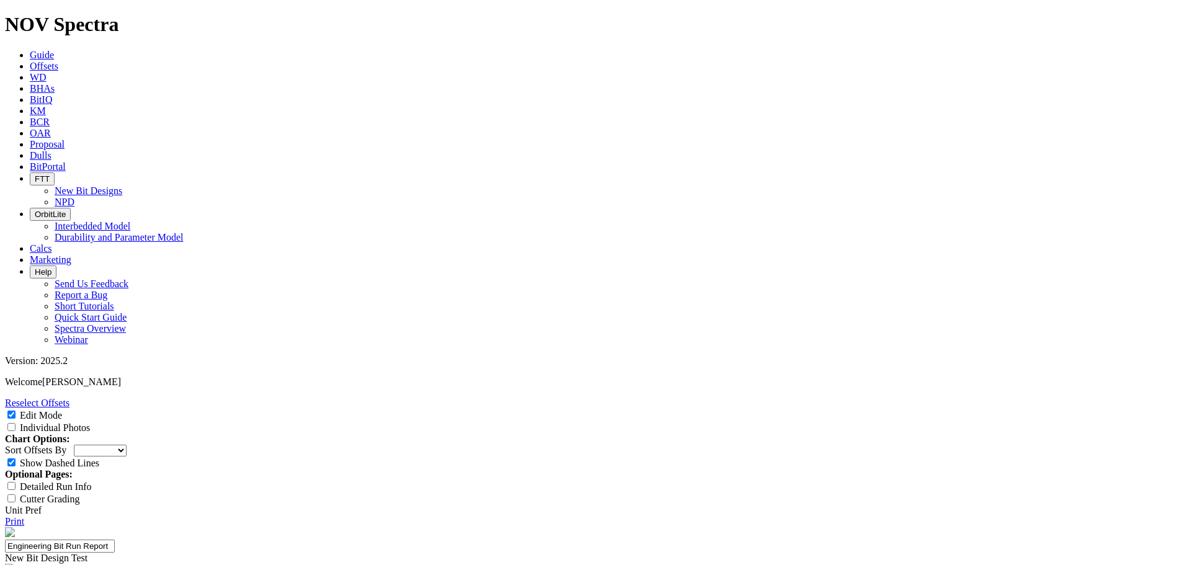
scroll to position [1737, 0]
type textarea "This was a great run. The curve was drilled in 7 hours. The overall ROP was gre…"
click at [16, 423] on input "Individual Photos" at bounding box center [11, 427] width 8 height 8
checkbox input "true"
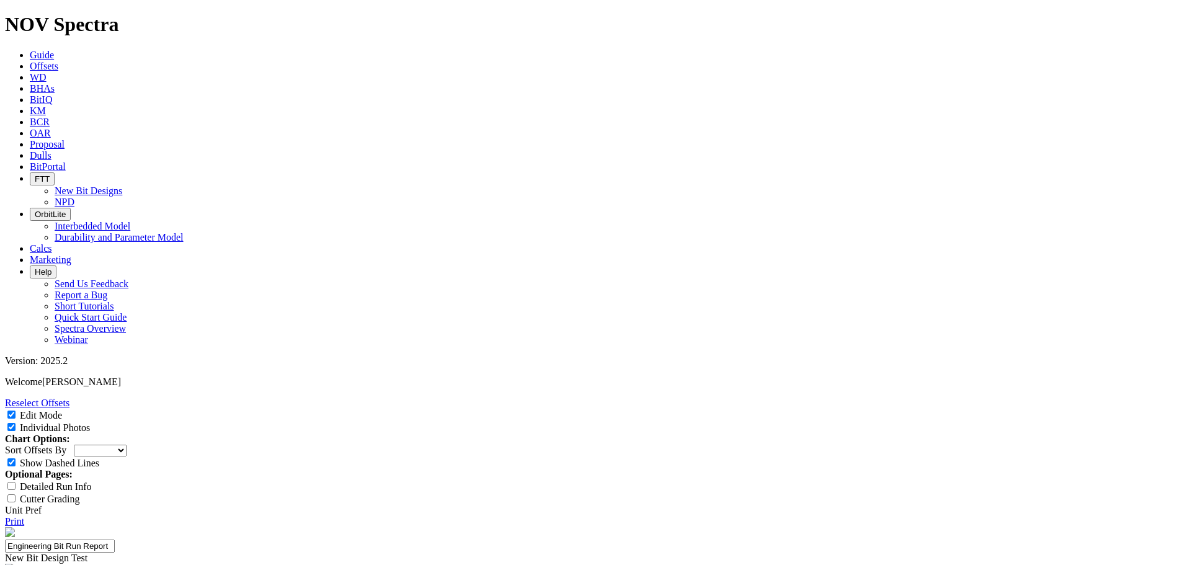
scroll to position [290, 0]
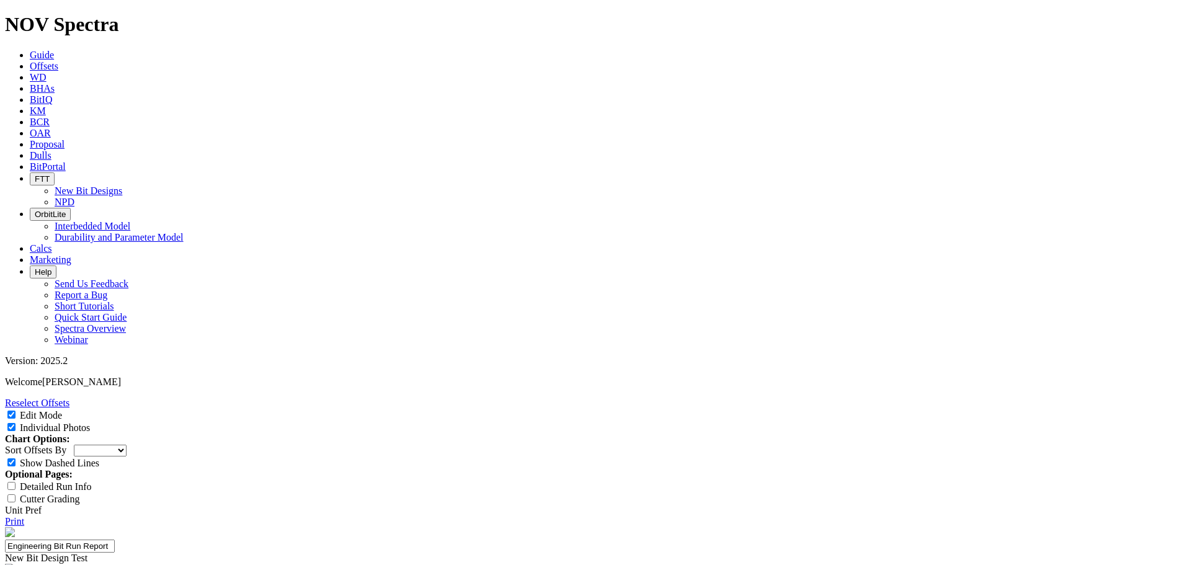
drag, startPoint x: 603, startPoint y: 213, endPoint x: 800, endPoint y: 256, distance: 201.1
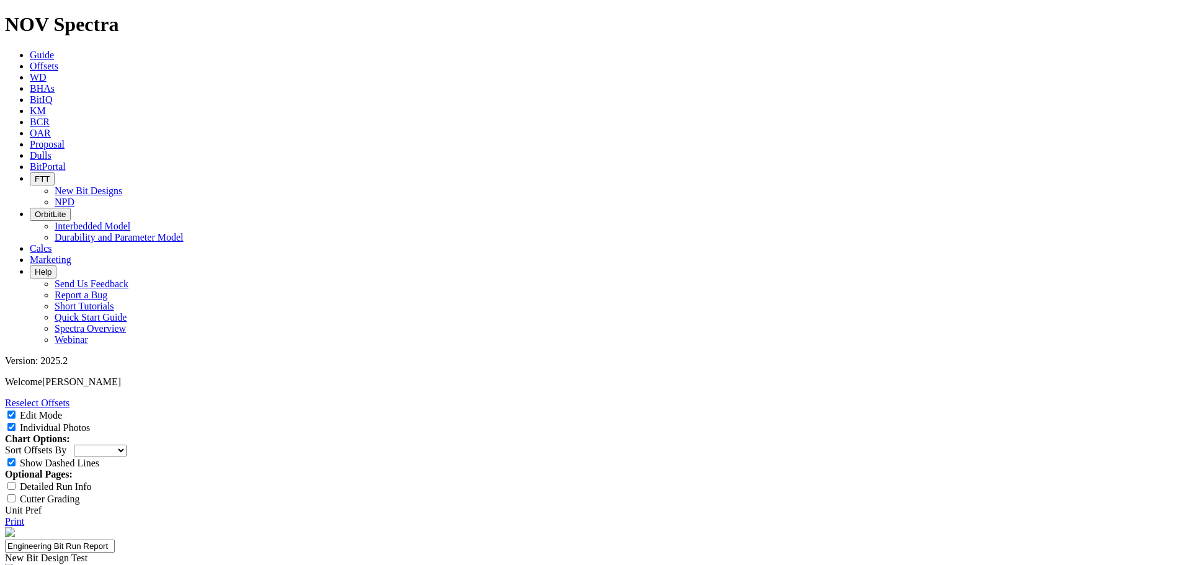
type textarea "This was a great run. The curve was drilled in 7 hours. The overall ROP was gre…"
drag, startPoint x: 604, startPoint y: 360, endPoint x: 819, endPoint y: 395, distance: 218.7
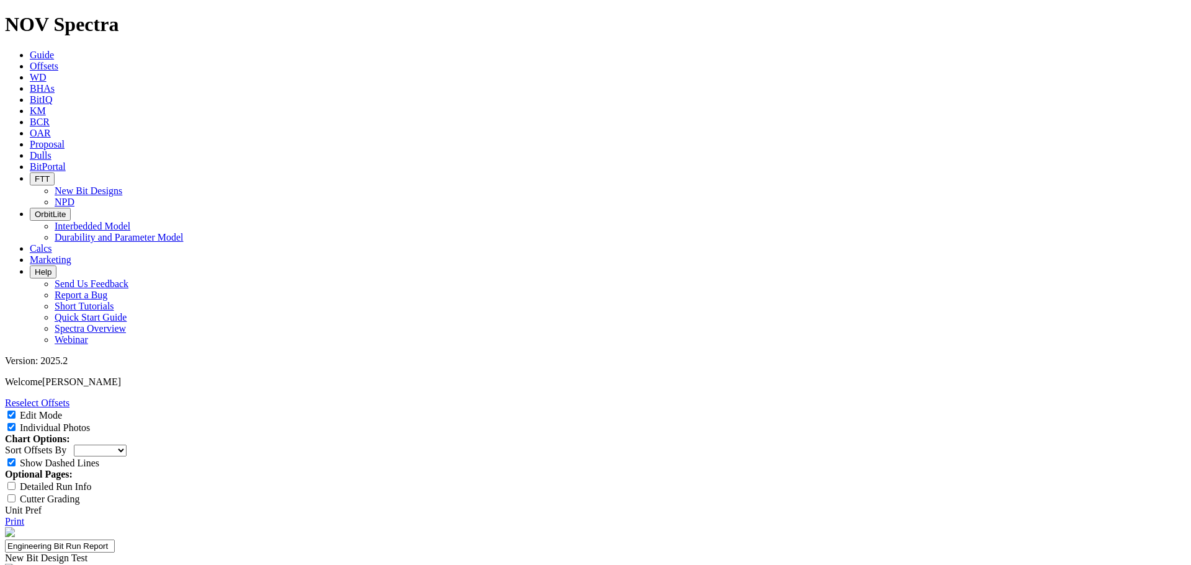
type input "C"
type input "Application"
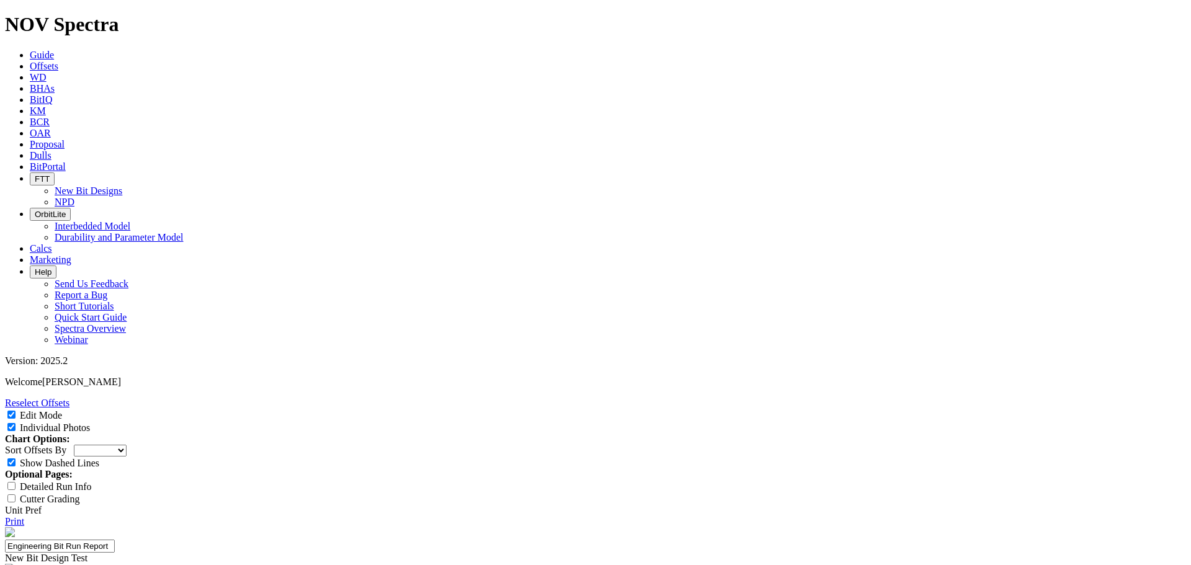
type input "Curve-Lateral"
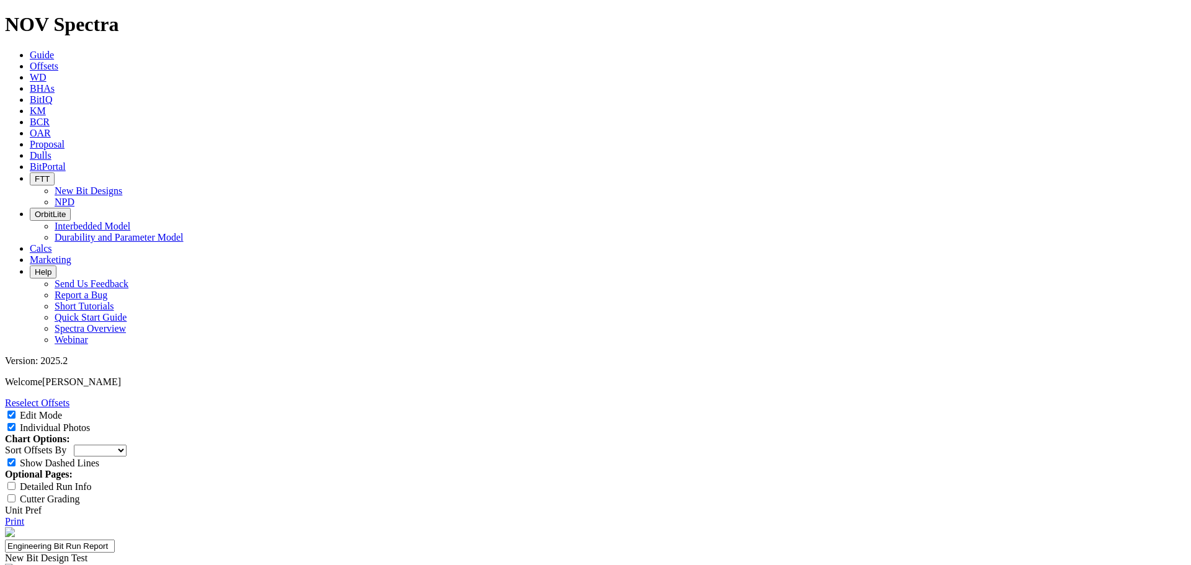
type input "D"
type input "Interaval"
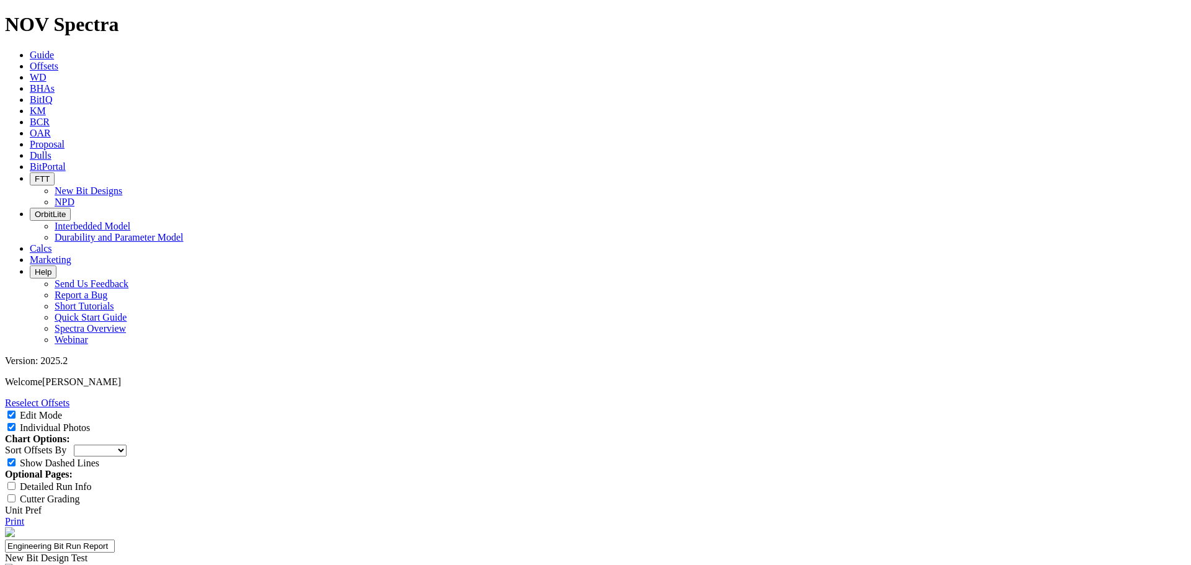
drag, startPoint x: 603, startPoint y: 502, endPoint x: 817, endPoint y: 536, distance: 216.7
drag, startPoint x: 444, startPoint y: 434, endPoint x: 537, endPoint y: 460, distance: 97.4
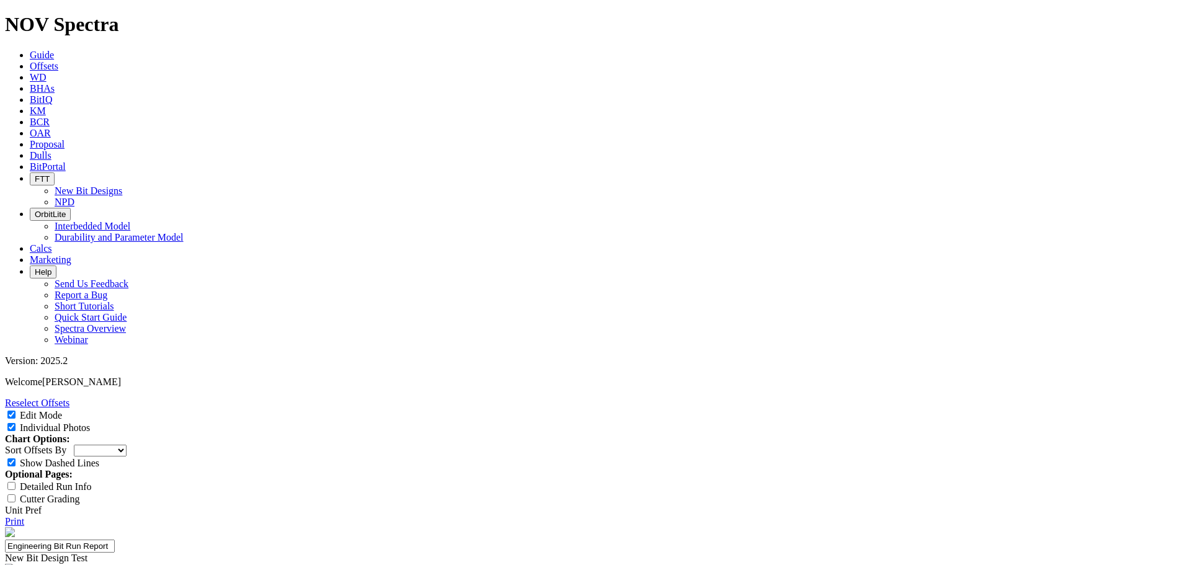
scroll to position [145, 0]
select select "number:0"
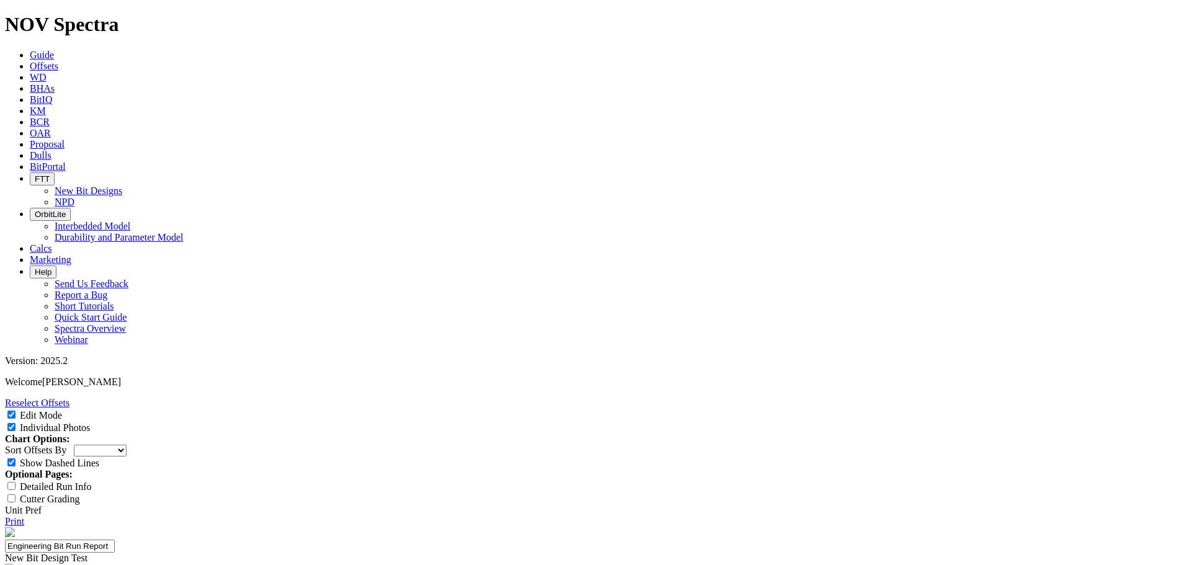
select select "number:0"
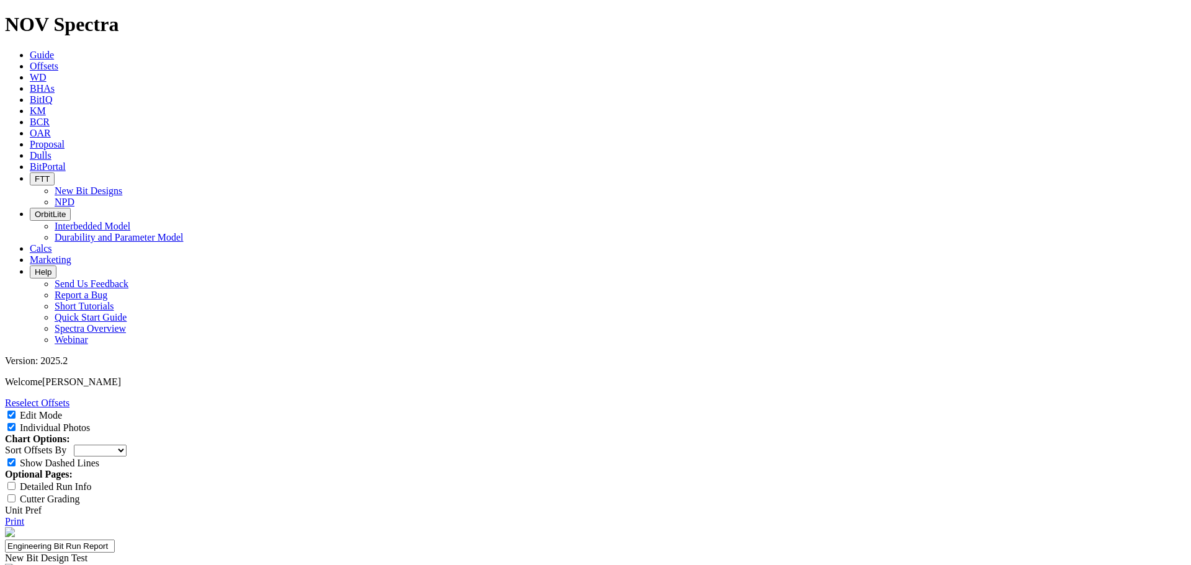
select select "number:0"
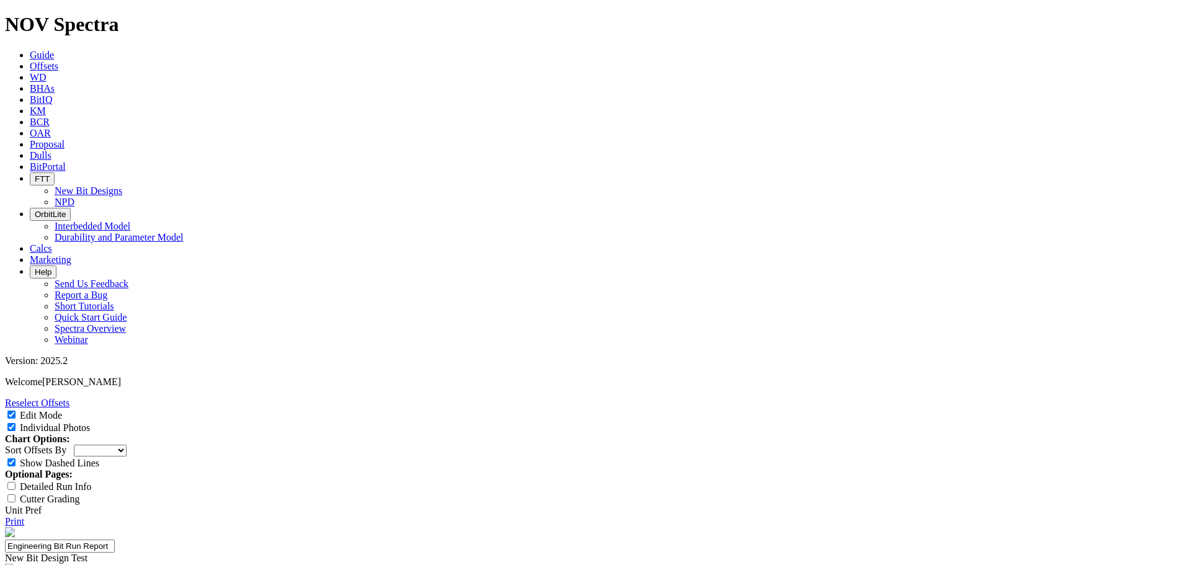
scroll to position [7274, 0]
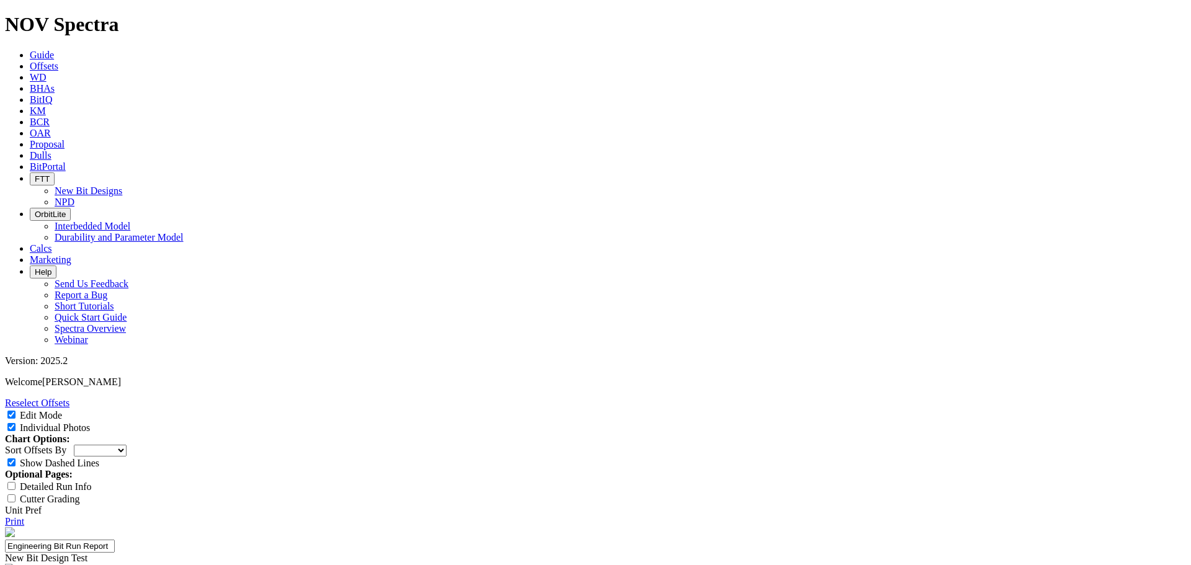
scroll to position [36, 0]
type input "Interval"
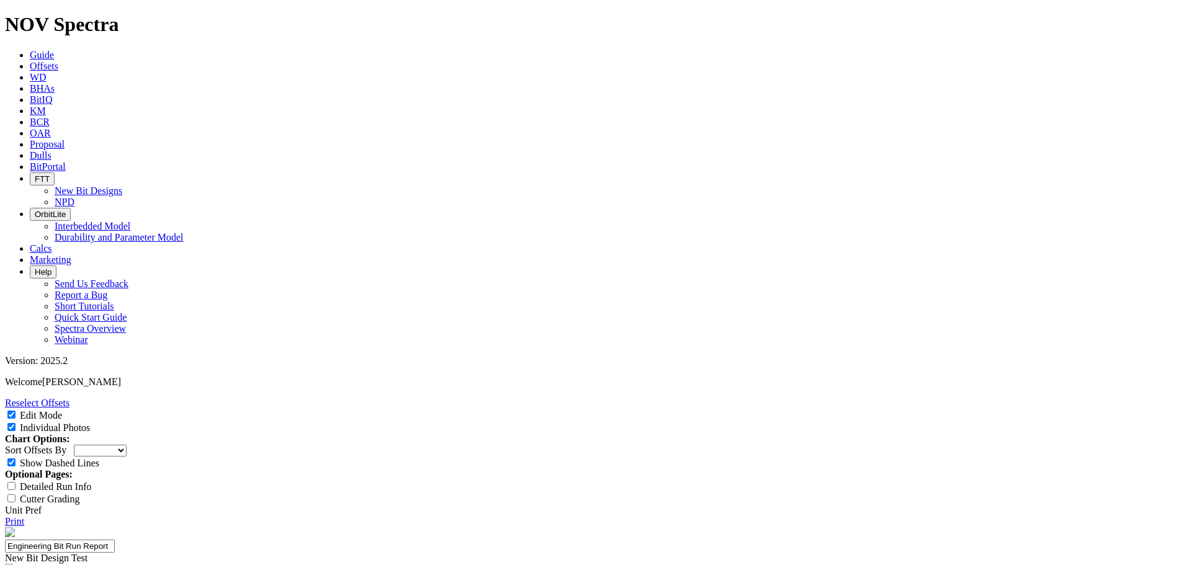
type input "13,331 ft"
type input "IADC ROP"
type input "170.9"
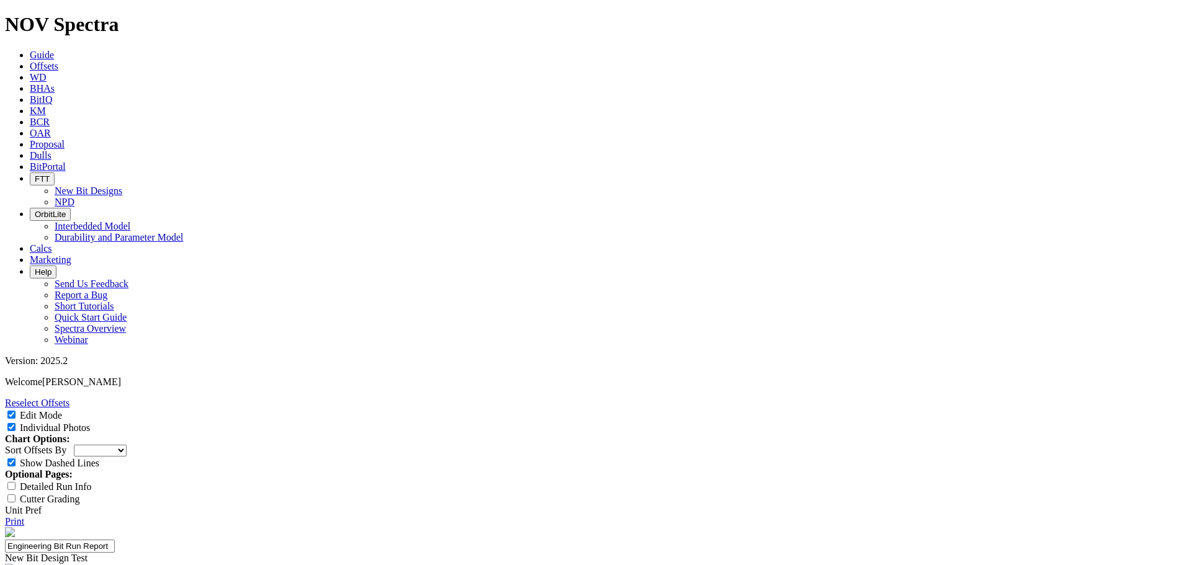
type input "Dull"
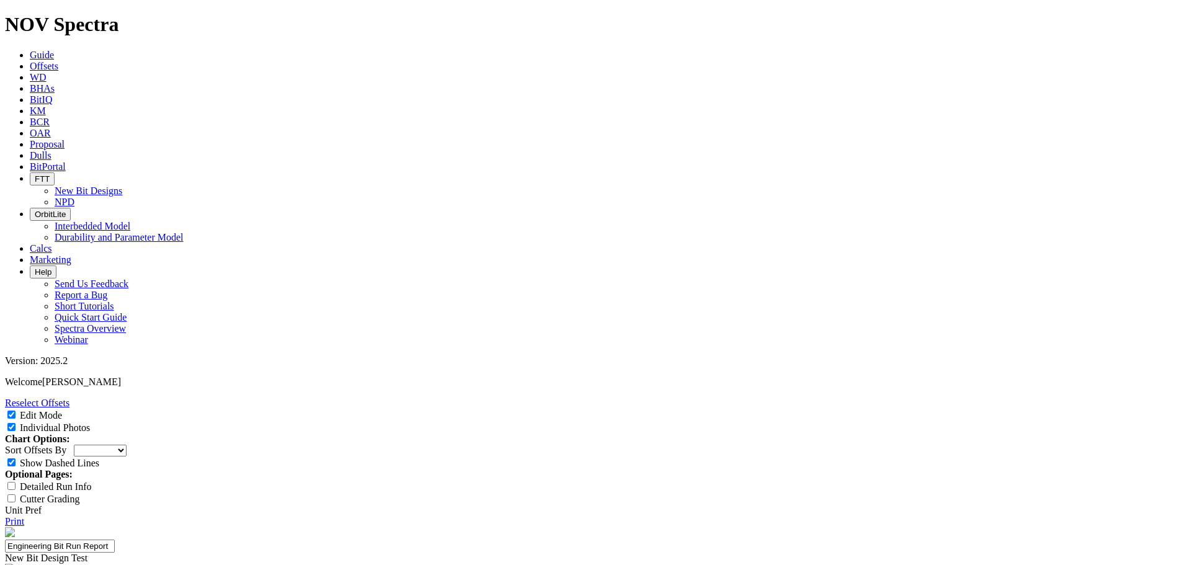
scroll to position [181, 0]
type input "0-0-TD"
type input "1"
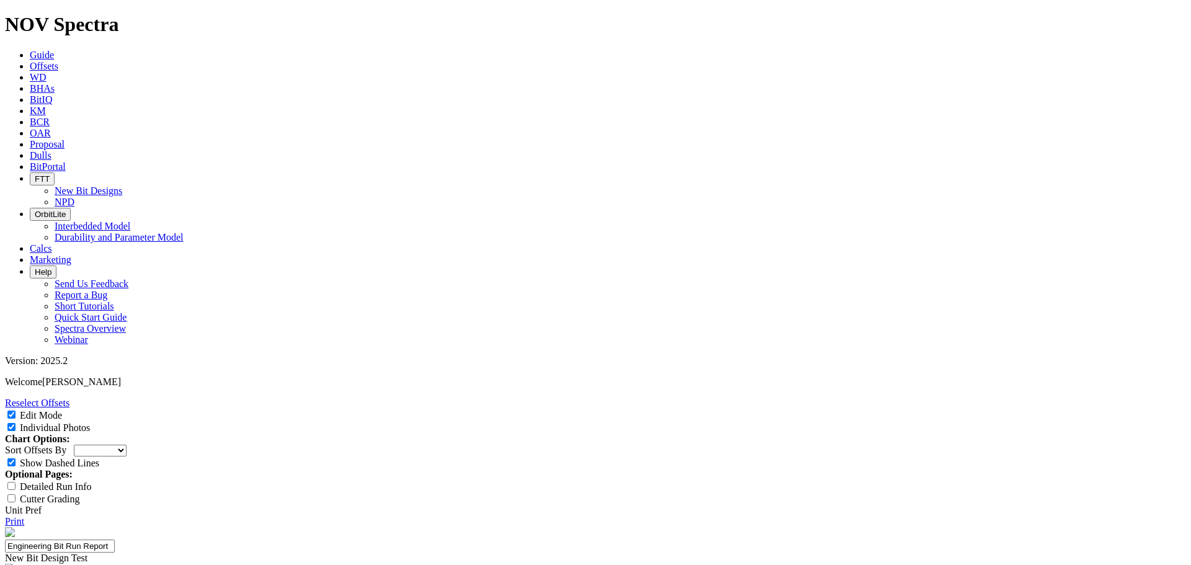
type input "Garrett Carter"
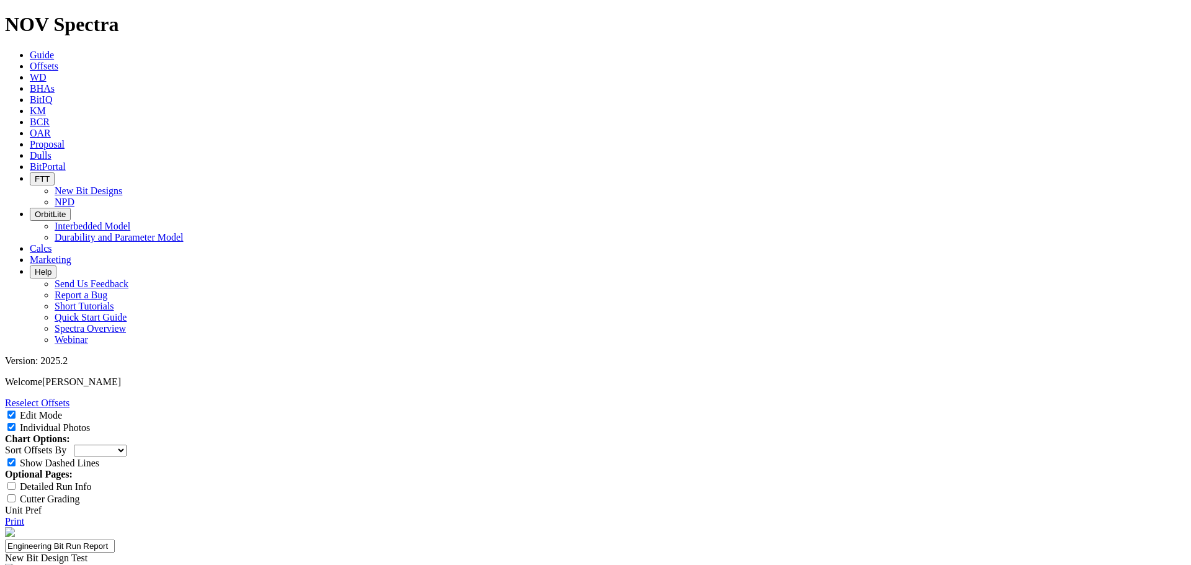
type textarea "The face looks great without wear dull looks great. The 13mm gauge cutters look…"
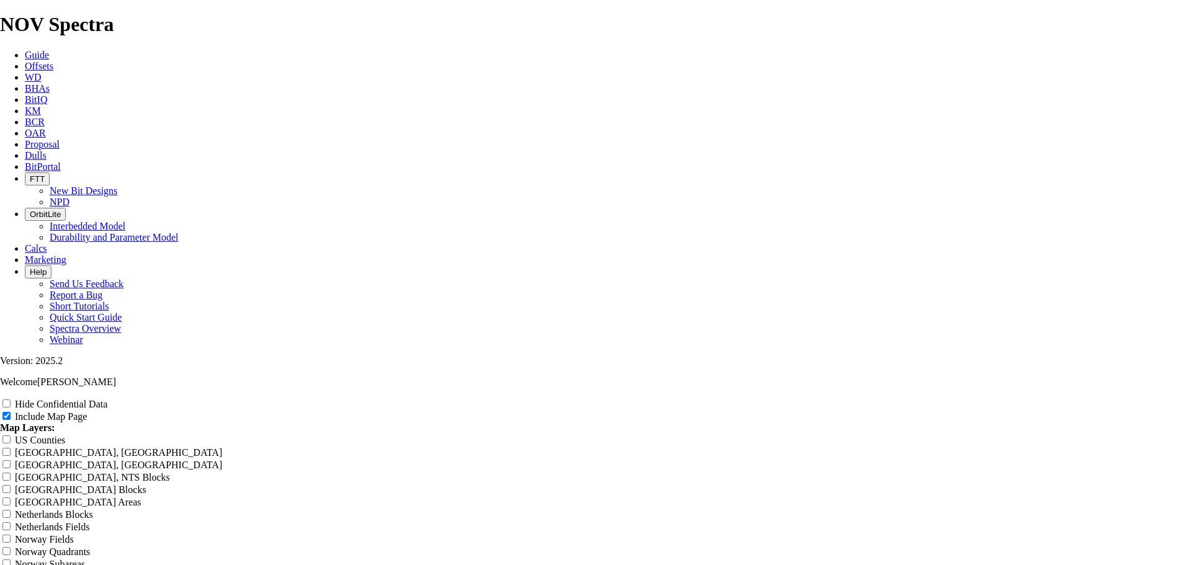
scroll to position [1592, 0]
